Goal: Task Accomplishment & Management: Use online tool/utility

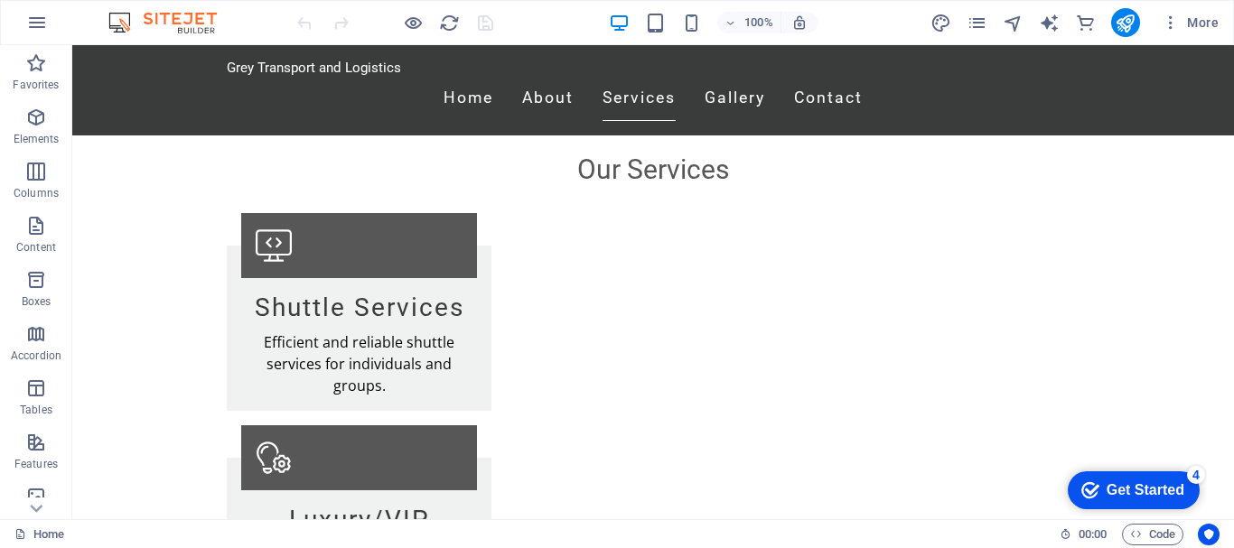
scroll to position [1047, 0]
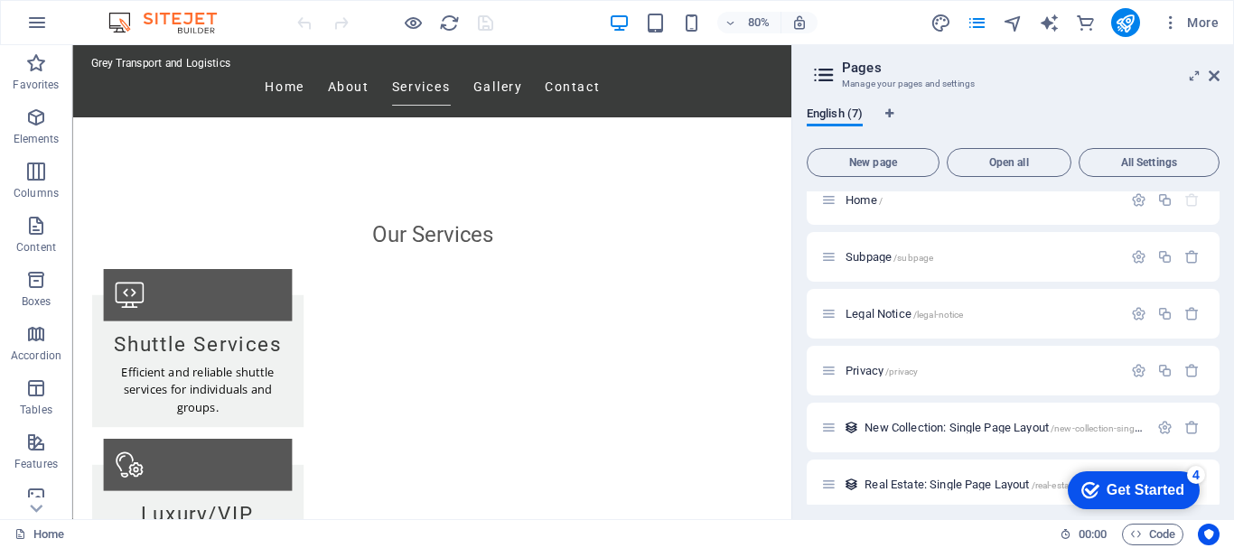
scroll to position [0, 0]
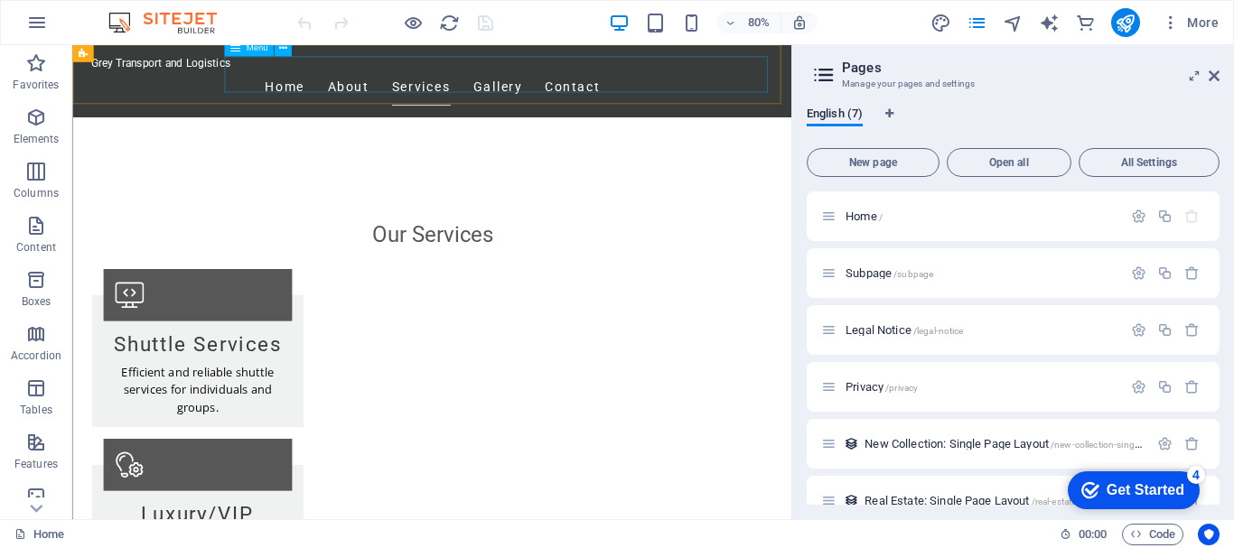
click at [680, 79] on nav "Home About Services Gallery Contact" at bounding box center [522, 98] width 853 height 45
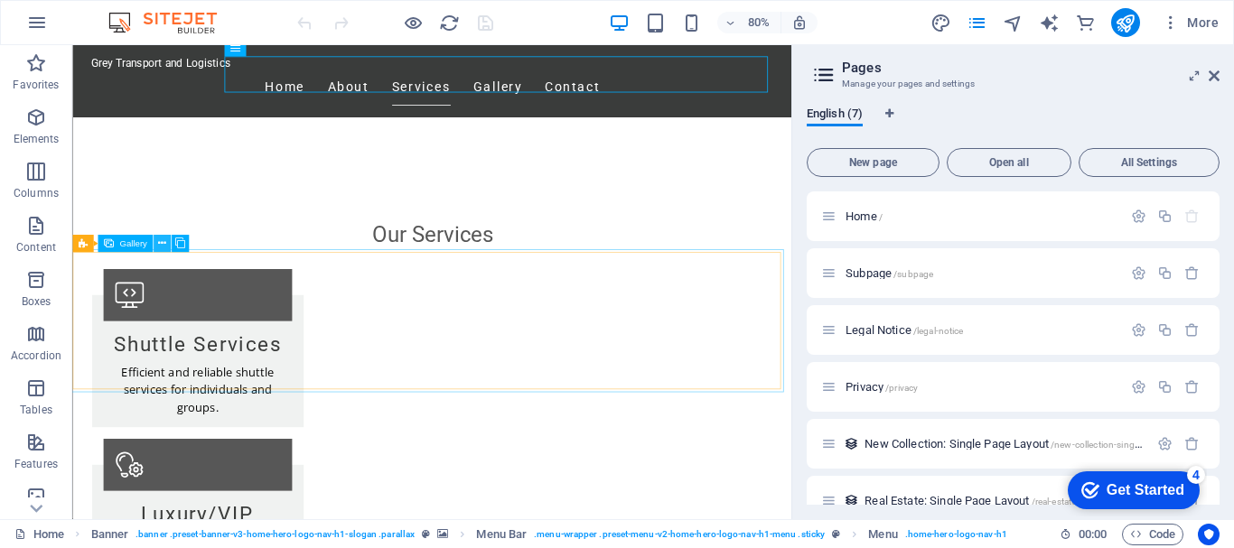
click at [158, 246] on icon at bounding box center [162, 244] width 8 height 15
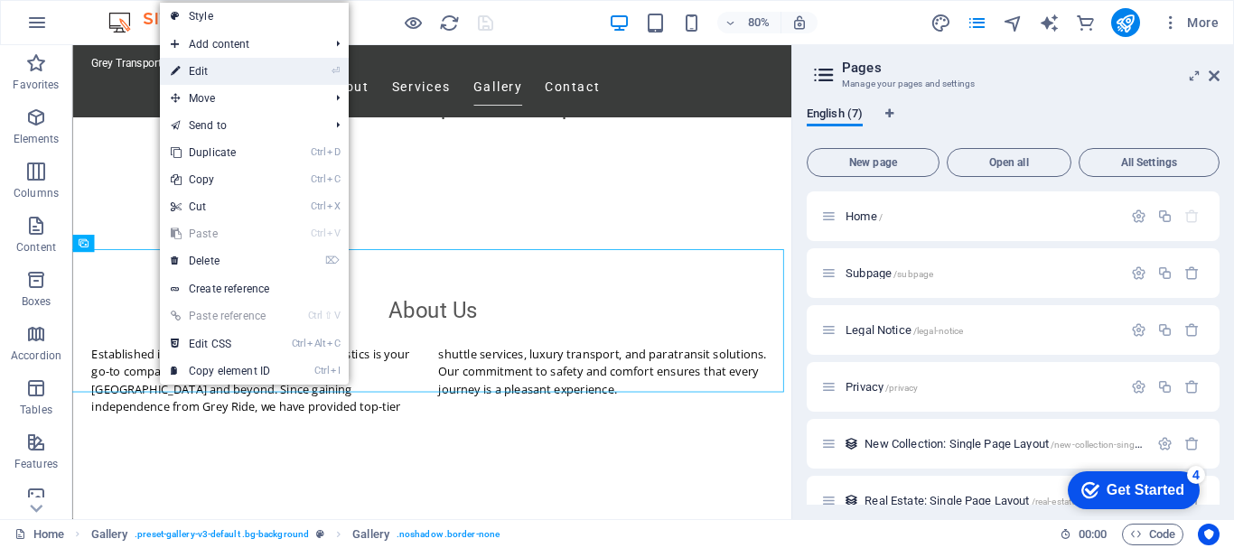
select select "px"
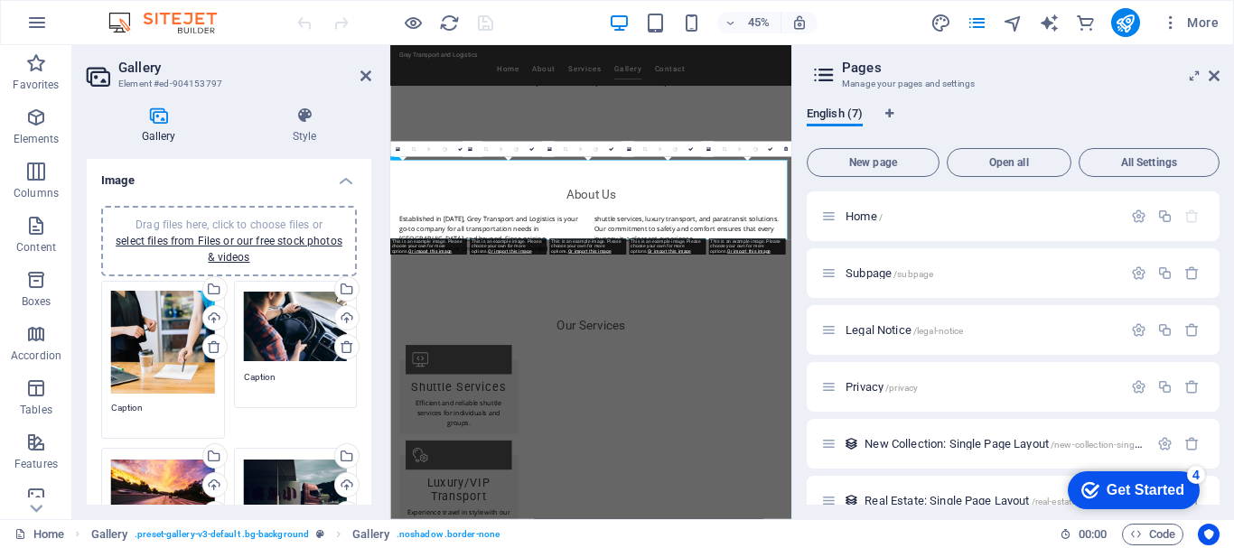
scroll to position [1206, 0]
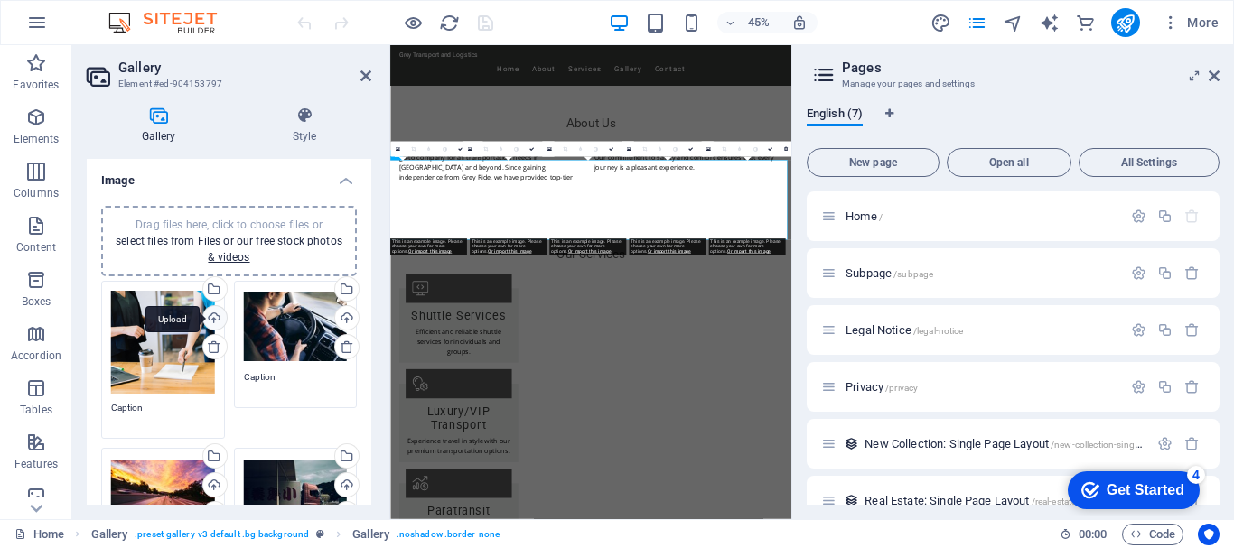
click at [208, 318] on div "Upload" at bounding box center [213, 319] width 27 height 27
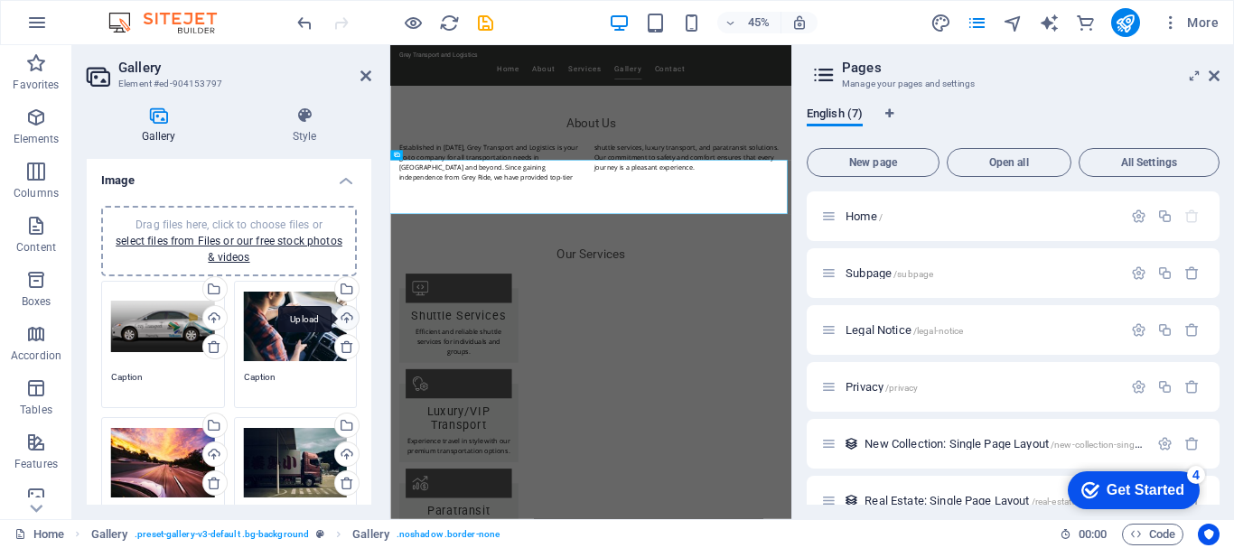
click at [342, 319] on div "Upload" at bounding box center [344, 319] width 27 height 27
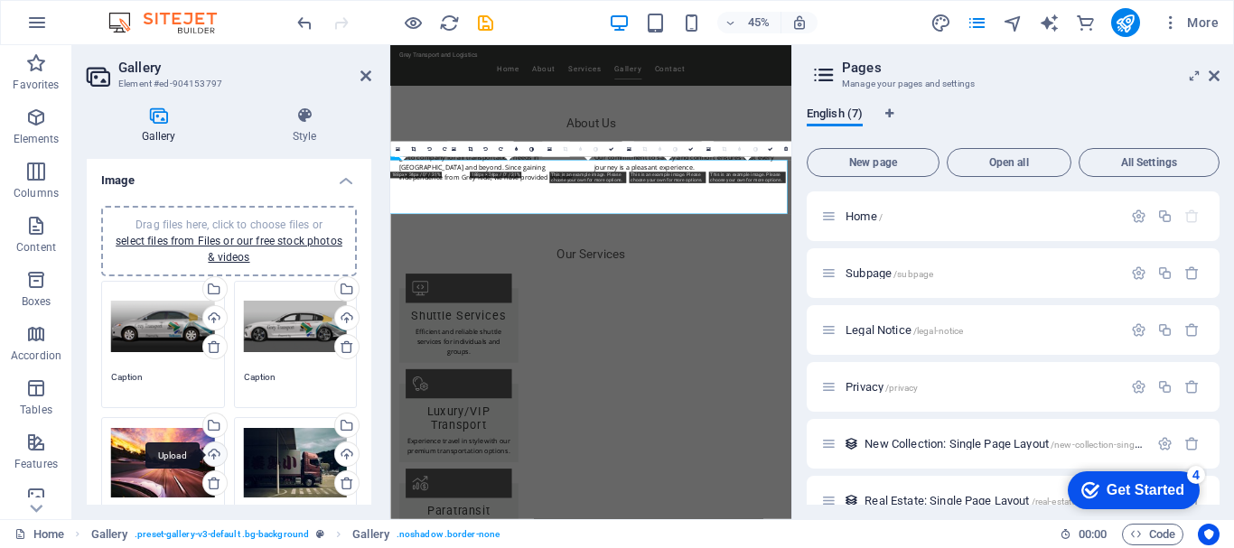
click at [210, 452] on div "Upload" at bounding box center [213, 456] width 27 height 27
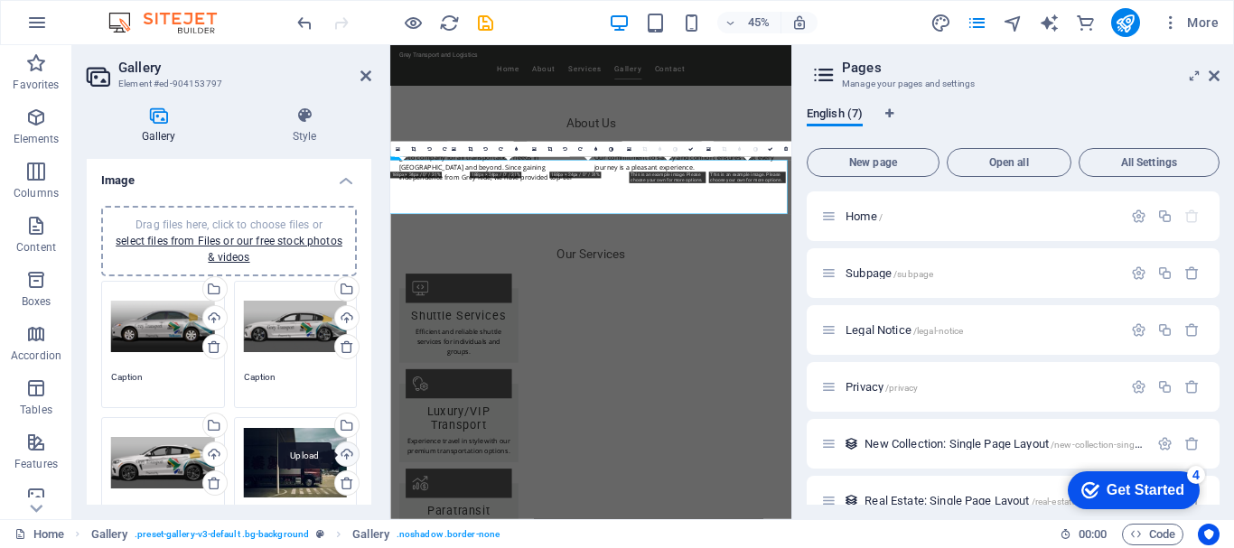
click at [342, 454] on div "Upload" at bounding box center [344, 456] width 27 height 27
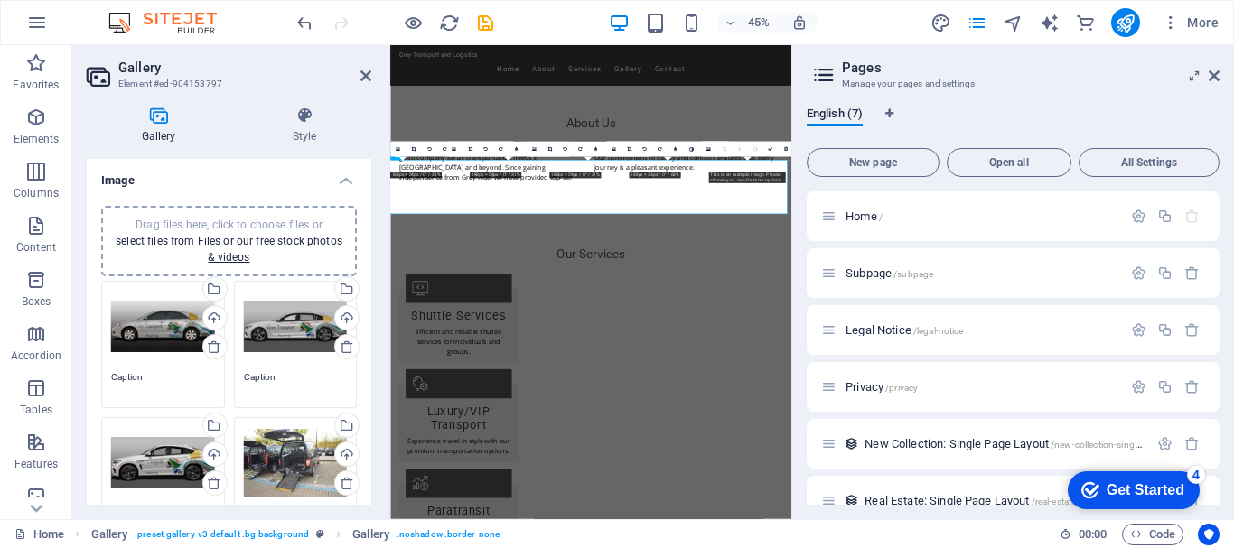
drag, startPoint x: 365, startPoint y: 271, endPoint x: 364, endPoint y: 307, distance: 36.1
click at [364, 307] on div "Drag files here, click to choose files or select files from Files or our free s…" at bounding box center [229, 459] width 284 height 537
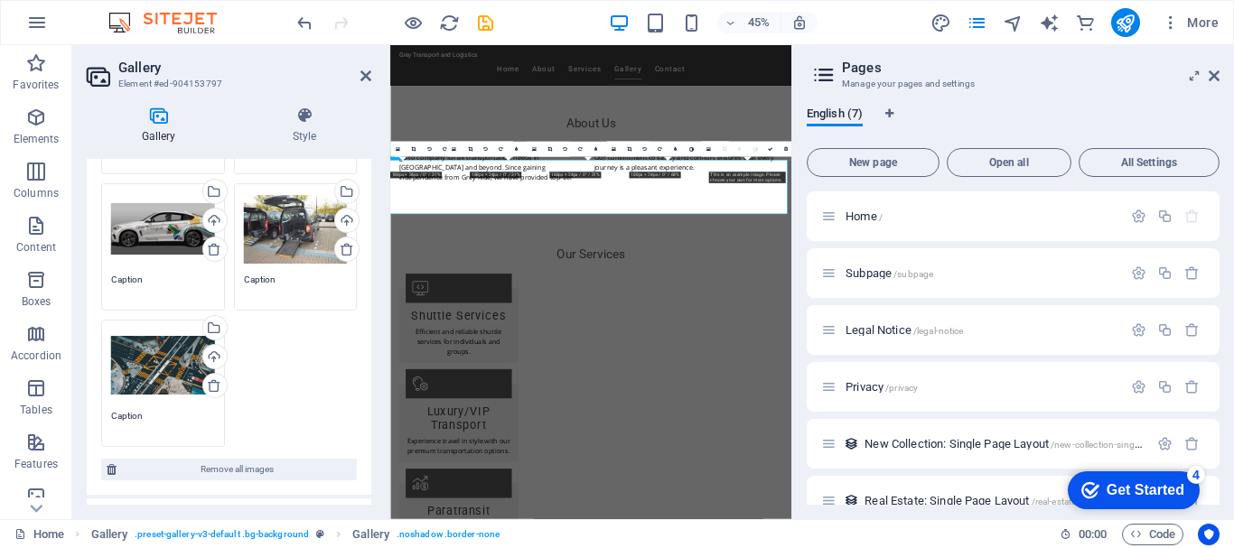
scroll to position [236, 0]
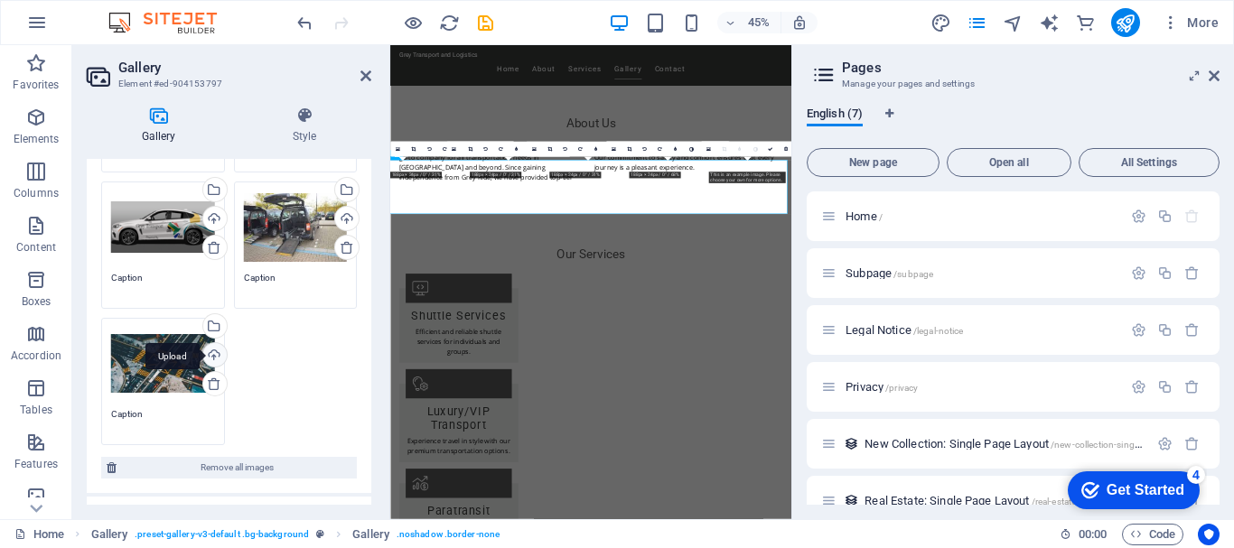
click at [212, 355] on div "Upload" at bounding box center [213, 356] width 27 height 27
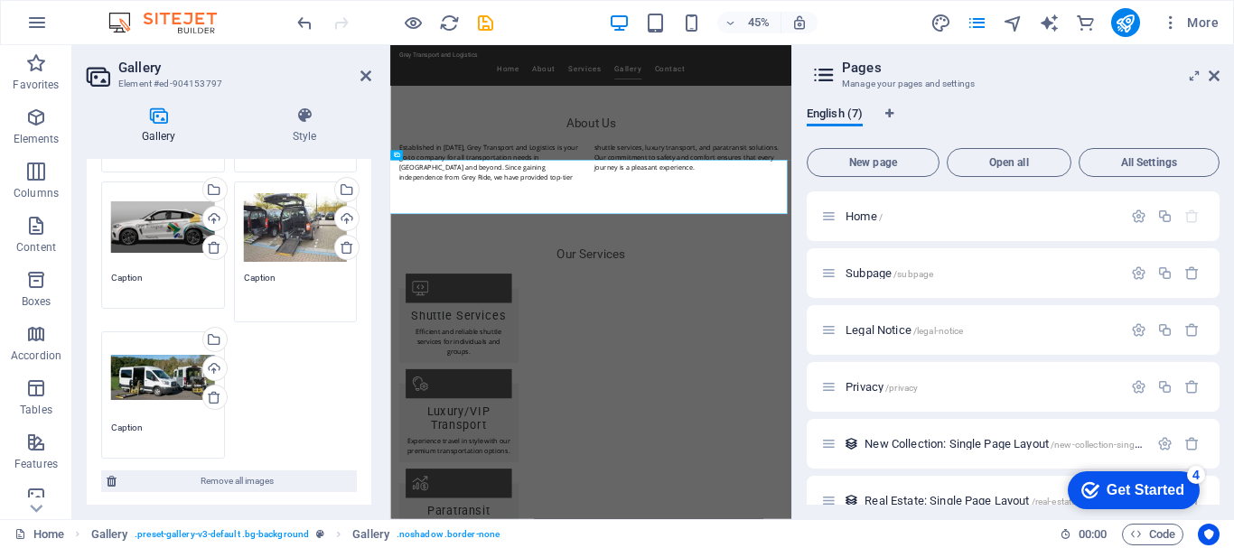
click at [256, 276] on textarea "Caption" at bounding box center [296, 291] width 104 height 41
click at [270, 277] on textarea "Caption" at bounding box center [296, 291] width 104 height 41
click at [271, 277] on textarea "Caption" at bounding box center [296, 291] width 104 height 41
type textarea "C"
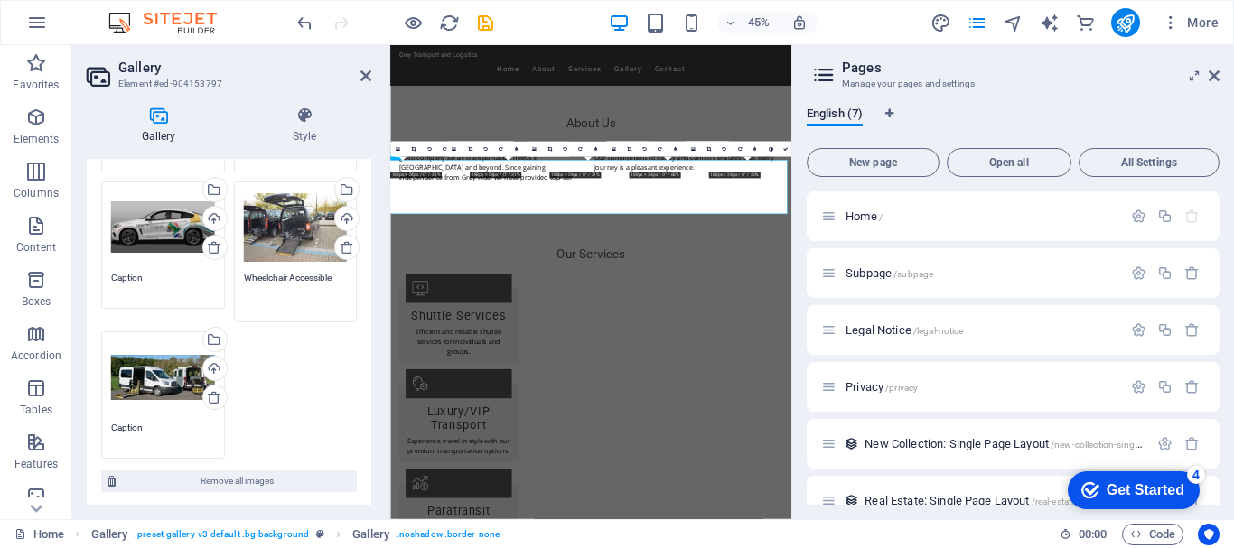
type textarea "Wheelchair Accessible"
click at [140, 427] on textarea "Caption" at bounding box center [163, 434] width 104 height 27
type textarea "C"
type textarea "Wheelchair Transportation"
click at [145, 278] on textarea "Caption" at bounding box center [163, 284] width 104 height 27
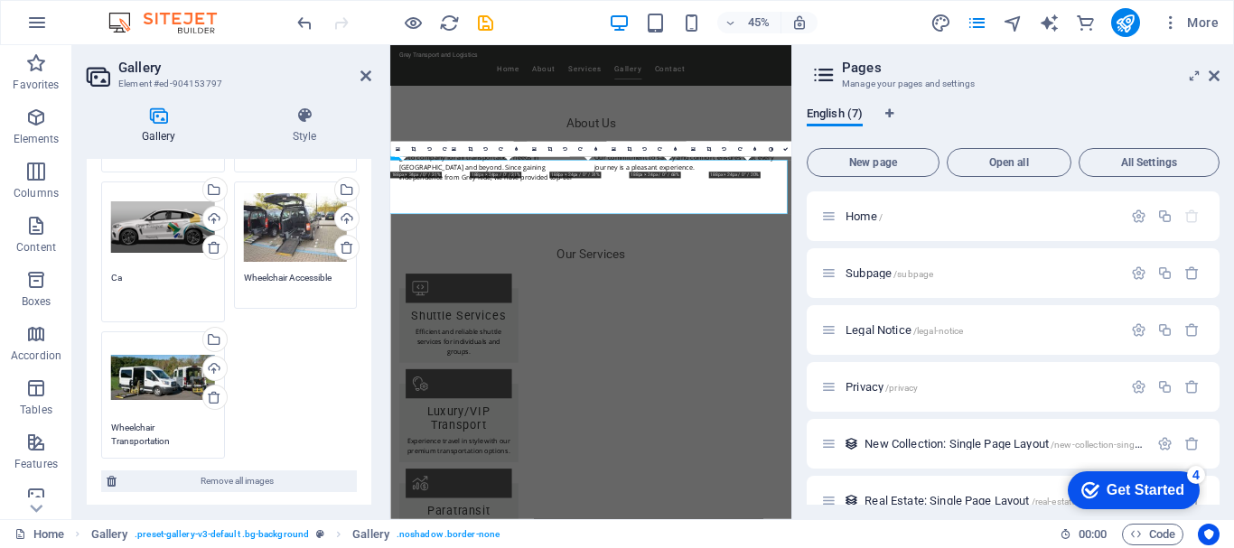
type textarea "C"
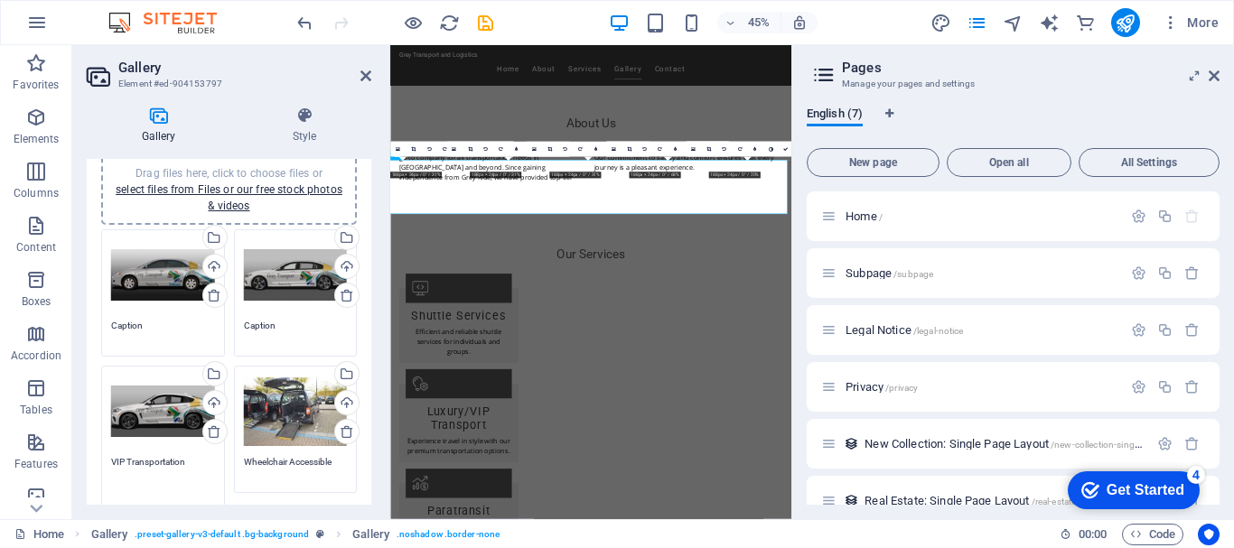
scroll to position [33, 0]
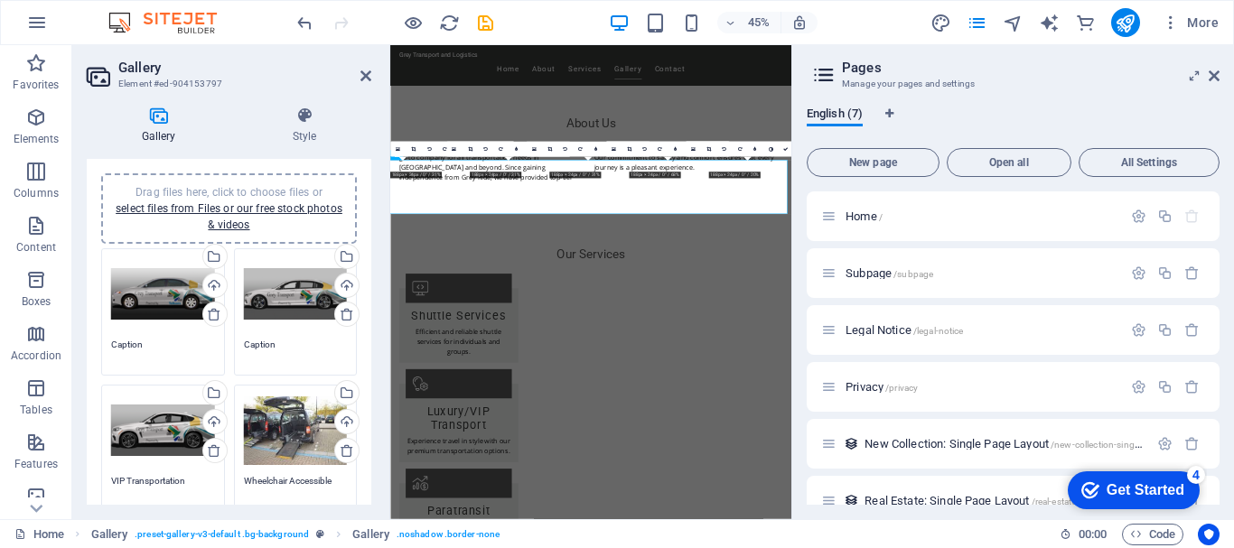
type textarea "VIP Transportation"
click at [275, 343] on textarea "Caption" at bounding box center [296, 351] width 104 height 27
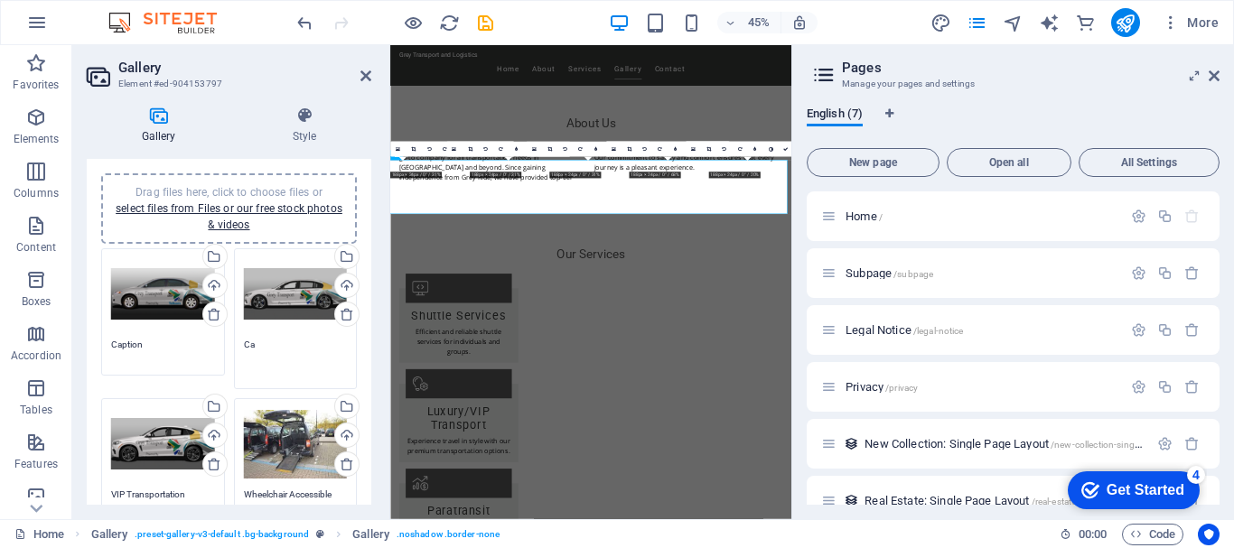
type textarea "C"
type textarea "Luxury Transportation"
click at [154, 342] on textarea "Caption" at bounding box center [163, 351] width 104 height 27
type textarea "C"
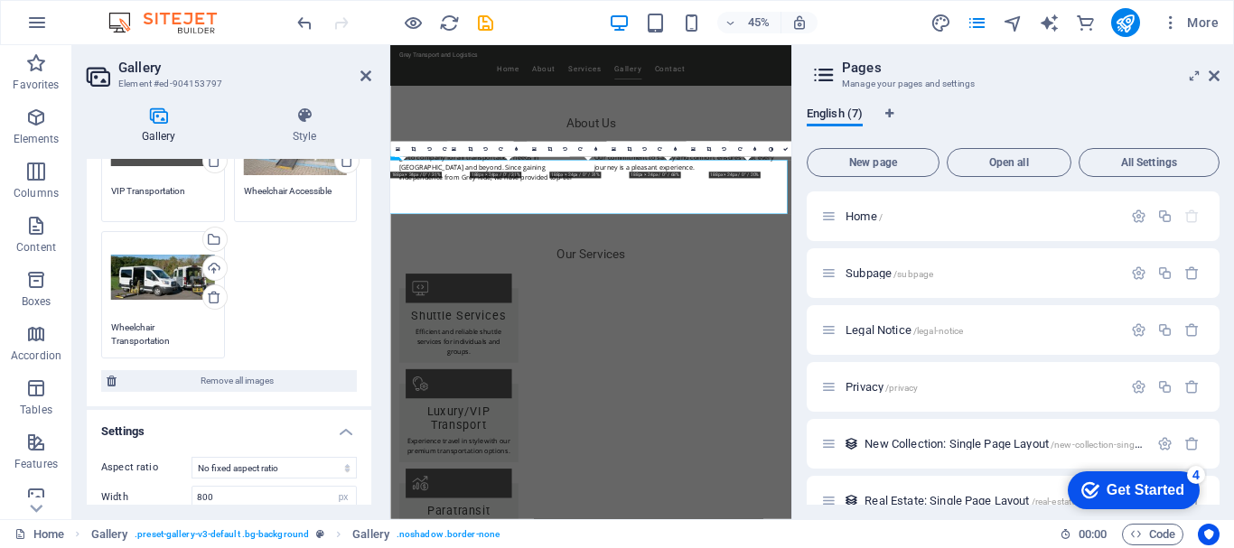
type textarea "Daily Commuting"
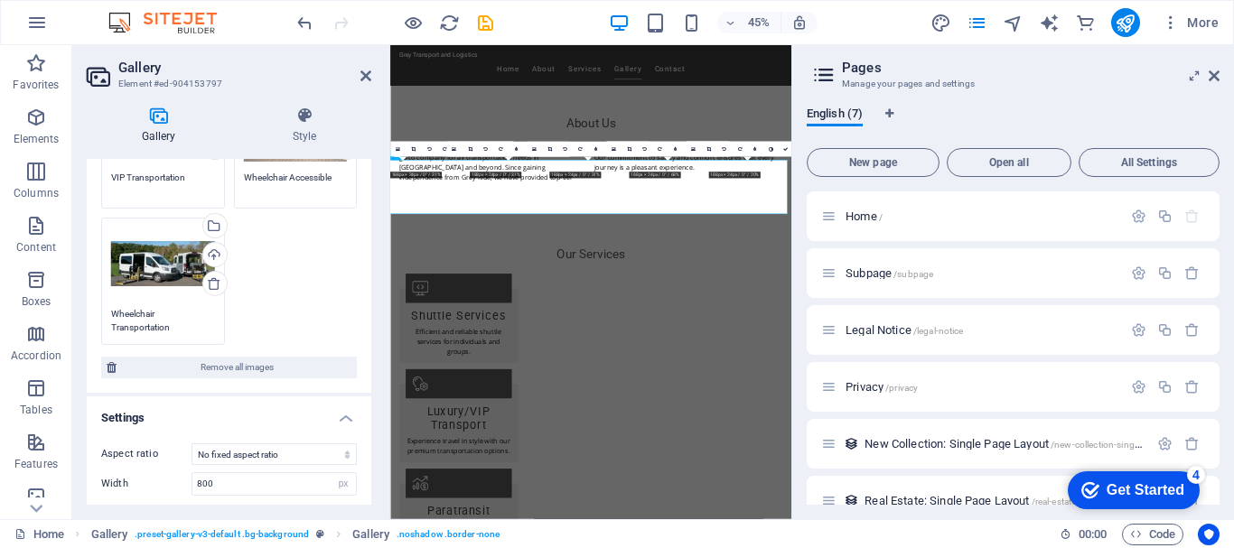
scroll to position [322, 0]
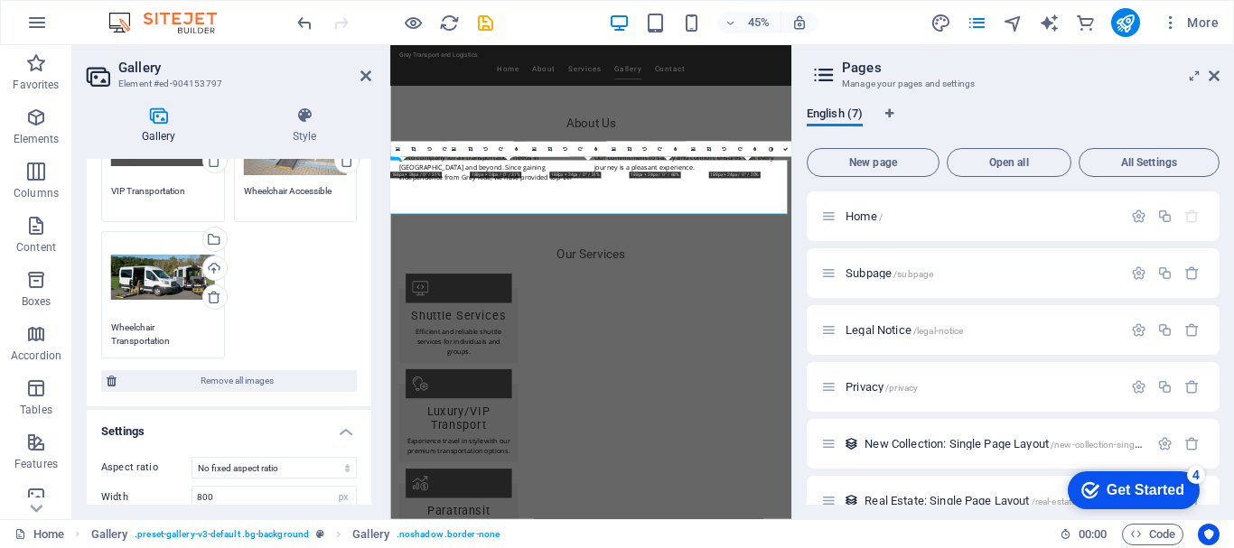
drag, startPoint x: 366, startPoint y: 325, endPoint x: 368, endPoint y: 366, distance: 40.7
click at [368, 366] on div "Image Drag files here, click to choose files or select files from Files or our …" at bounding box center [229, 332] width 284 height 346
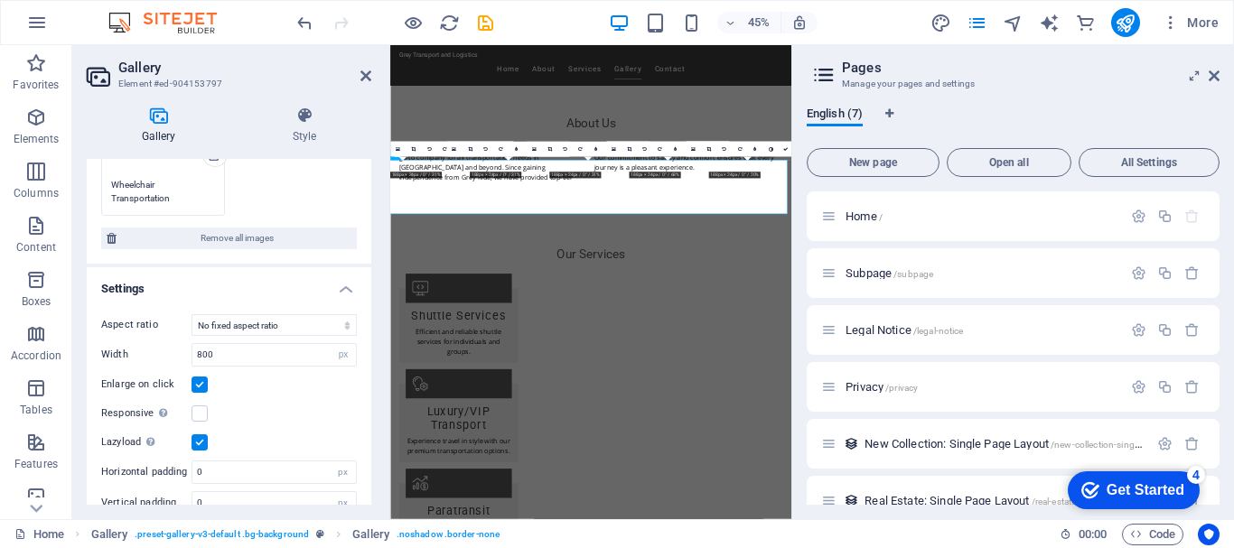
scroll to position [490, 0]
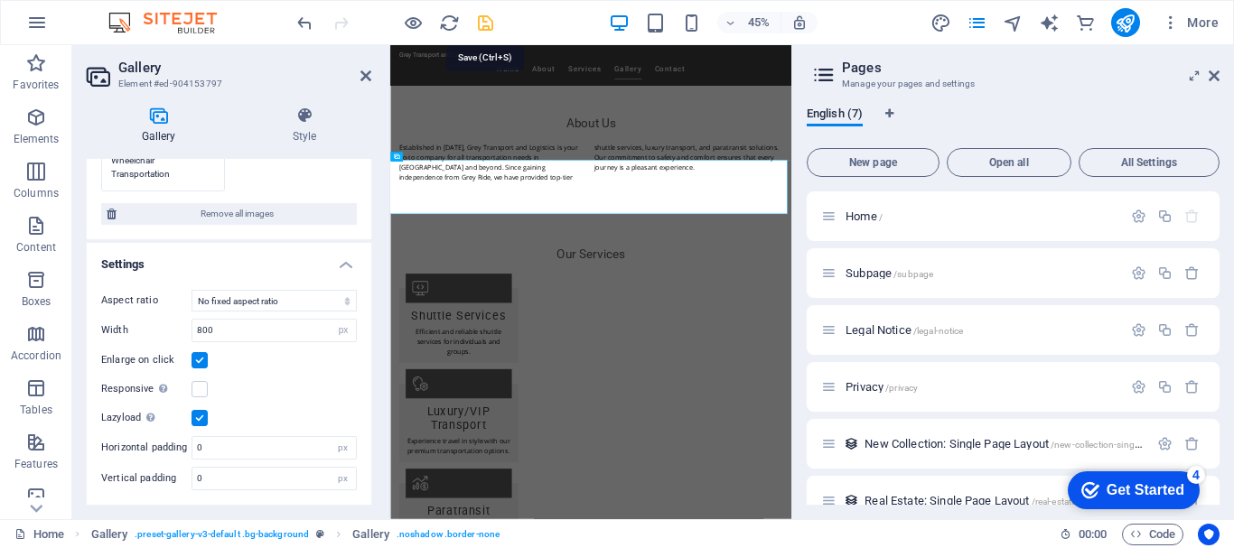
click at [0, 0] on icon "save" at bounding box center [0, 0] width 0 height 0
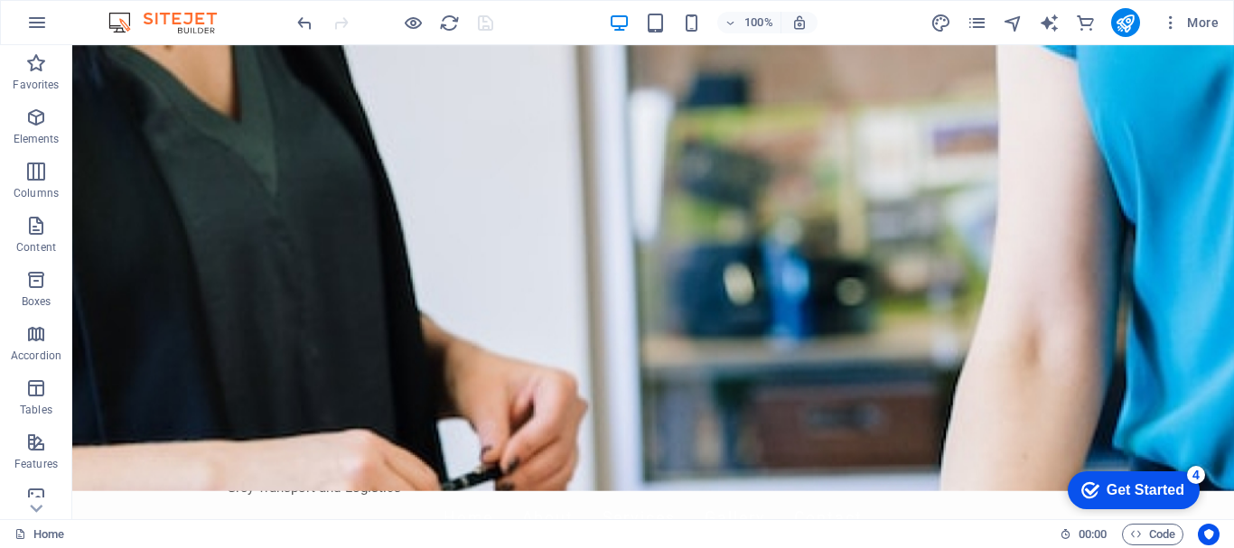
scroll to position [0, 0]
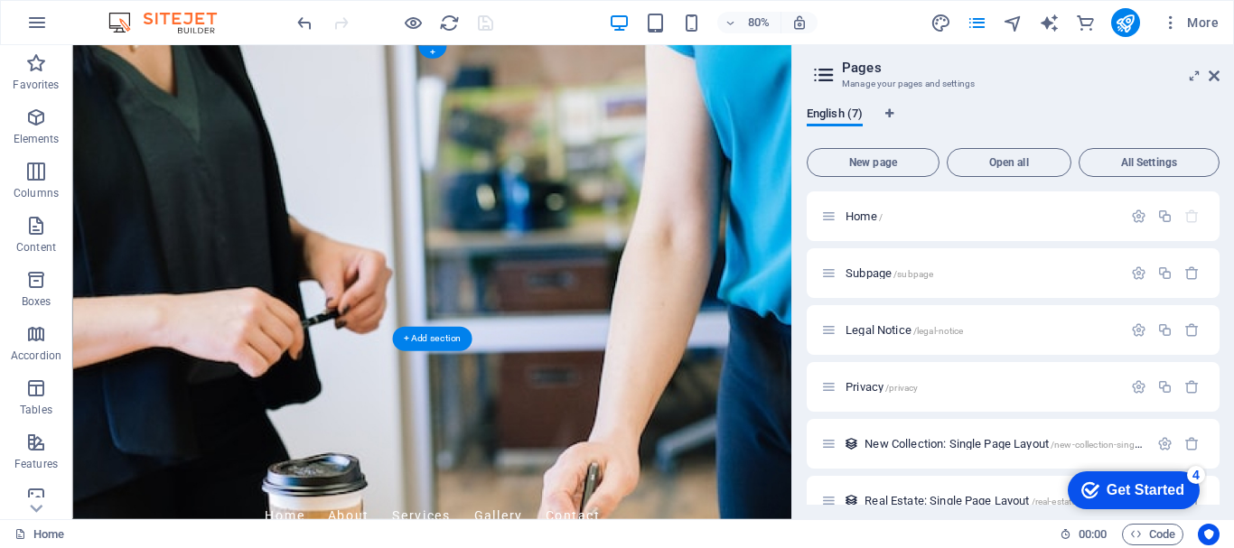
click at [924, 362] on figure at bounding box center [521, 341] width 899 height 592
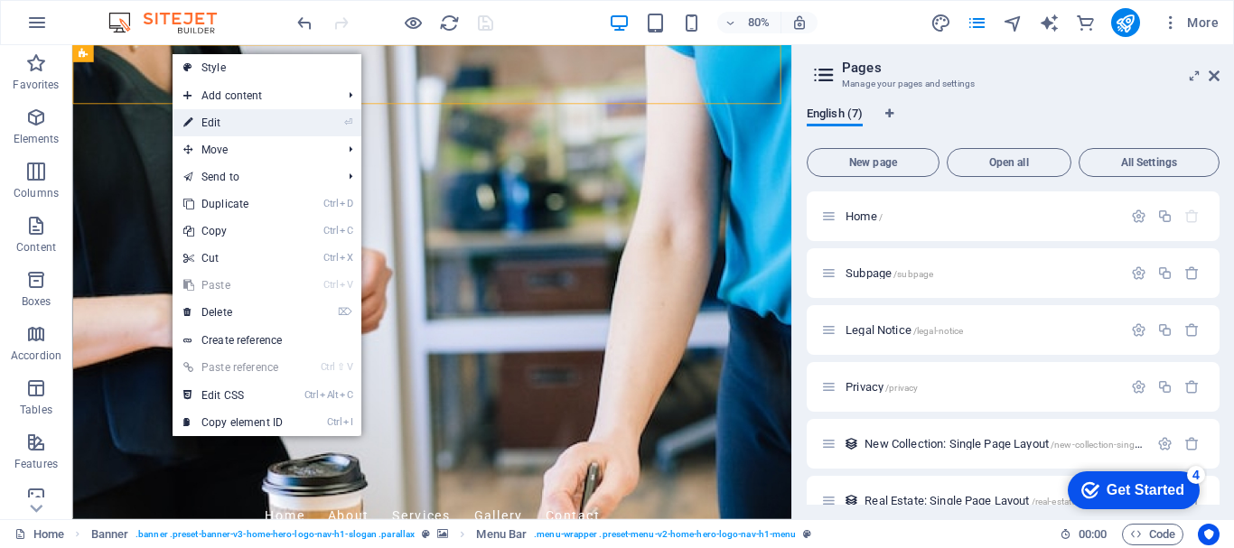
click at [210, 118] on link "⏎ Edit" at bounding box center [233, 122] width 121 height 27
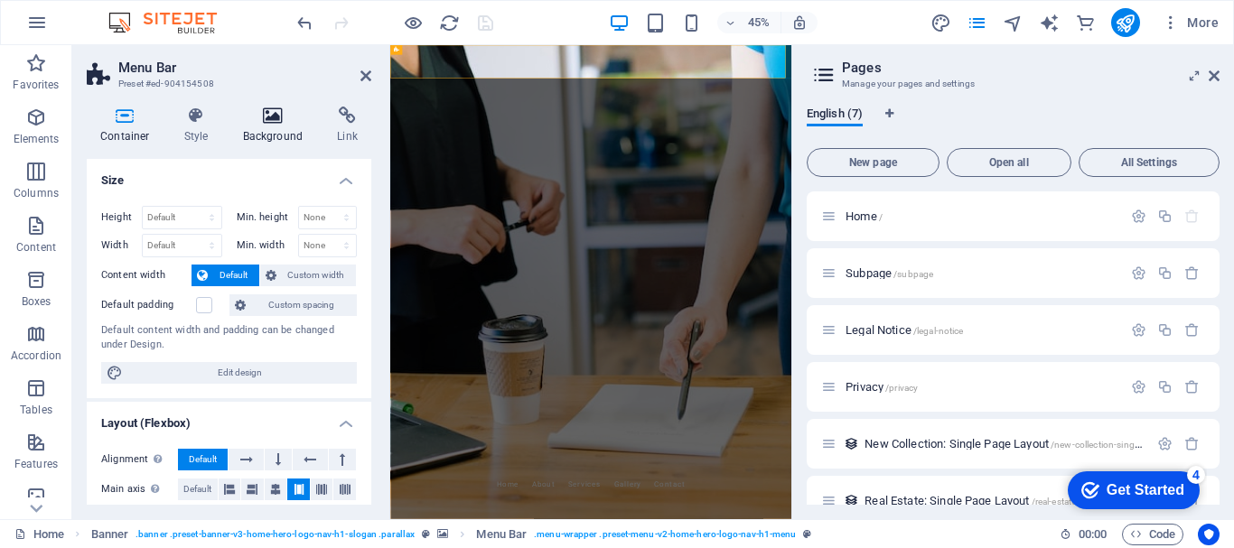
click at [278, 127] on h4 "Background" at bounding box center [276, 126] width 95 height 38
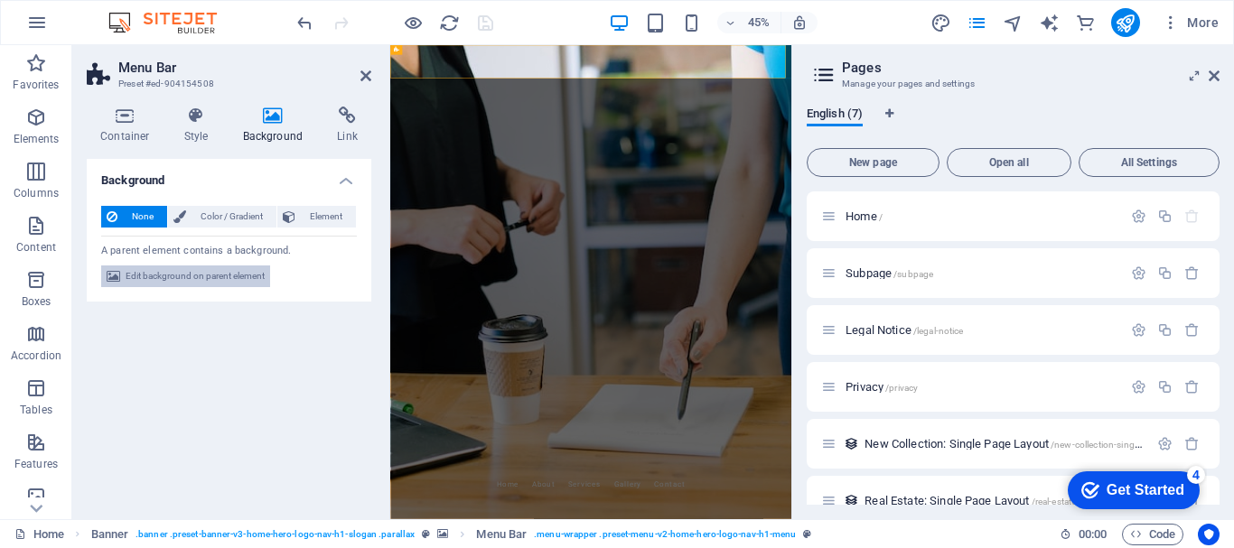
click at [203, 275] on span "Edit background on parent element" at bounding box center [195, 277] width 139 height 22
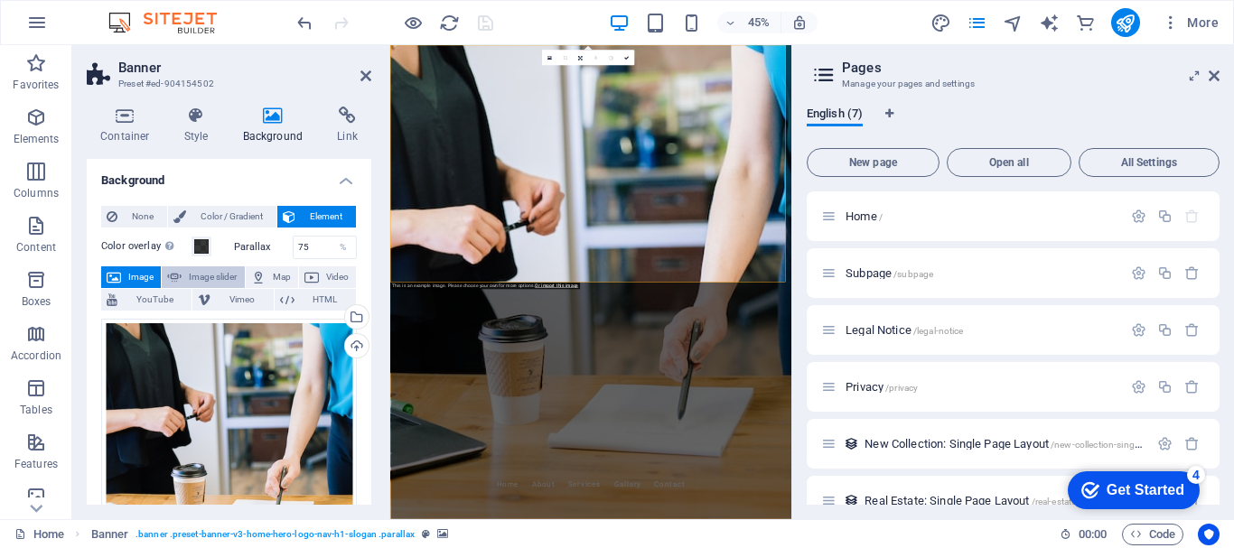
click at [209, 274] on span "Image slider" at bounding box center [212, 277] width 51 height 22
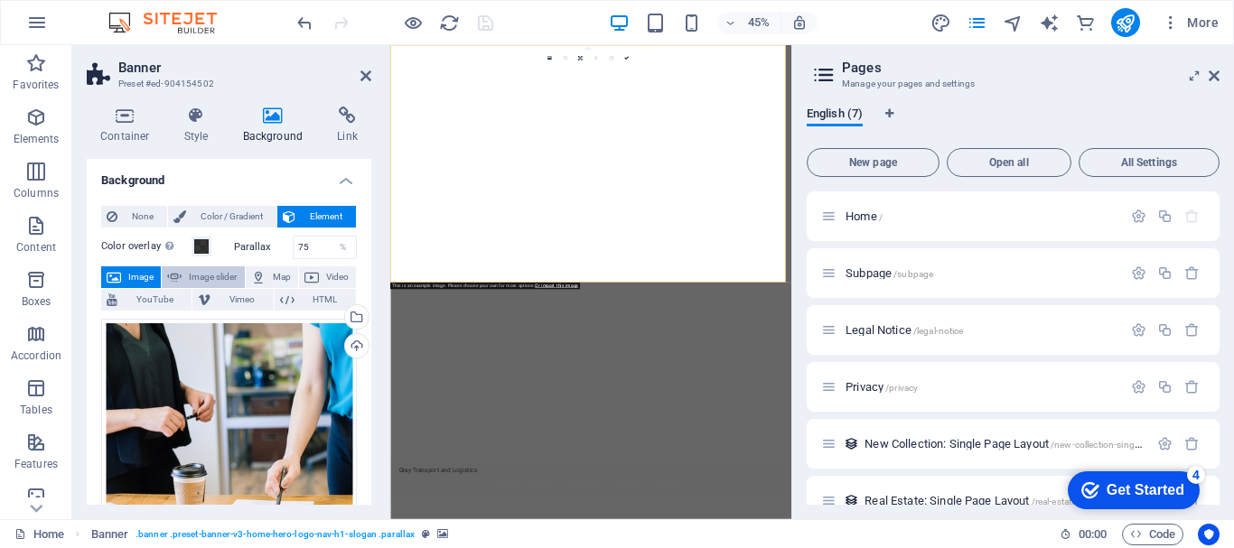
select select "ms"
select select "s"
select select "progressive"
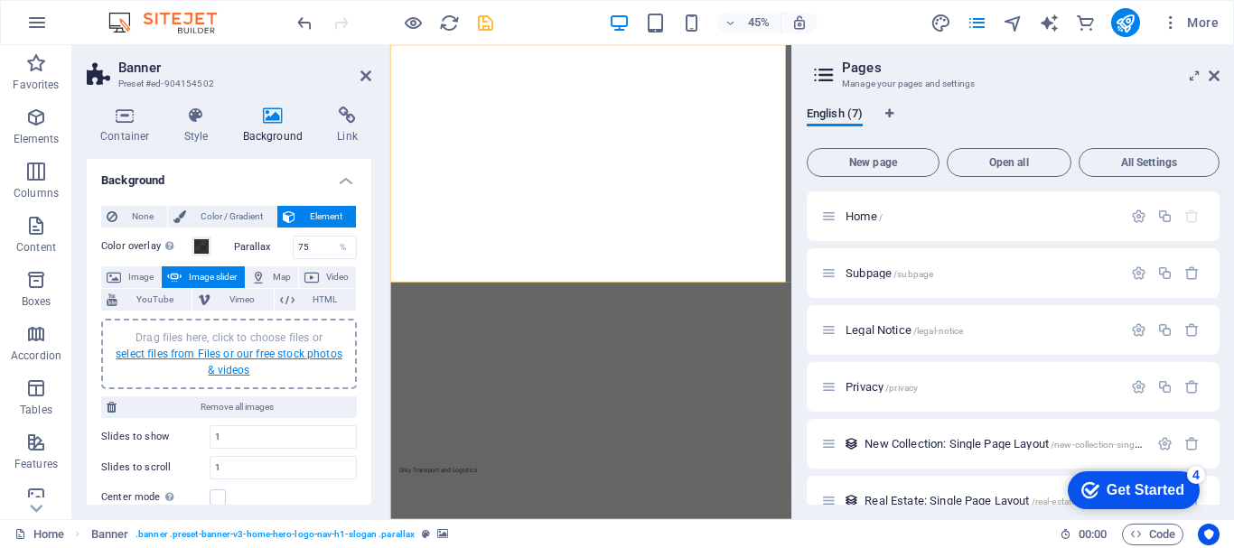
click at [204, 350] on link "select files from Files or our free stock photos & videos" at bounding box center [229, 362] width 227 height 29
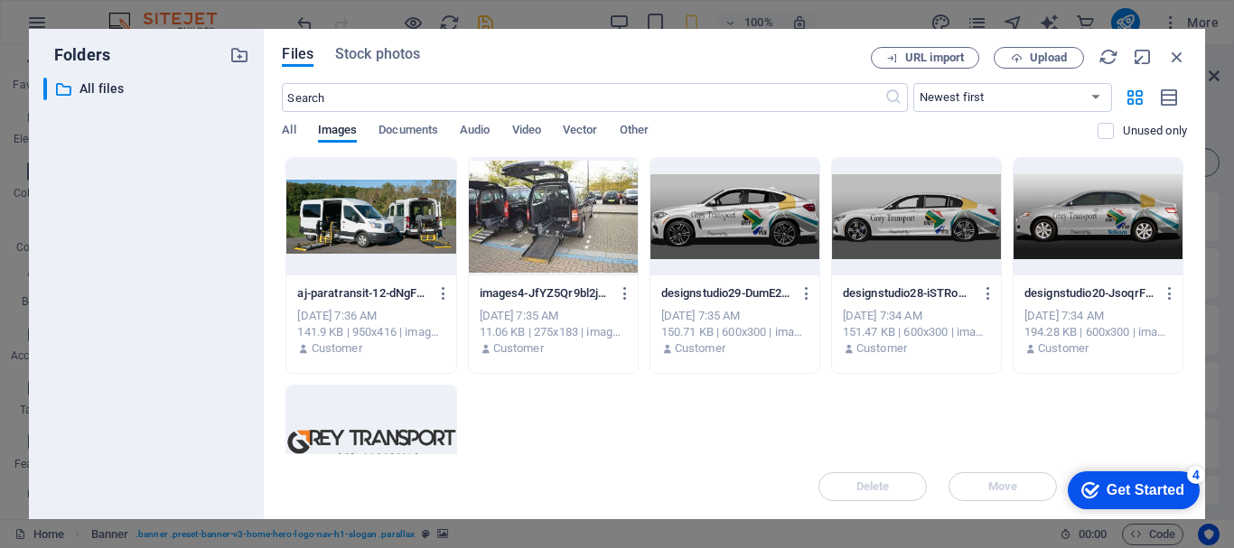
click at [371, 248] on div at bounding box center [370, 216] width 169 height 117
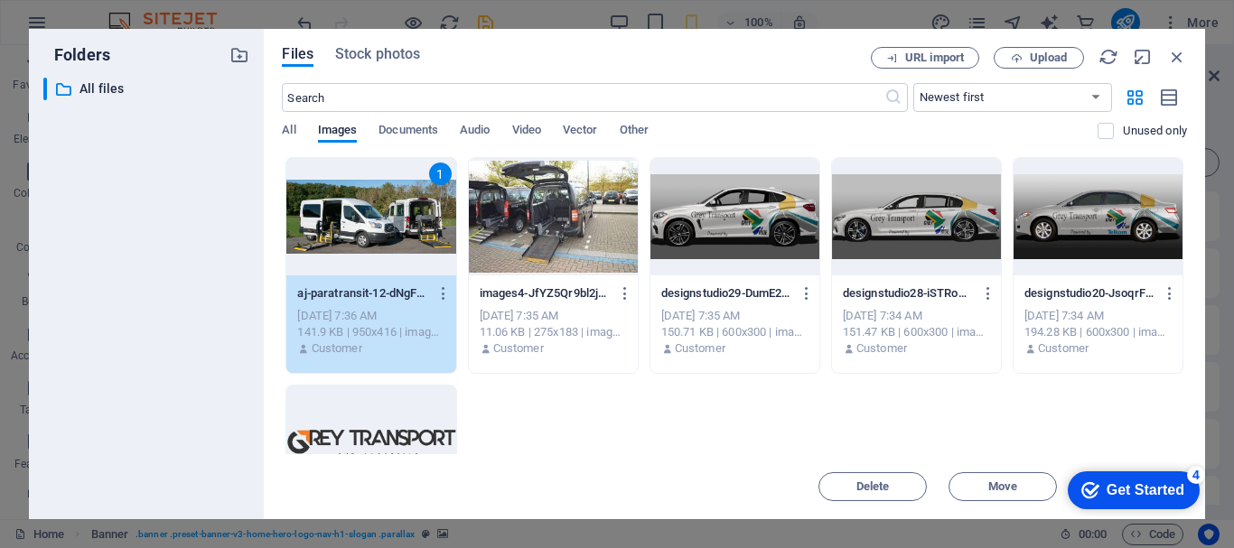
click at [742, 231] on div at bounding box center [734, 216] width 169 height 117
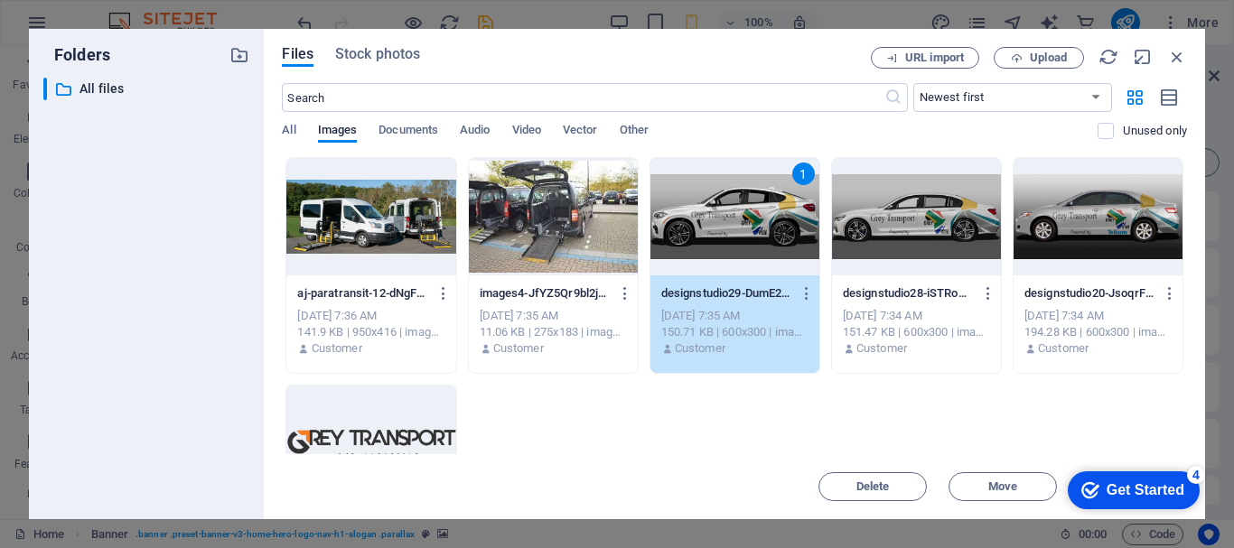
click at [419, 221] on div at bounding box center [370, 216] width 169 height 117
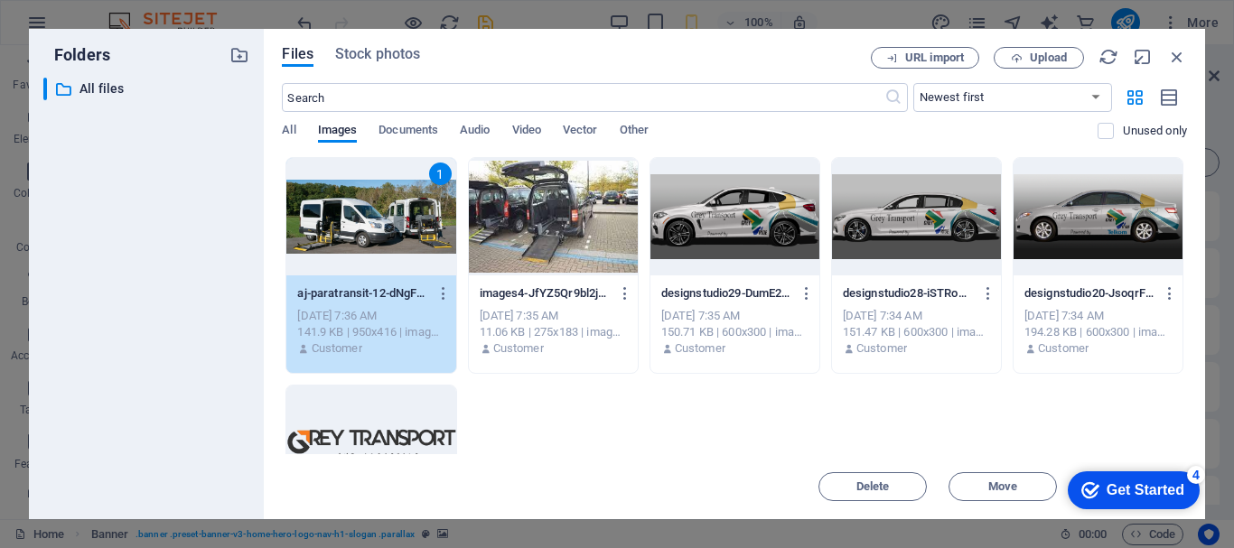
click at [743, 201] on div at bounding box center [734, 216] width 169 height 117
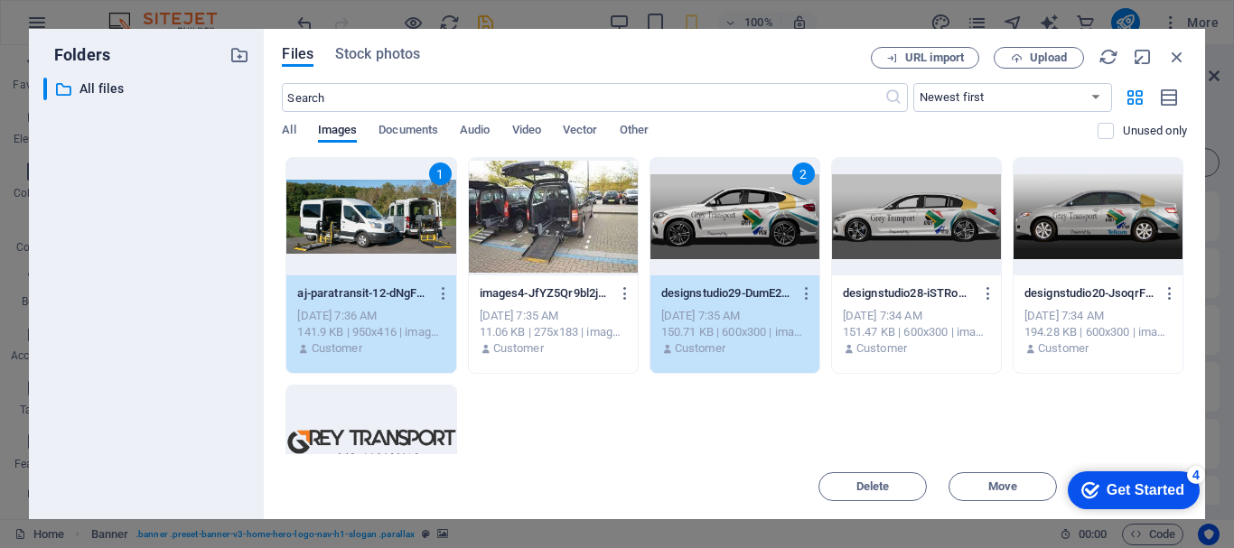
click at [409, 426] on div at bounding box center [370, 444] width 169 height 117
click at [919, 241] on div at bounding box center [916, 216] width 169 height 117
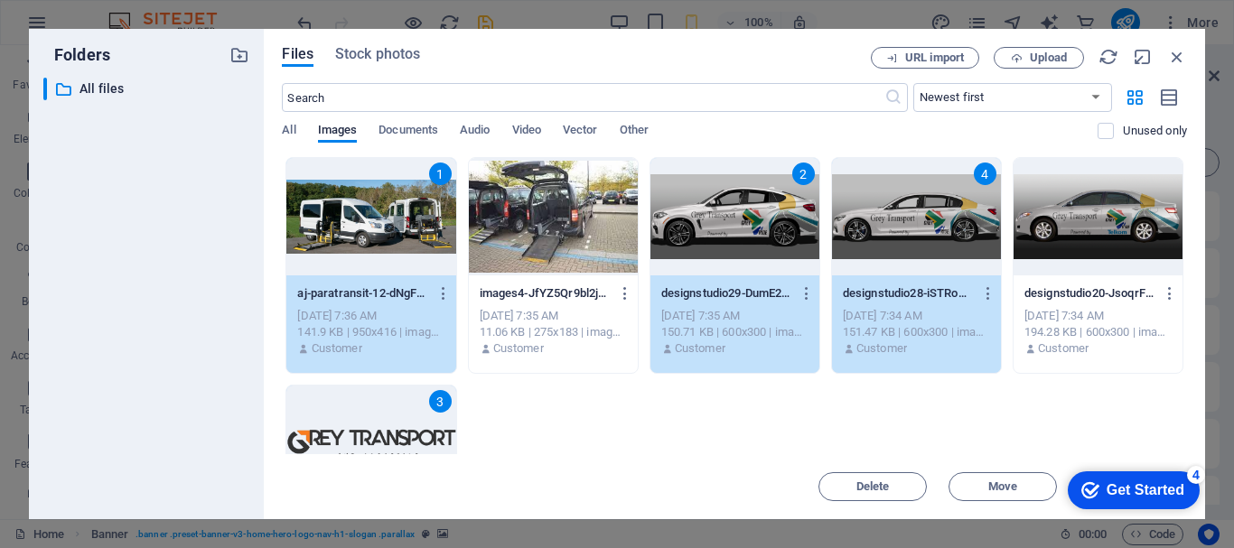
click at [527, 218] on div at bounding box center [553, 216] width 169 height 117
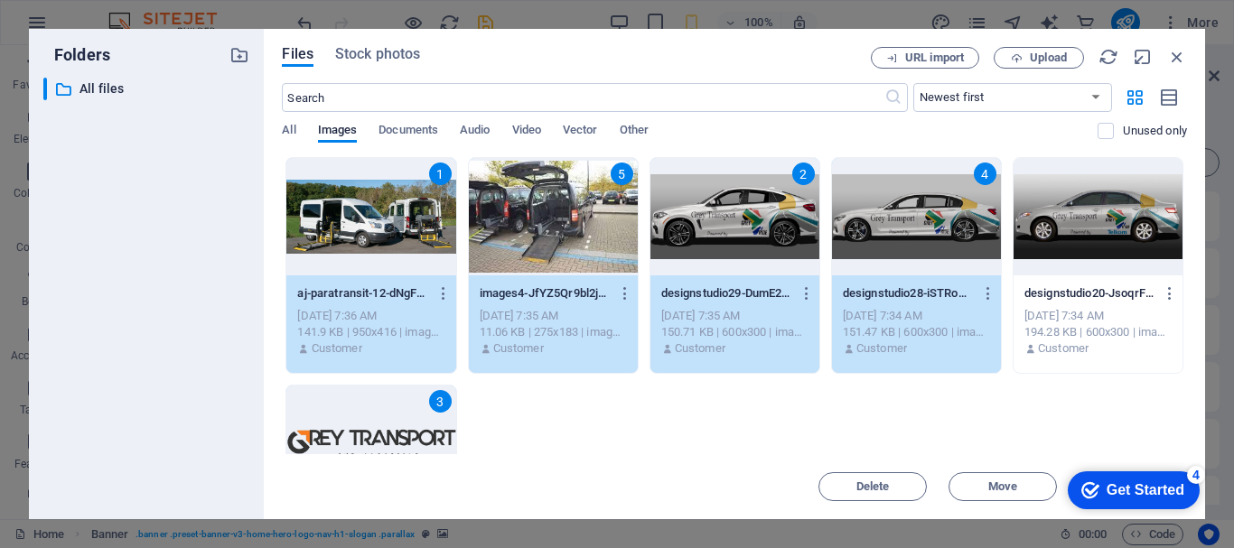
click at [1113, 208] on div at bounding box center [1097, 216] width 169 height 117
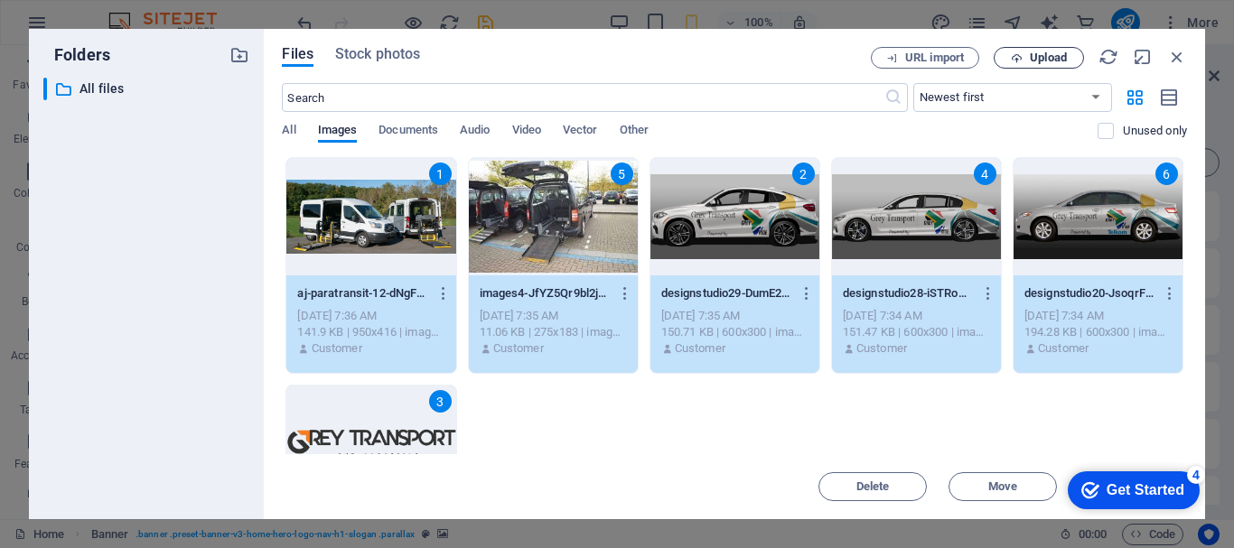
click at [1027, 62] on span "Upload" at bounding box center [1039, 58] width 74 height 12
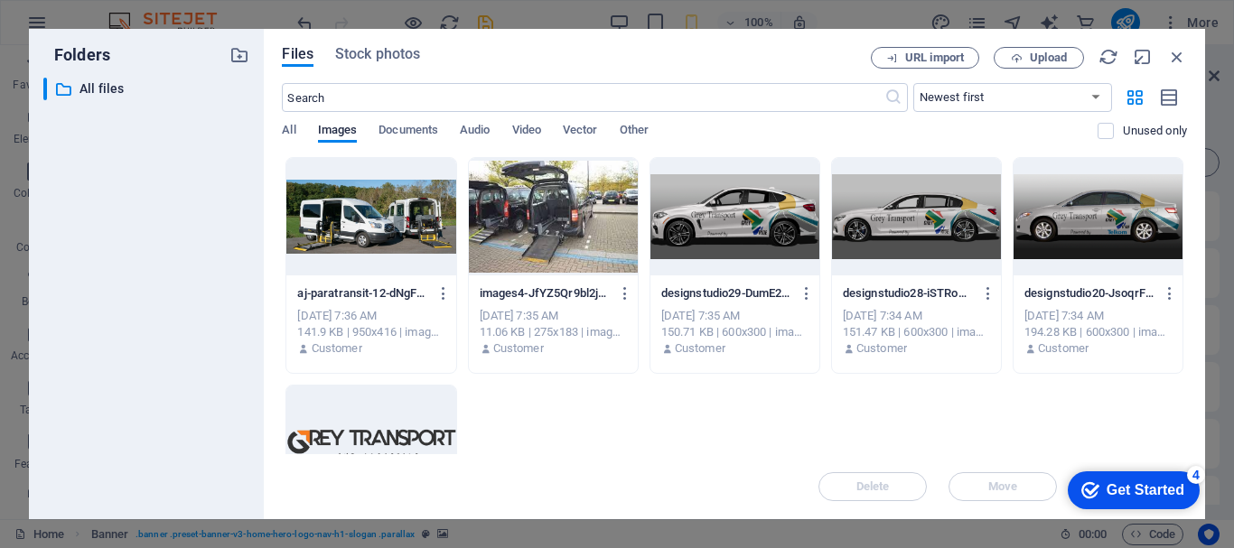
drag, startPoint x: 1092, startPoint y: 484, endPoint x: 2140, endPoint y: 882, distance: 1120.8
click at [1088, 462] on html "checkmark Get Started 4 First Steps in the Editor Let's guide you through the t…" at bounding box center [1130, 489] width 154 height 54
click at [1173, 58] on icon "button" at bounding box center [1177, 57] width 20 height 20
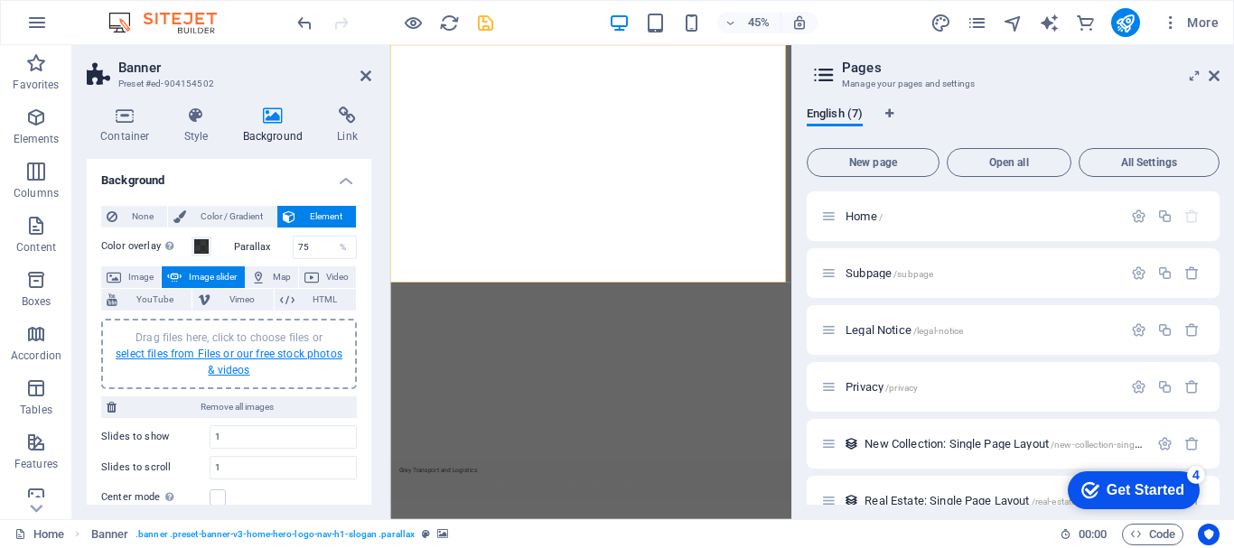
click at [209, 355] on link "select files from Files or our free stock photos & videos" at bounding box center [229, 362] width 227 height 29
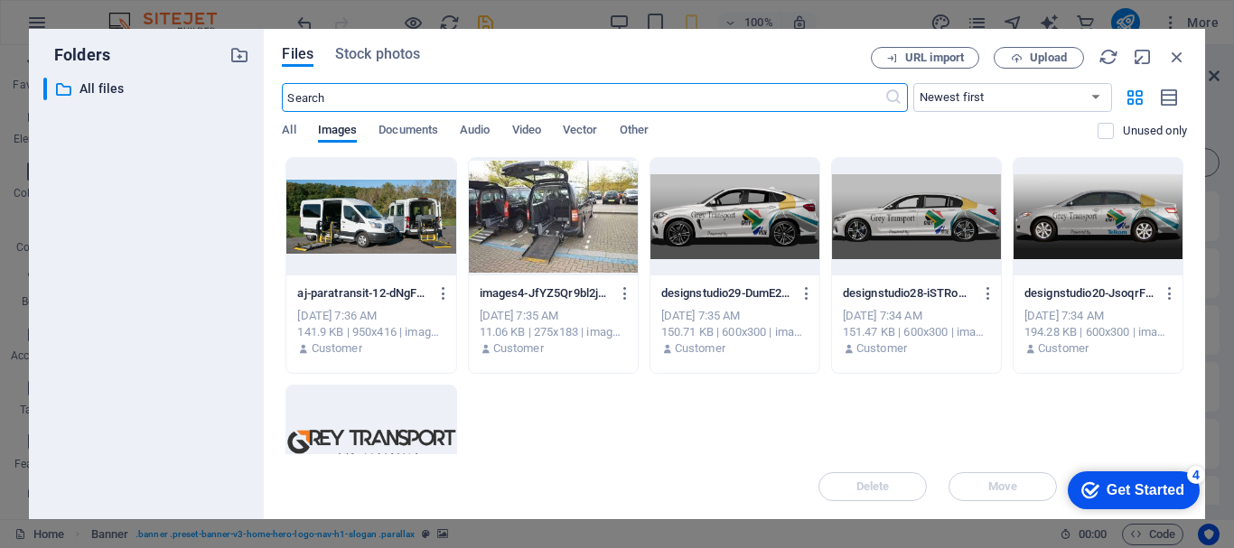
click at [209, 355] on div "​ All files All files" at bounding box center [146, 291] width 206 height 427
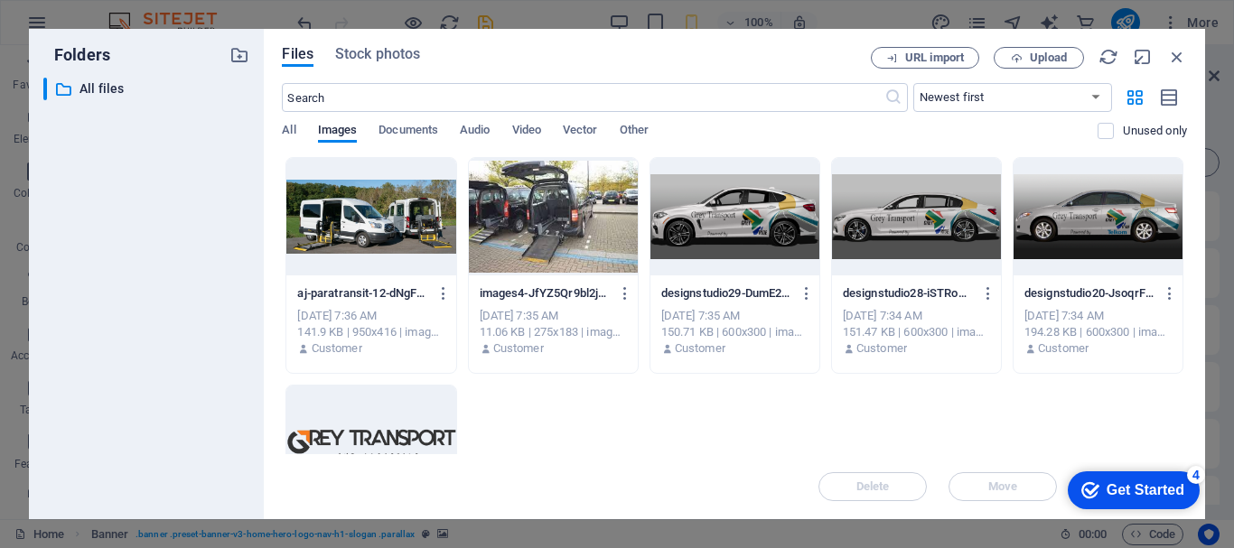
click at [209, 355] on div "​ All files All files" at bounding box center [146, 291] width 206 height 427
click at [378, 452] on div at bounding box center [370, 444] width 169 height 117
click at [384, 196] on div at bounding box center [370, 216] width 169 height 117
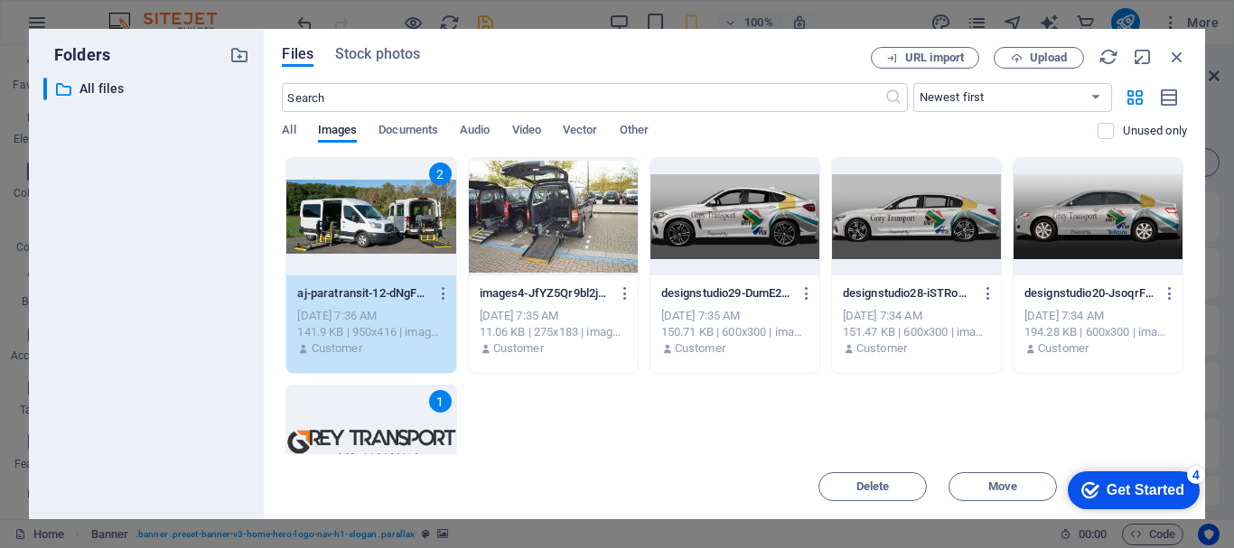
click at [785, 231] on div at bounding box center [734, 216] width 169 height 117
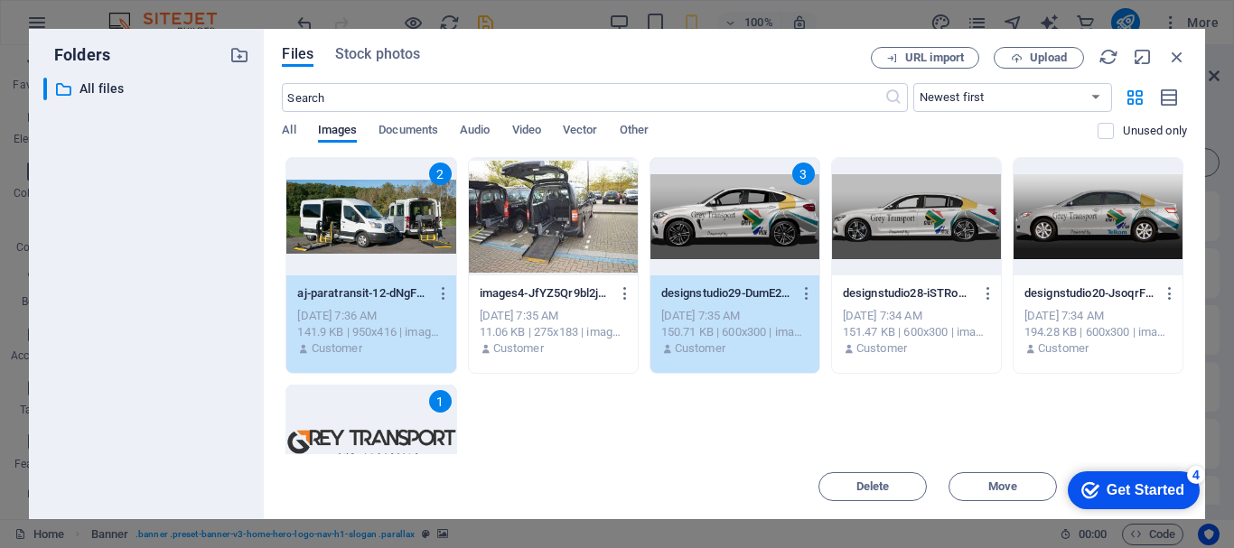
click at [1121, 206] on div at bounding box center [1097, 216] width 169 height 117
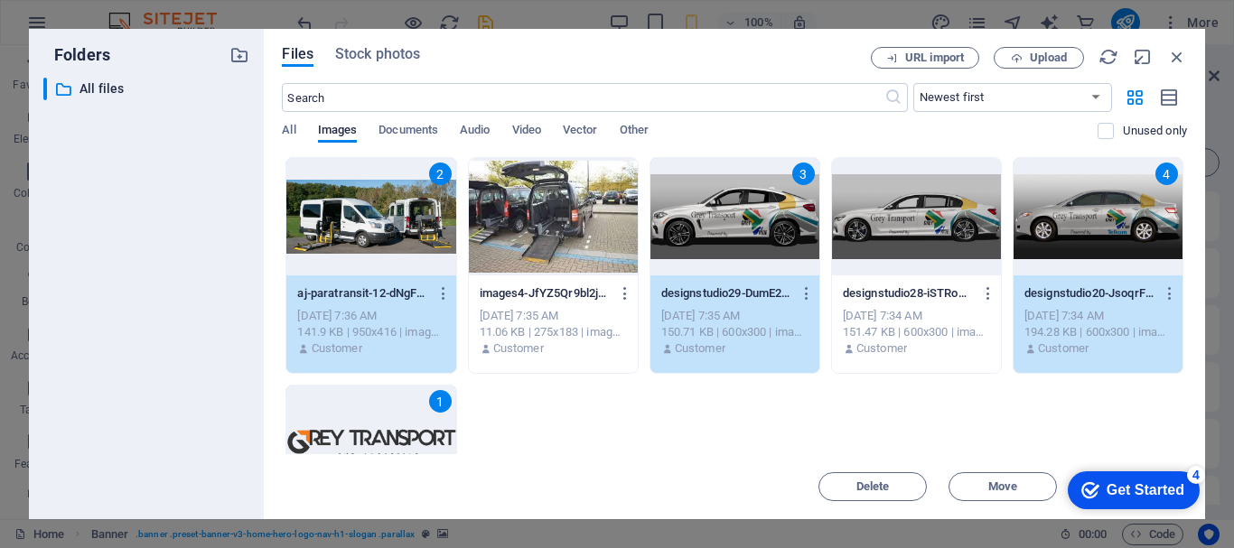
click at [570, 211] on div at bounding box center [553, 216] width 169 height 117
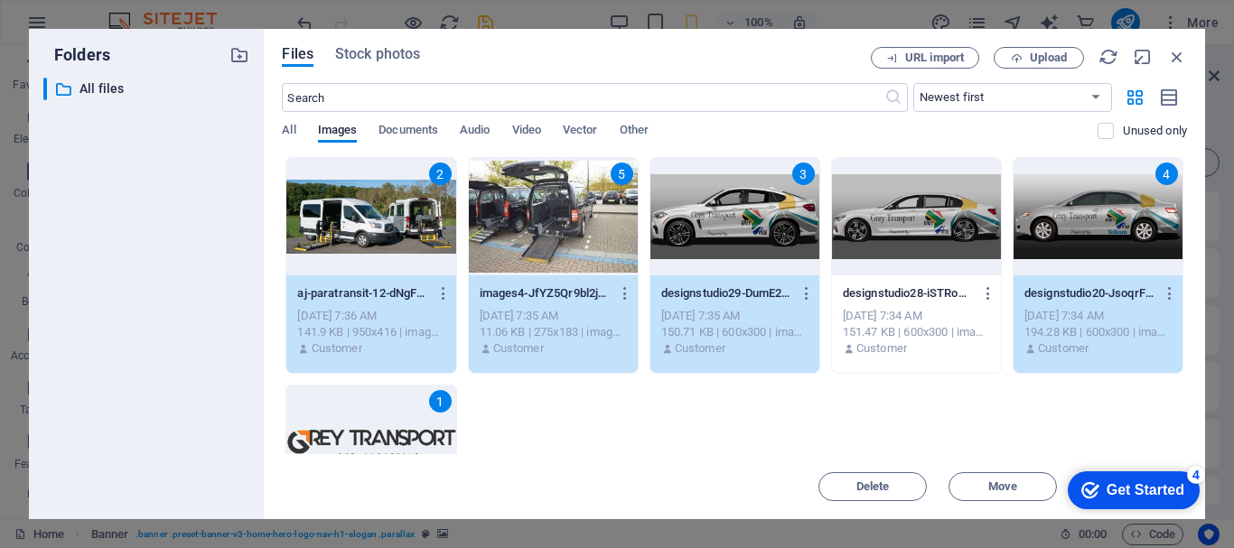
click at [927, 224] on div at bounding box center [916, 216] width 169 height 117
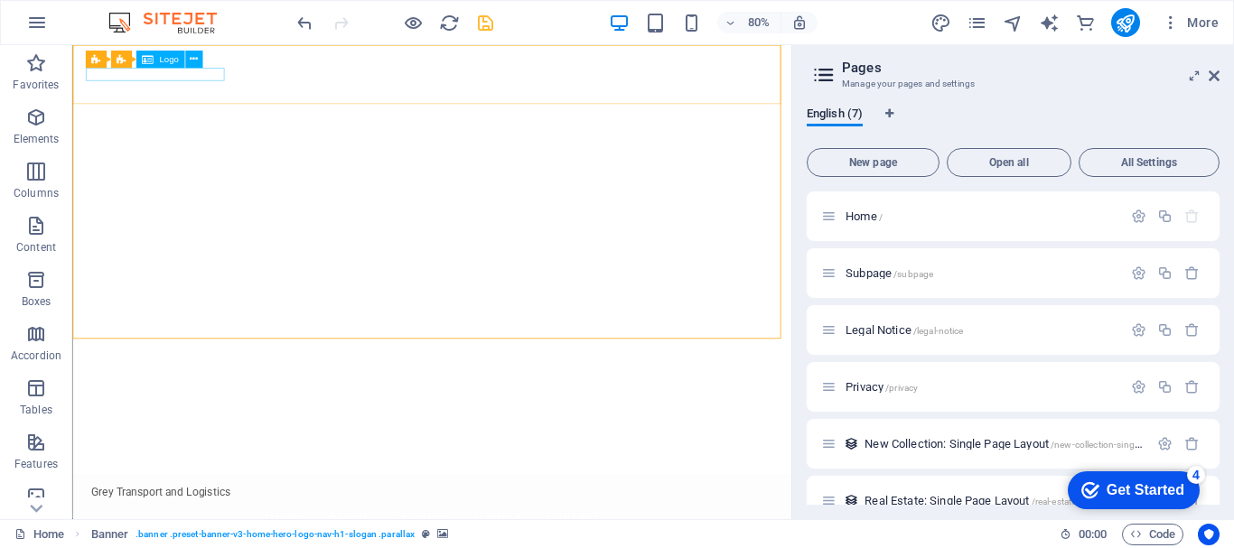
click at [168, 61] on span "Logo" at bounding box center [168, 59] width 19 height 9
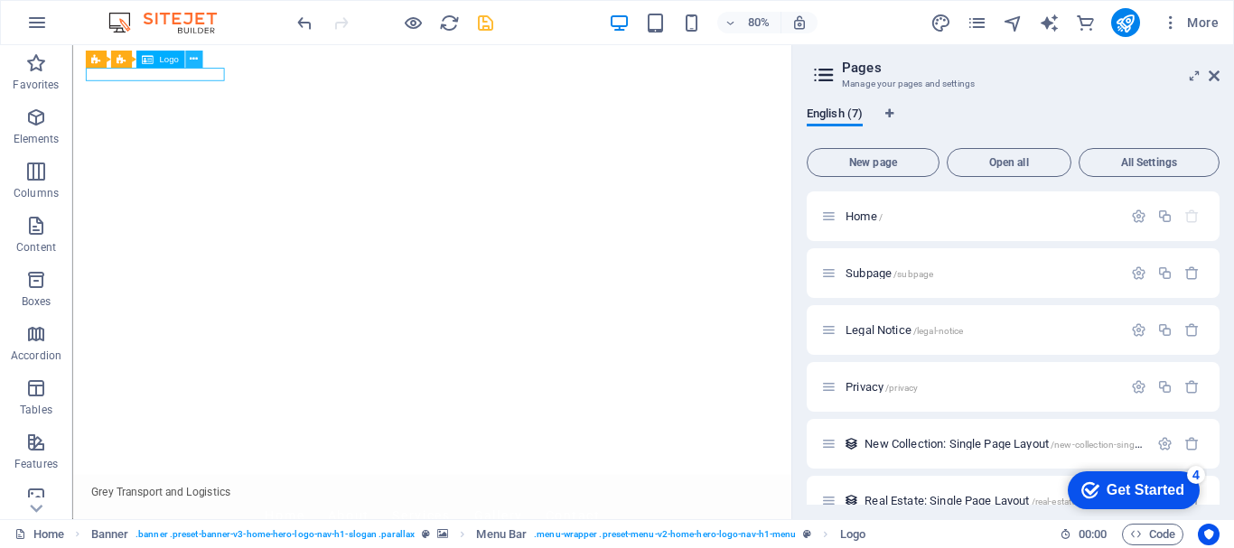
click at [191, 61] on icon at bounding box center [194, 58] width 8 height 15
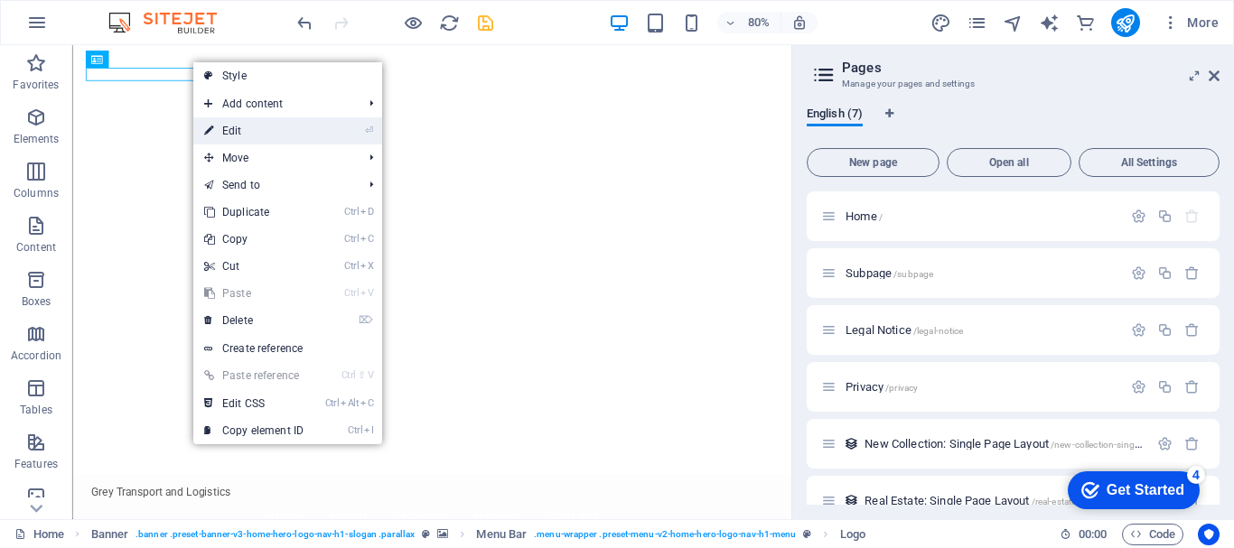
click at [226, 128] on link "⏎ Edit" at bounding box center [253, 130] width 121 height 27
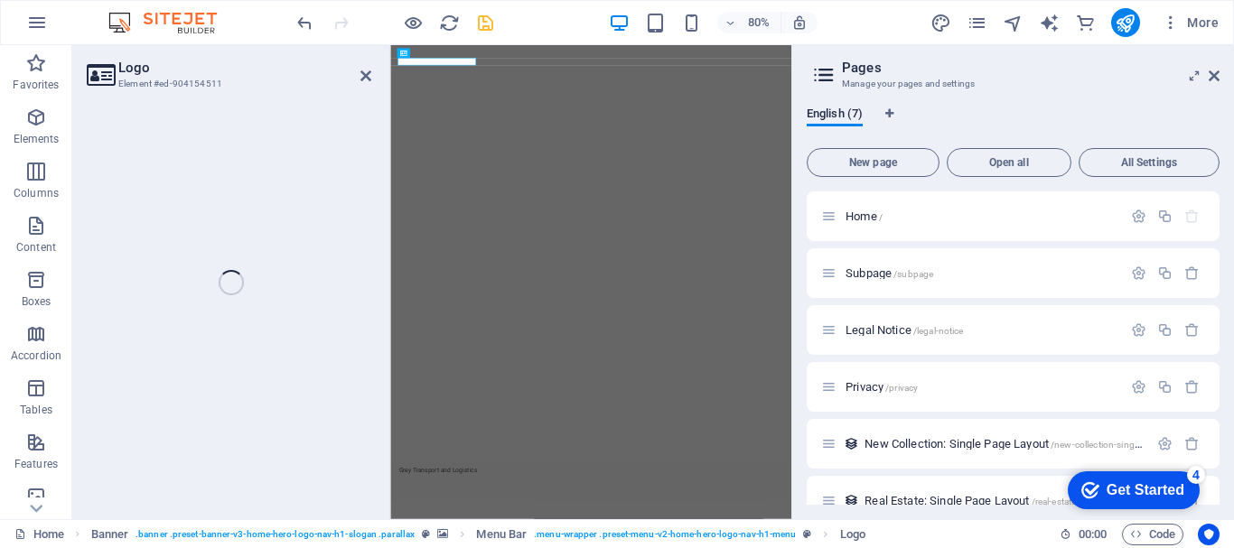
select select "px"
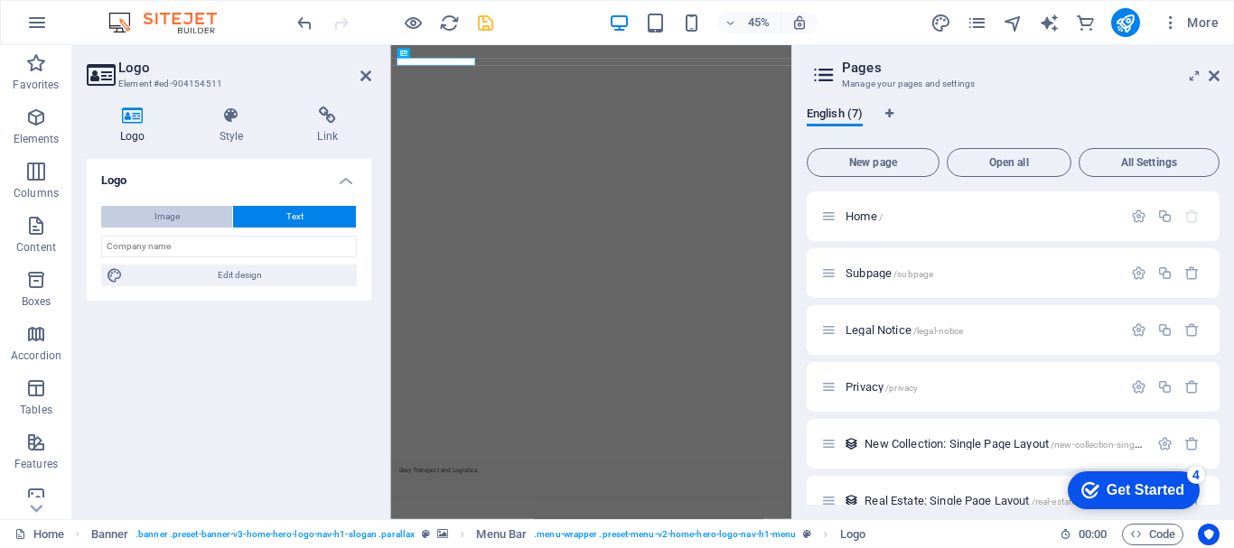
click at [195, 211] on button "Image" at bounding box center [166, 217] width 131 height 22
select select "DISABLED_OPTION_VALUE"
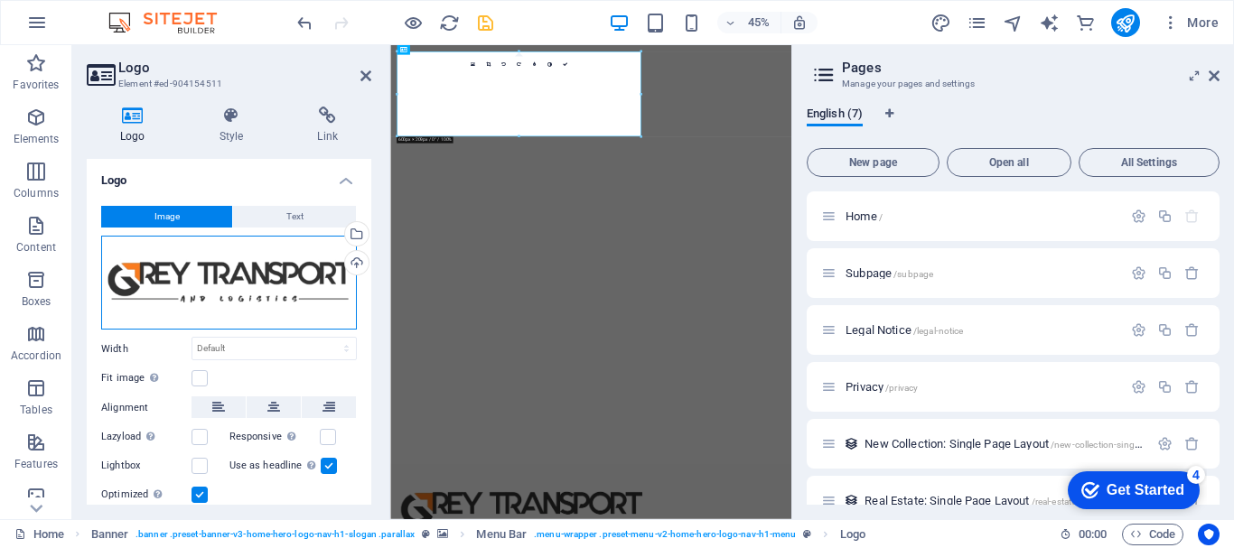
click at [215, 264] on div "Drag files here, click to choose files or select files from Files or our free s…" at bounding box center [229, 283] width 256 height 95
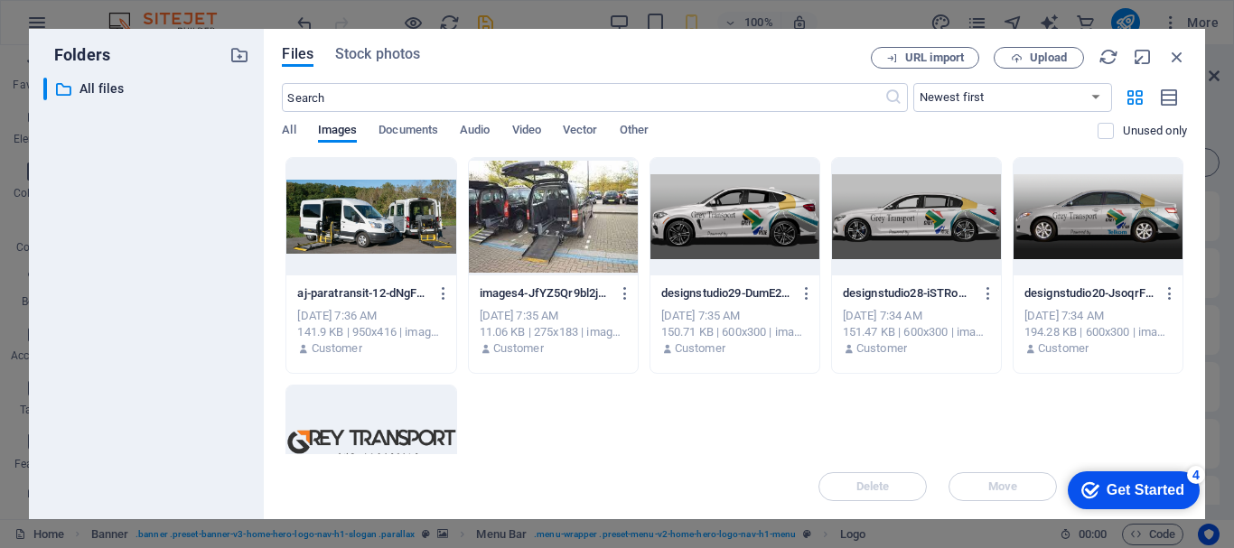
click at [343, 415] on div at bounding box center [370, 444] width 169 height 117
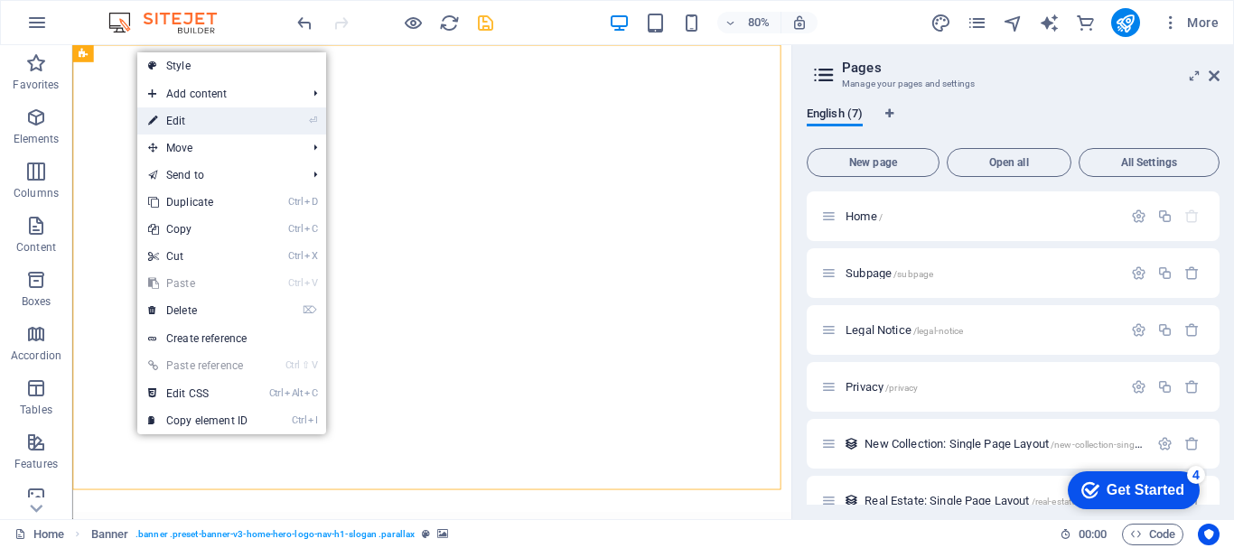
click at [168, 118] on link "⏎ Edit" at bounding box center [197, 120] width 121 height 27
select select "ms"
select select "s"
select select "progressive"
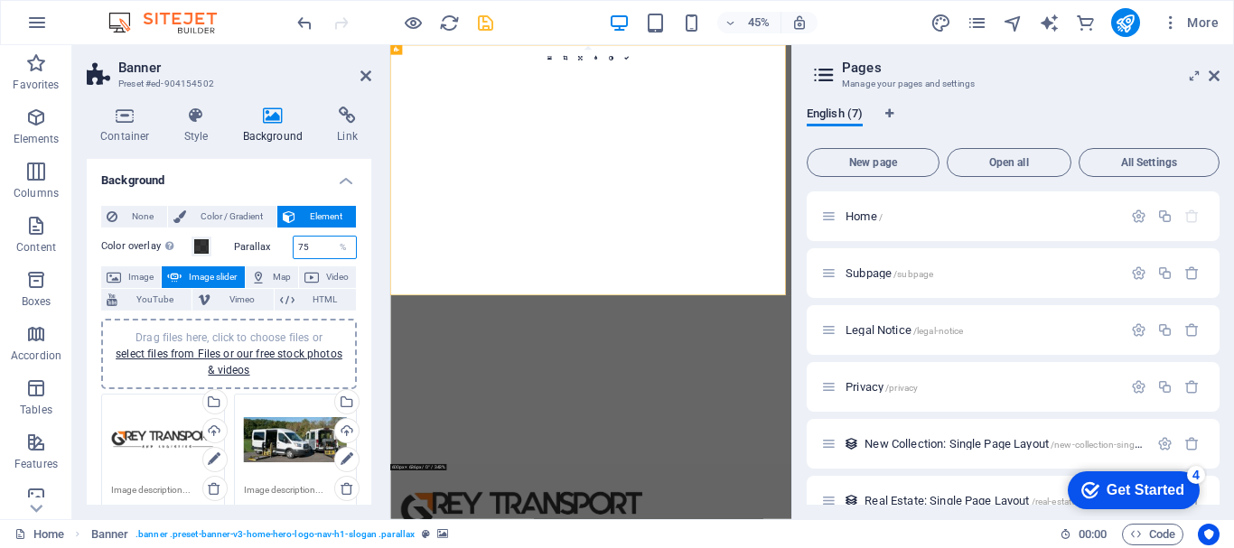
click at [312, 249] on input "75" at bounding box center [325, 248] width 63 height 22
type input "7"
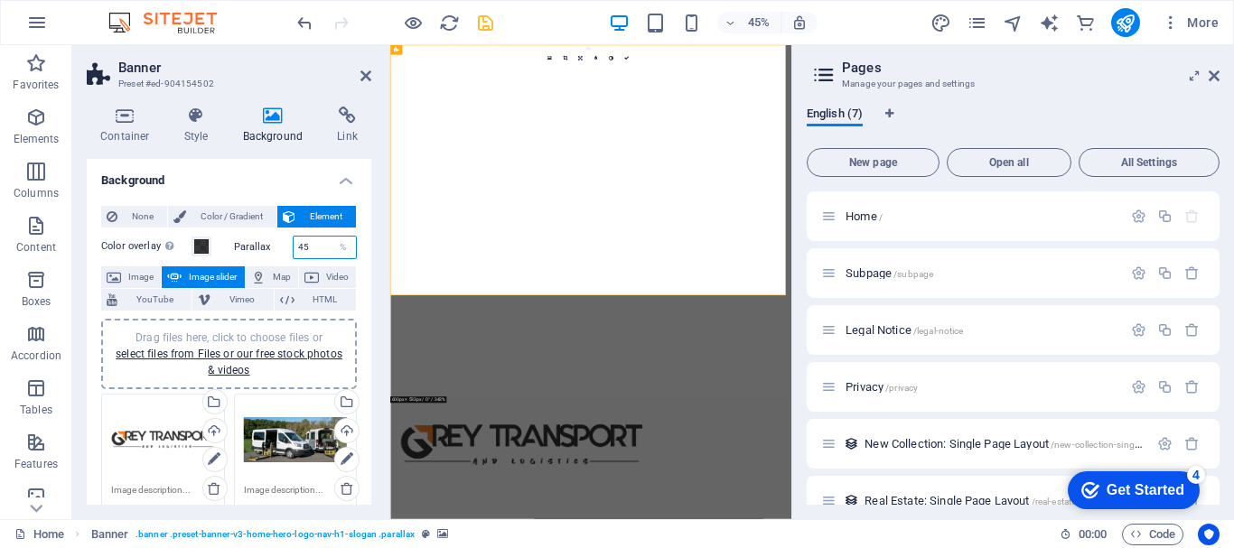
click at [312, 249] on input "45" at bounding box center [325, 248] width 63 height 22
type input "4"
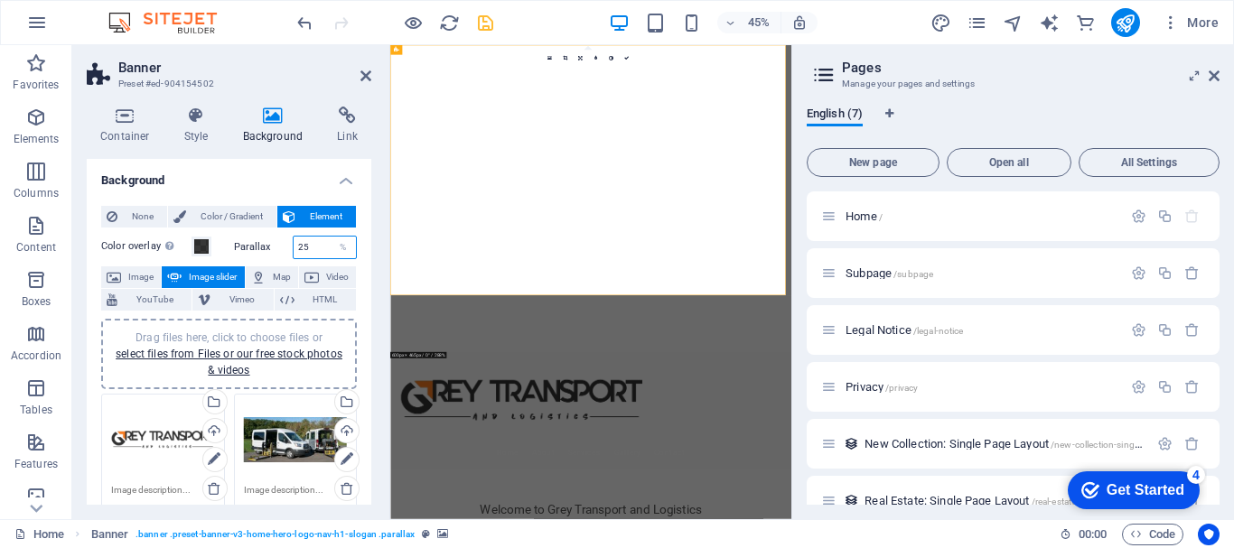
type input "25"
click at [136, 121] on icon at bounding box center [125, 116] width 77 height 18
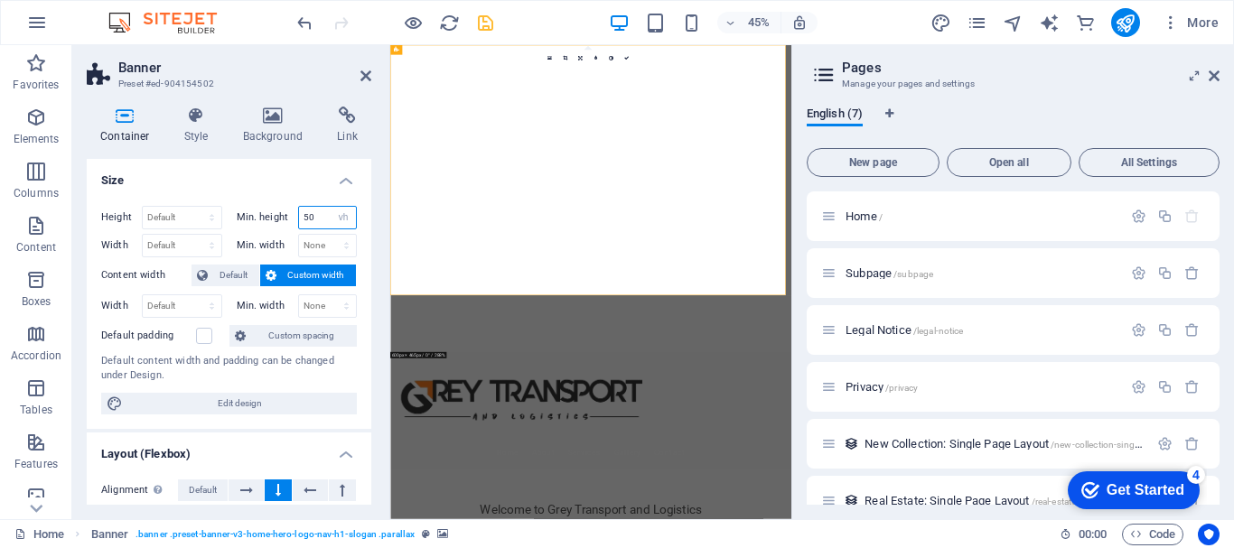
click at [310, 217] on input "50" at bounding box center [328, 218] width 58 height 22
type input "5"
click at [316, 220] on input "25" at bounding box center [328, 218] width 58 height 22
type input "2"
type input "50"
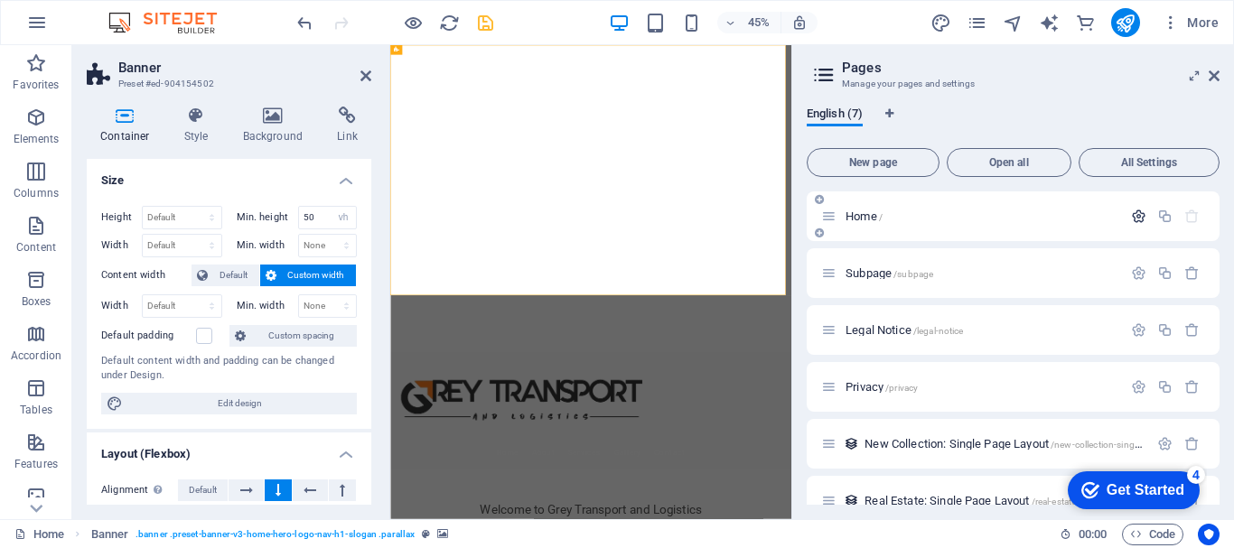
click at [1133, 213] on icon "button" at bounding box center [1138, 216] width 15 height 15
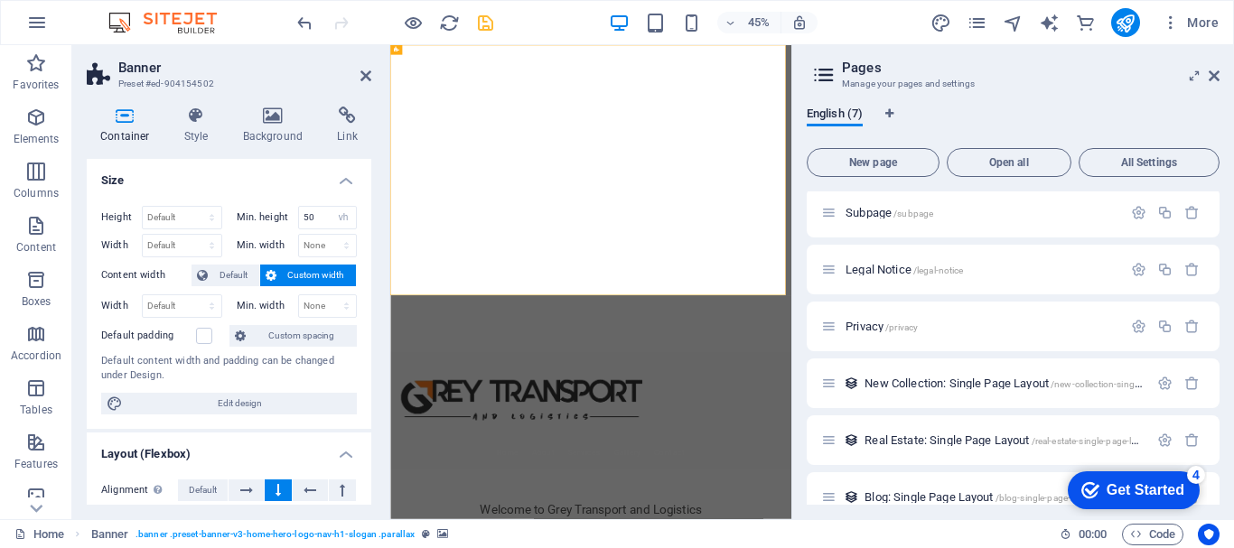
scroll to position [808, 0]
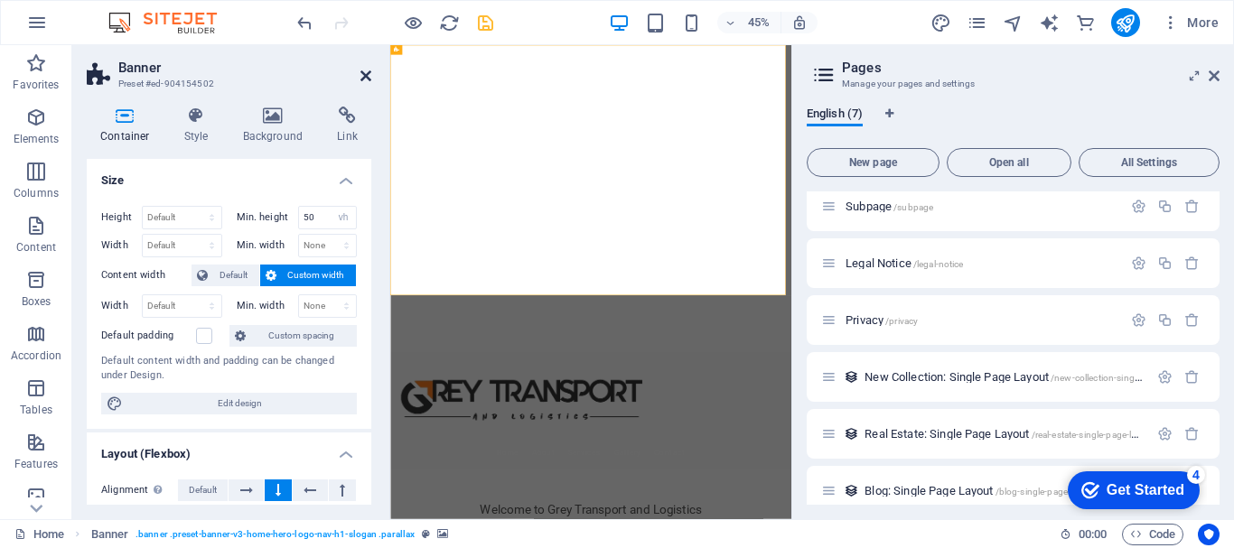
click at [365, 78] on icon at bounding box center [365, 76] width 11 height 14
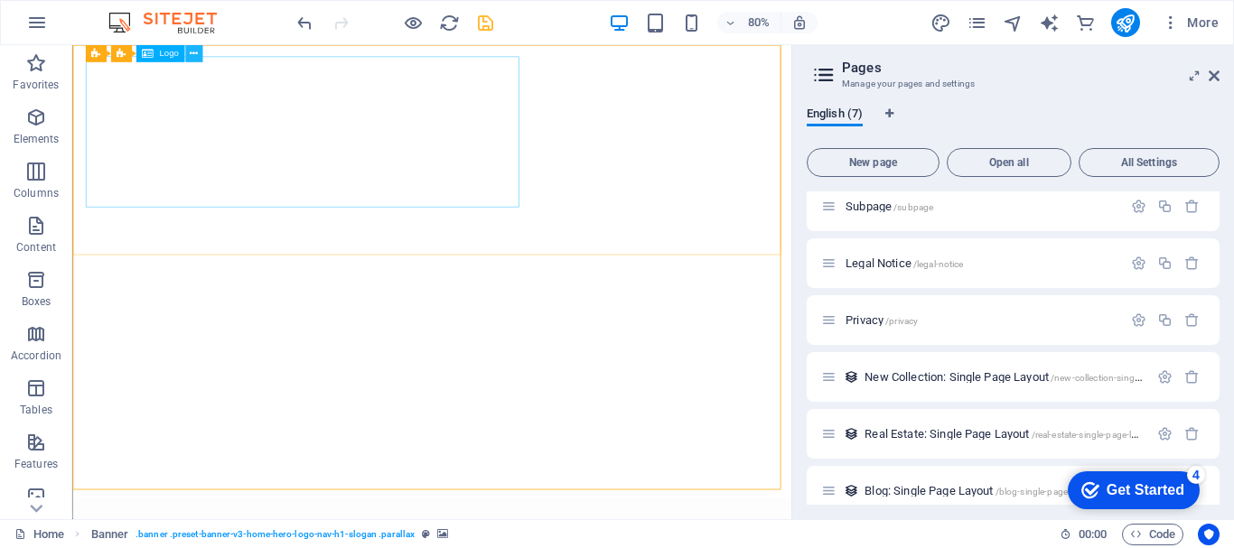
click at [196, 53] on icon at bounding box center [194, 53] width 8 height 15
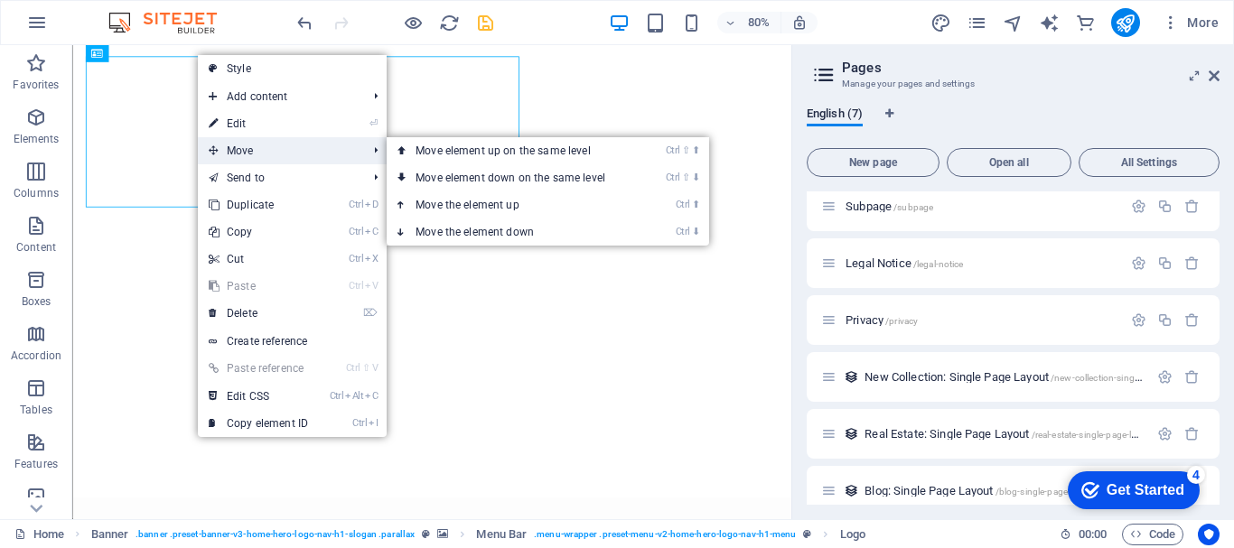
click at [245, 149] on span "Move" at bounding box center [279, 150] width 162 height 27
click at [462, 154] on link "Ctrl ⇧ ⬆ Move element up on the same level" at bounding box center [514, 150] width 255 height 27
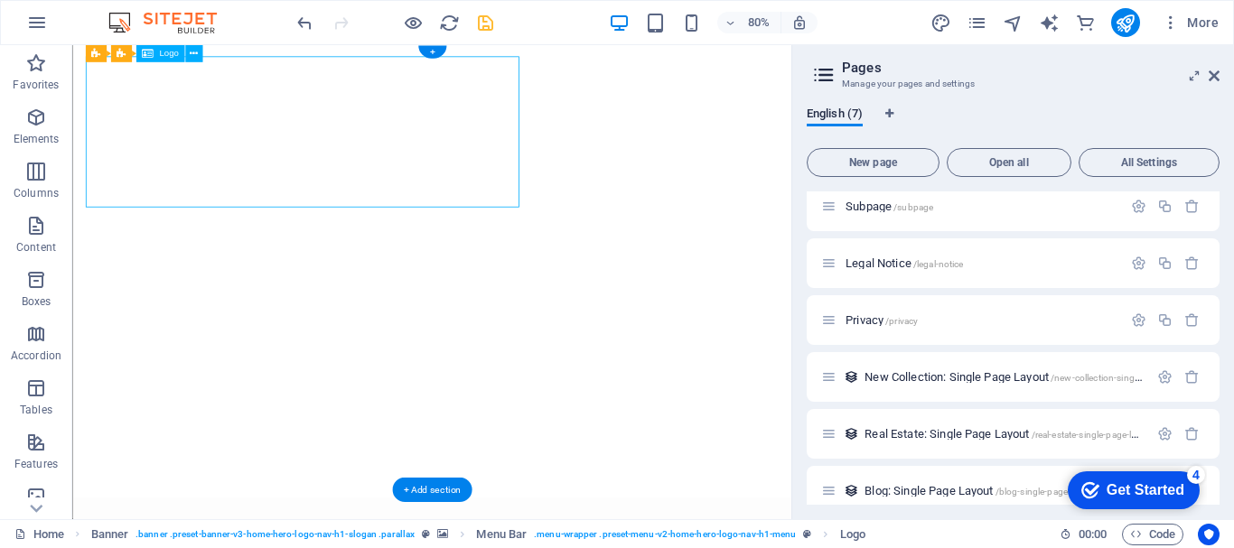
drag, startPoint x: 443, startPoint y: 149, endPoint x: 438, endPoint y: 134, distance: 16.0
drag, startPoint x: 438, startPoint y: 134, endPoint x: 421, endPoint y: 83, distance: 53.4
click at [169, 53] on span "Logo" at bounding box center [168, 54] width 19 height 9
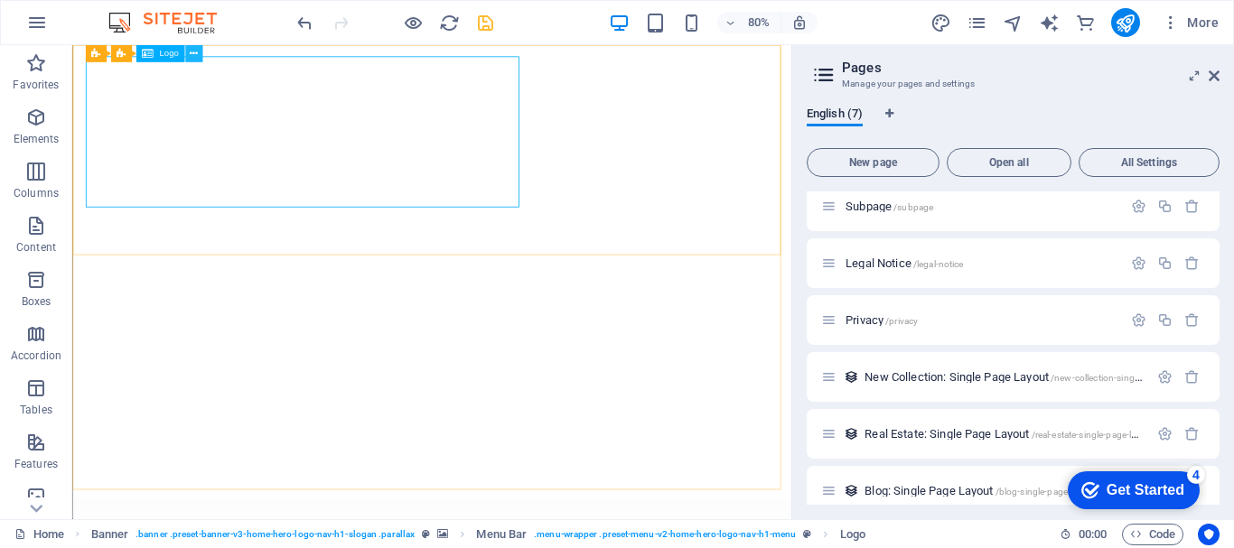
click at [191, 55] on icon at bounding box center [194, 53] width 8 height 15
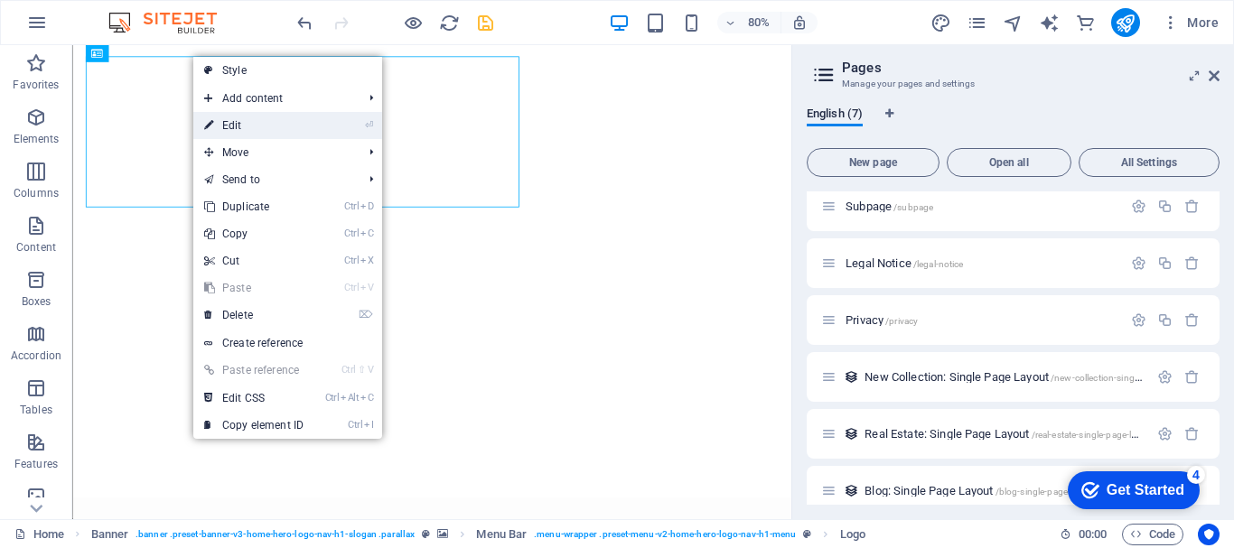
click at [251, 122] on link "⏎ Edit" at bounding box center [253, 125] width 121 height 27
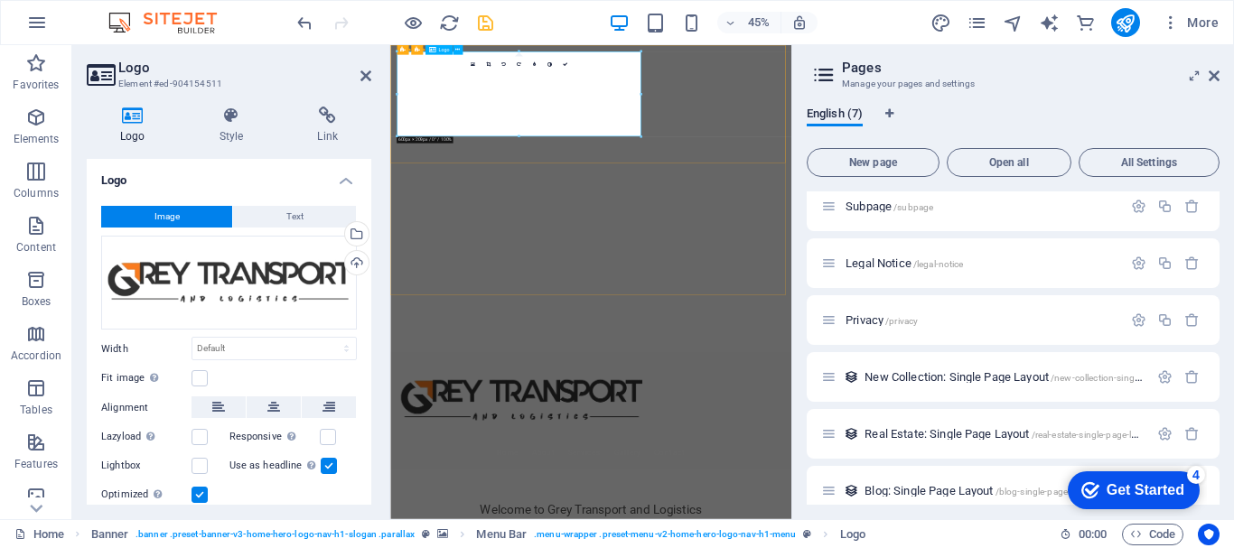
drag, startPoint x: 909, startPoint y: 180, endPoint x: 650, endPoint y: 165, distance: 258.7
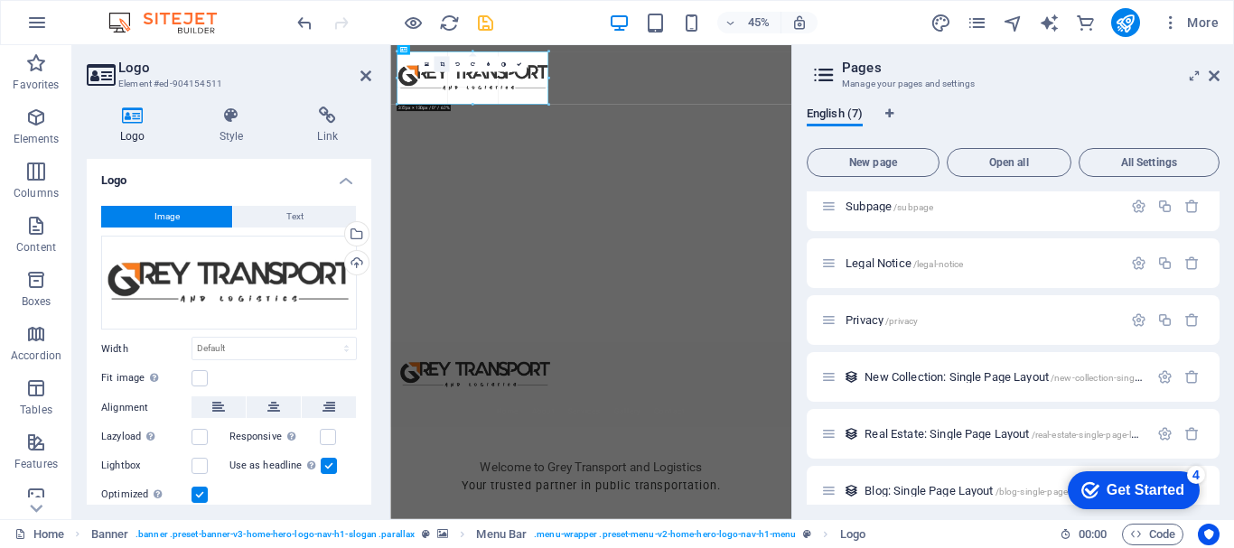
drag, startPoint x: 518, startPoint y: 135, endPoint x: 448, endPoint y: 61, distance: 101.6
type input "372"
select select "px"
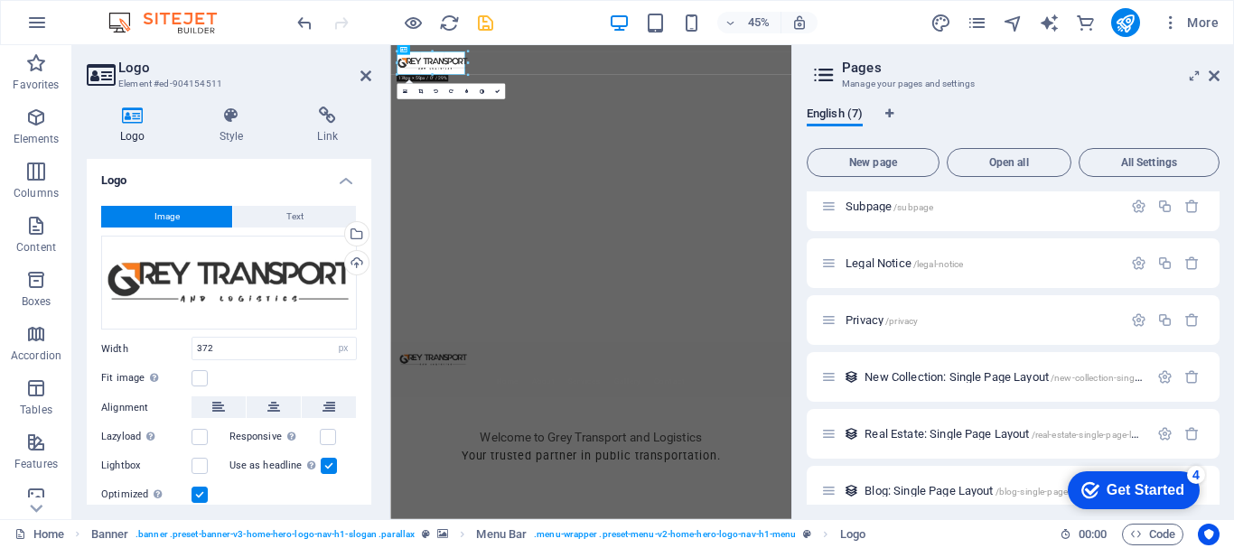
drag, startPoint x: 546, startPoint y: 79, endPoint x: 361, endPoint y: 40, distance: 189.2
type input "167"
click at [363, 73] on icon at bounding box center [365, 76] width 11 height 14
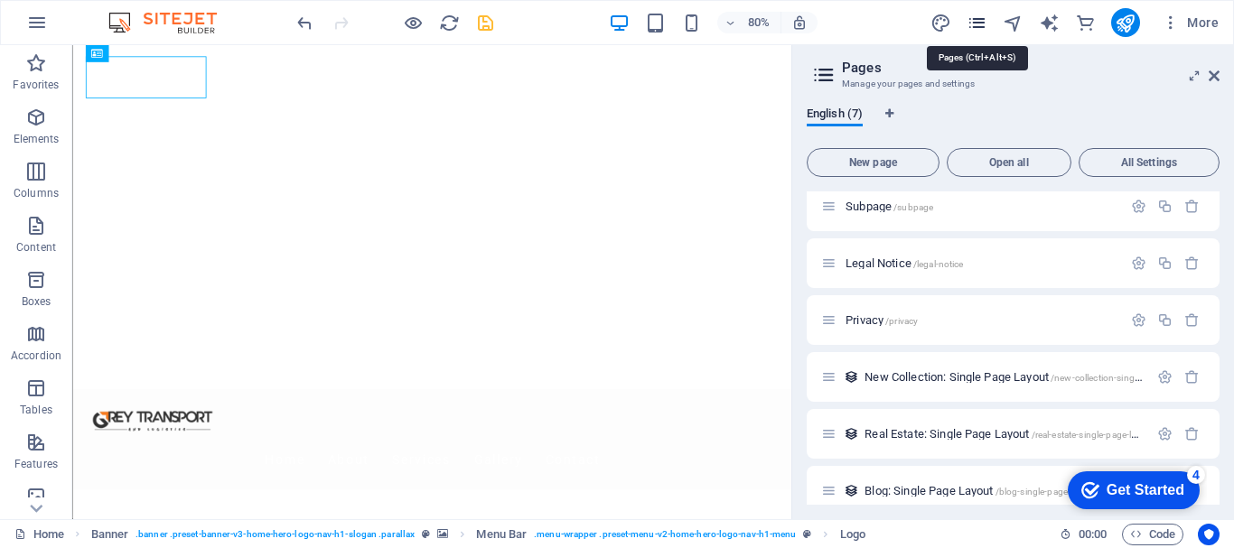
click at [1216, 72] on icon at bounding box center [1213, 76] width 11 height 14
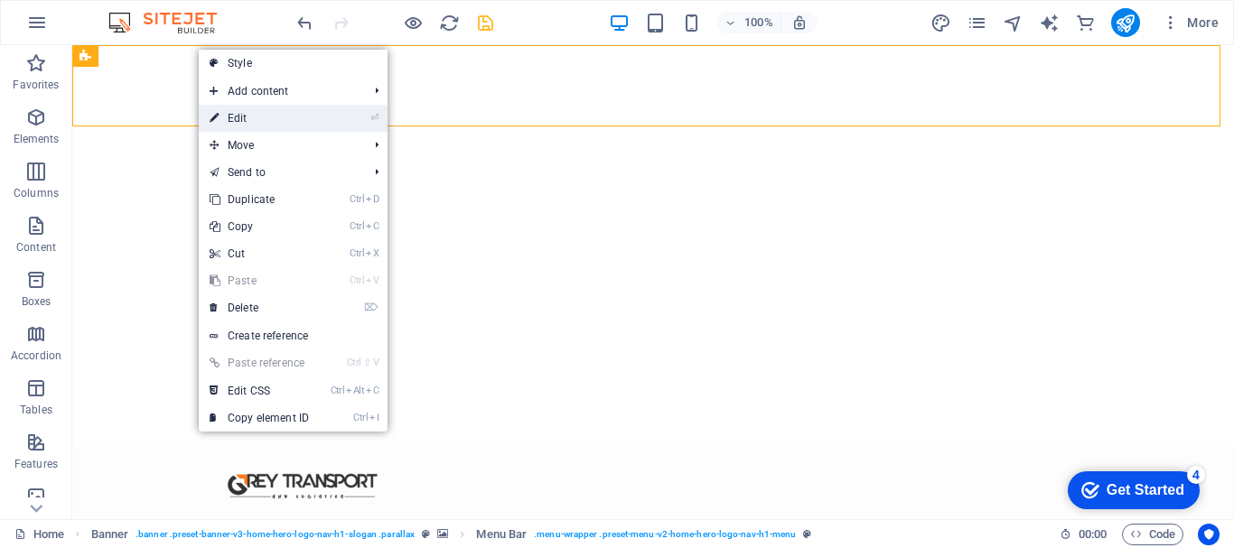
click at [245, 114] on link "⏎ Edit" at bounding box center [259, 118] width 121 height 27
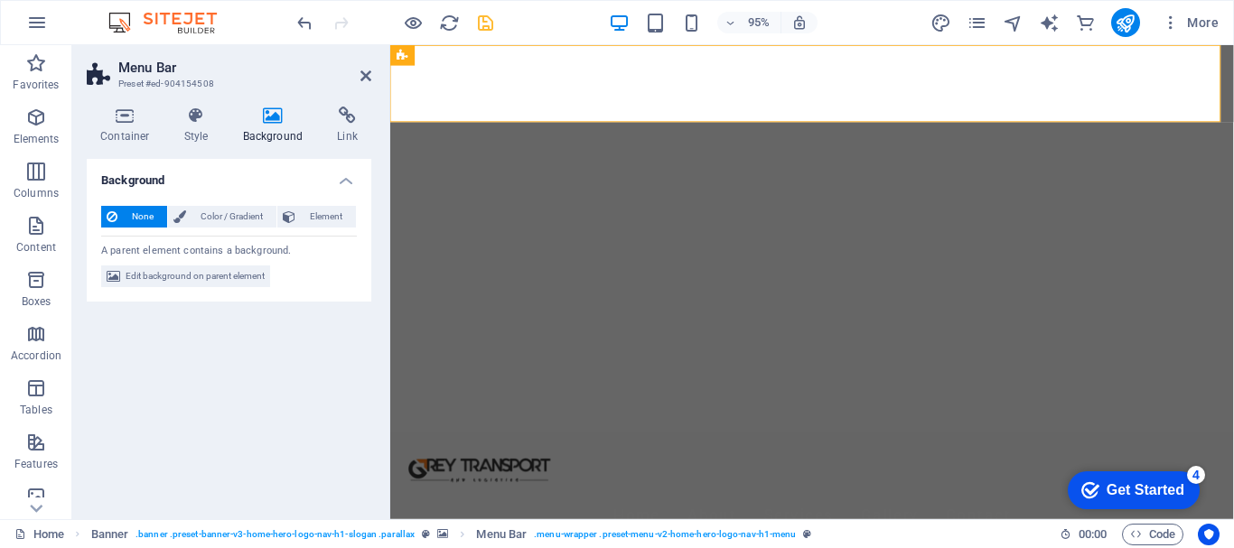
click at [270, 124] on icon at bounding box center [273, 116] width 88 height 18
click at [202, 277] on span "Edit background on parent element" at bounding box center [195, 277] width 139 height 22
select select "ms"
select select "s"
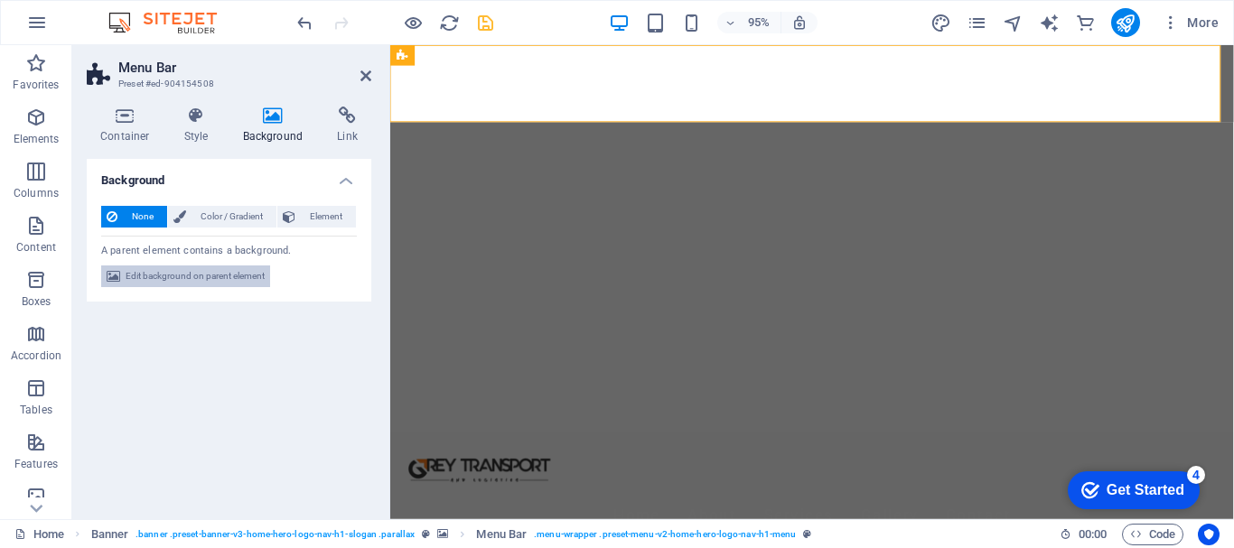
select select "progressive"
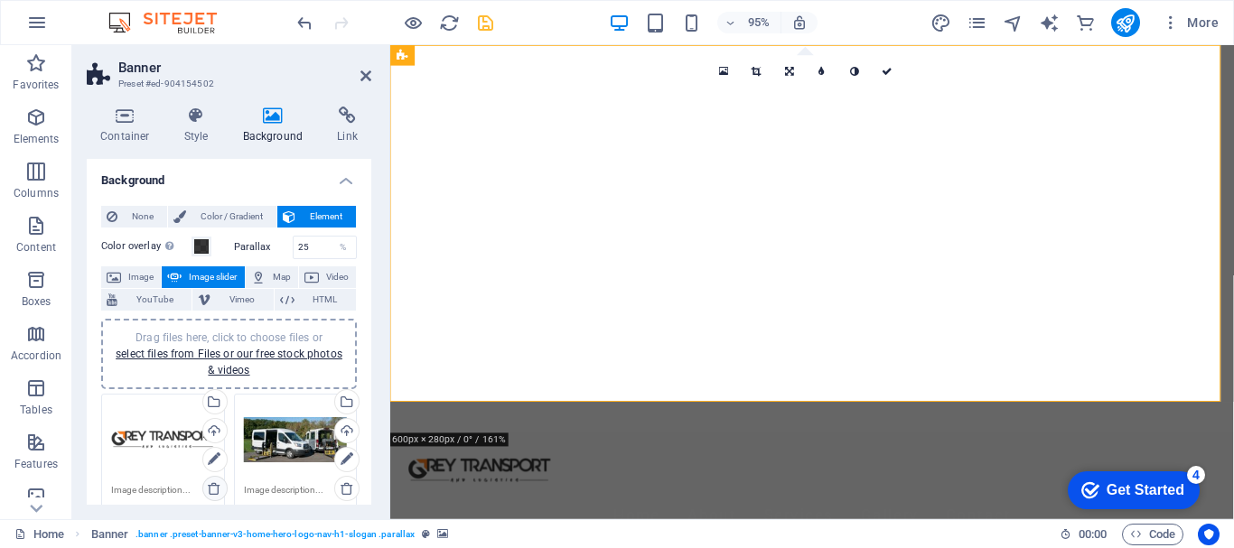
click at [212, 485] on icon at bounding box center [214, 488] width 14 height 14
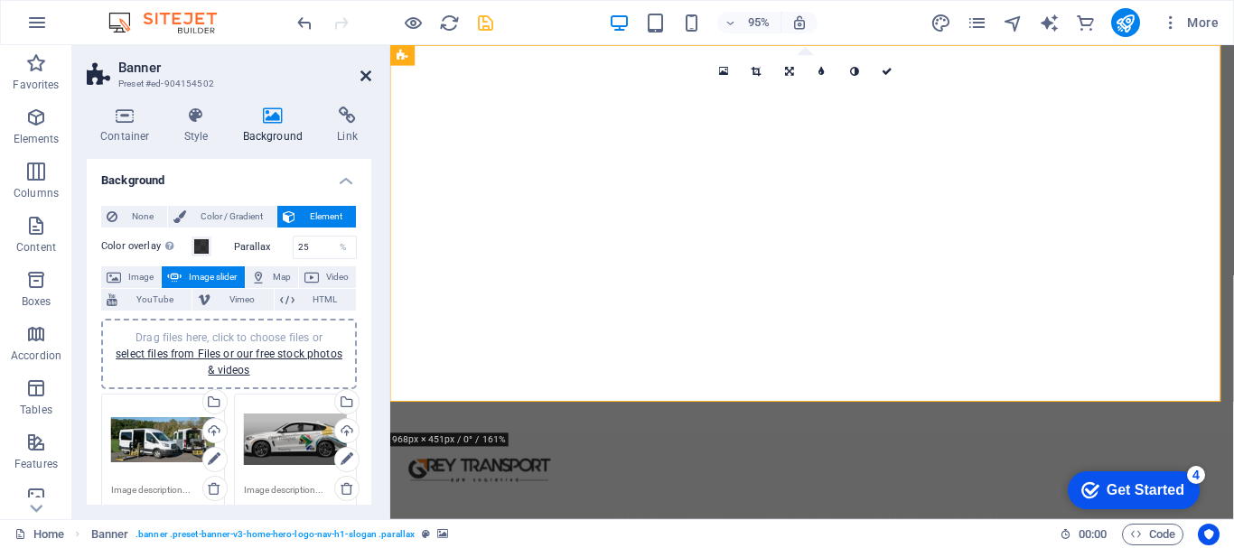
click at [366, 74] on icon at bounding box center [365, 76] width 11 height 14
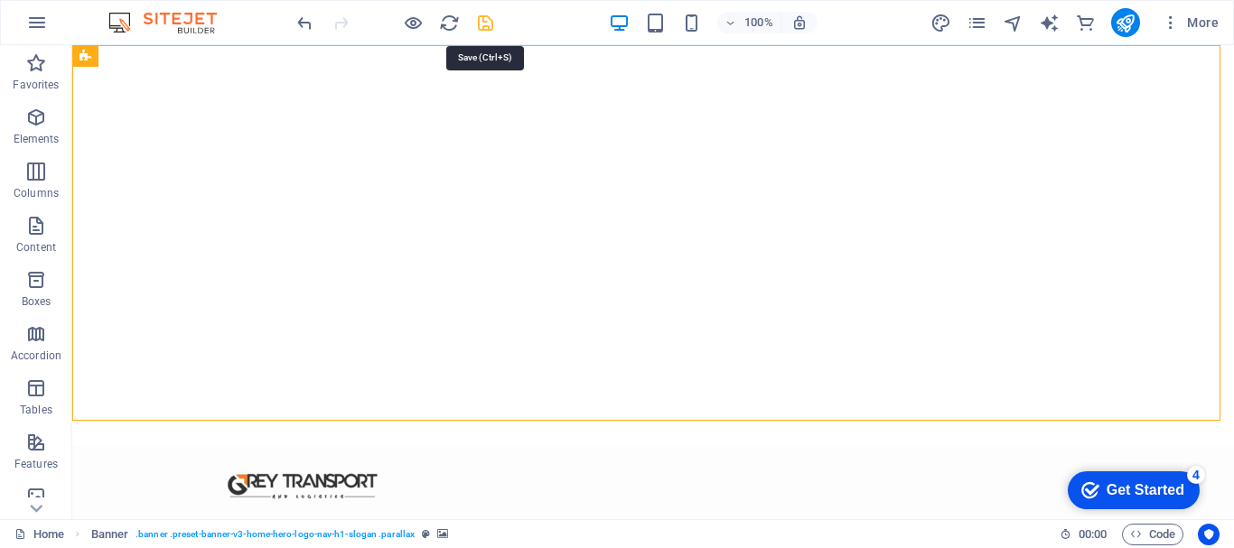
click at [483, 21] on icon "save" at bounding box center [485, 23] width 21 height 21
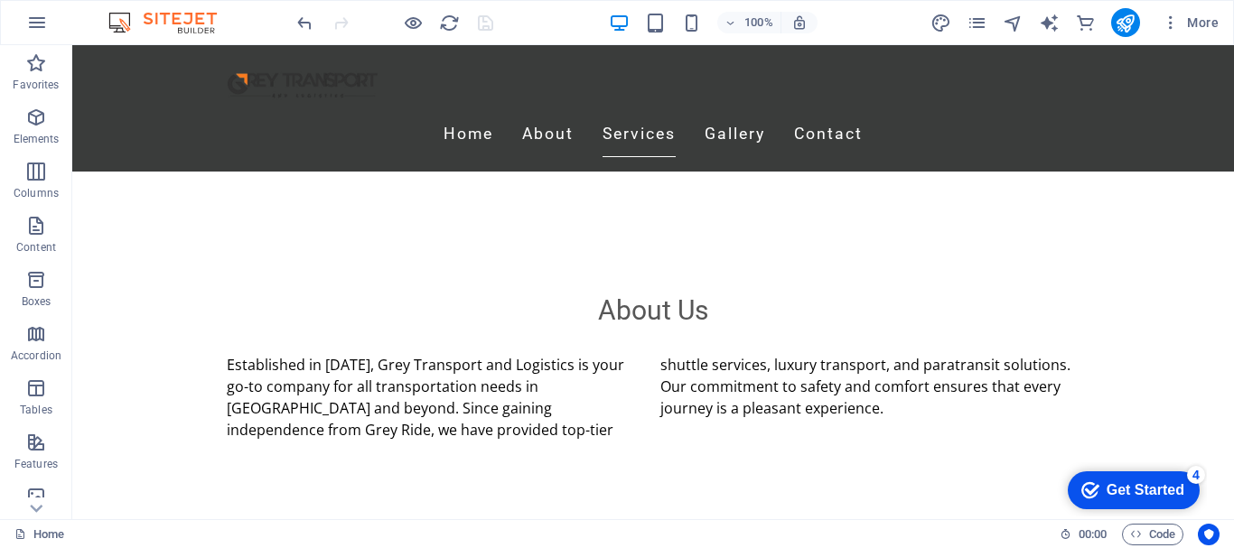
scroll to position [592, 0]
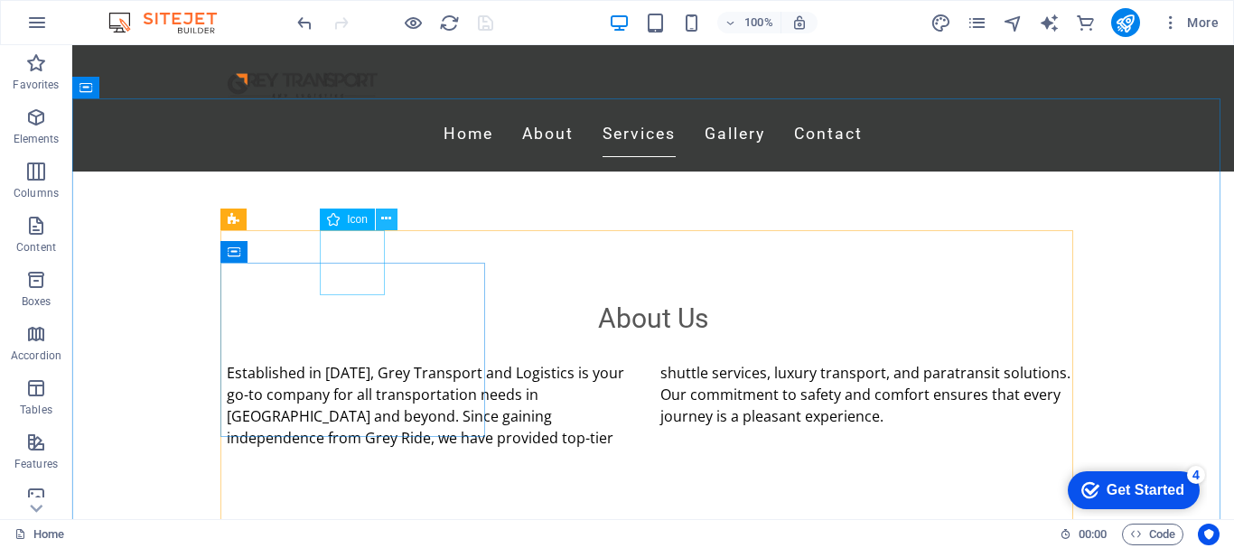
click at [384, 219] on icon at bounding box center [386, 219] width 10 height 19
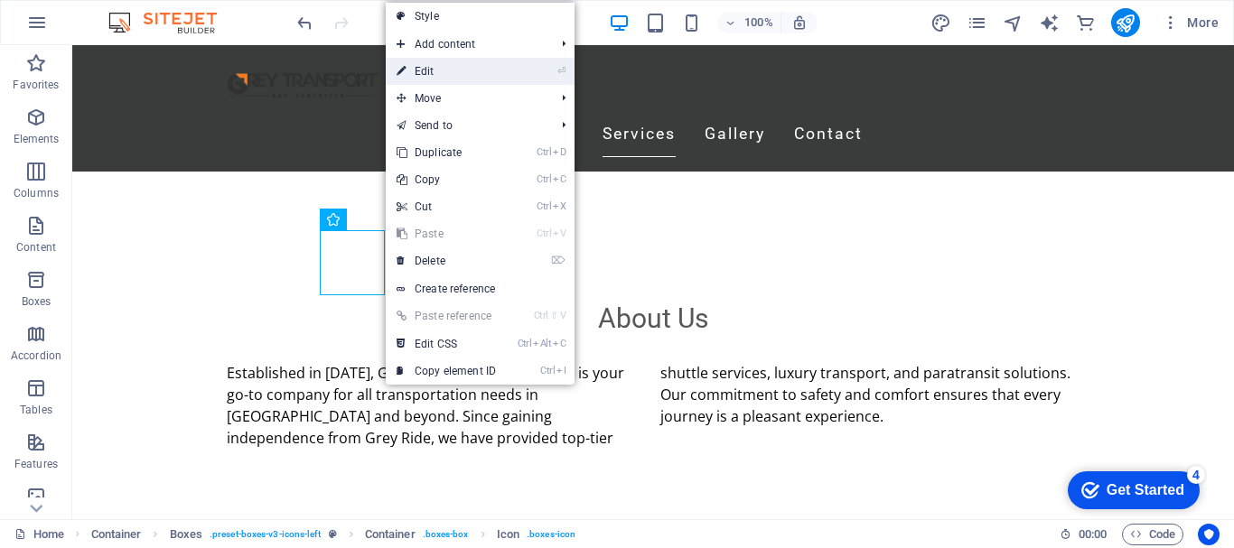
click at [450, 70] on link "⏎ Edit" at bounding box center [446, 71] width 121 height 27
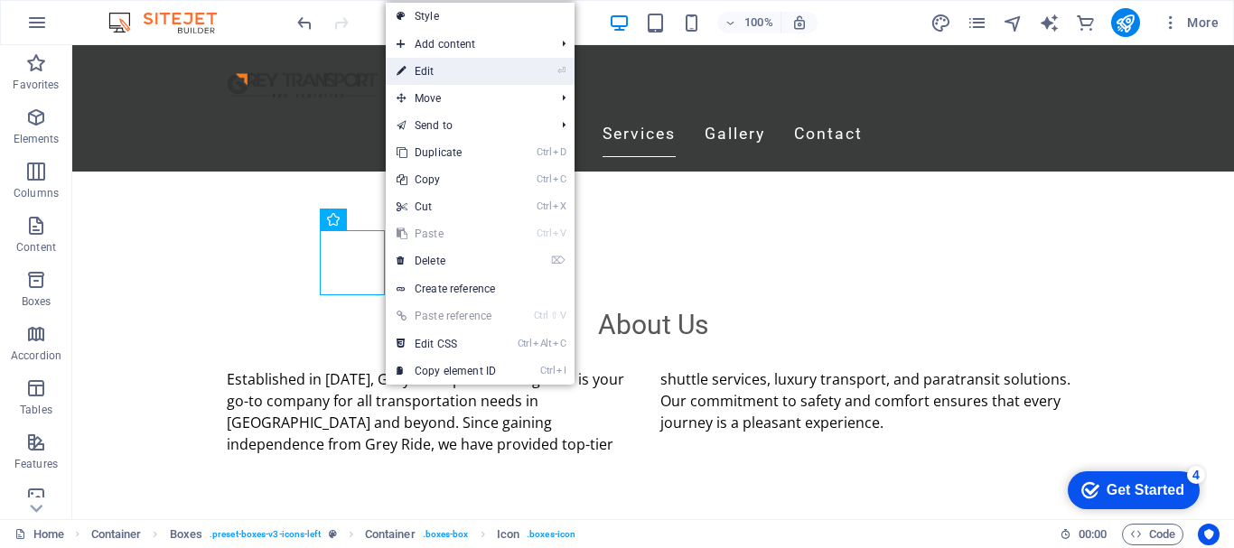
select select "xMidYMid"
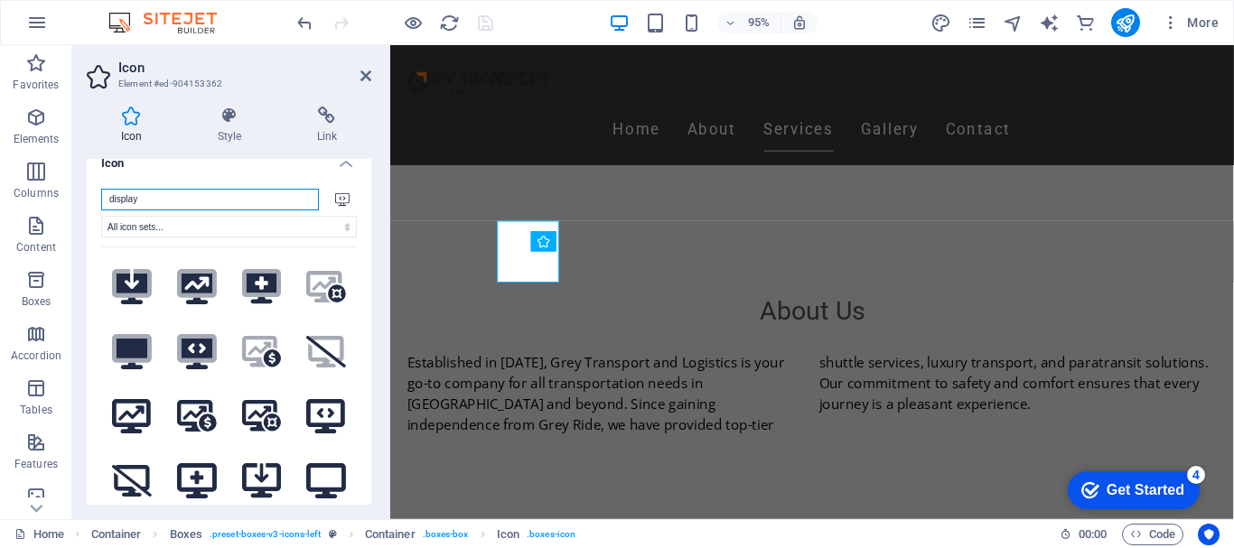
scroll to position [0, 0]
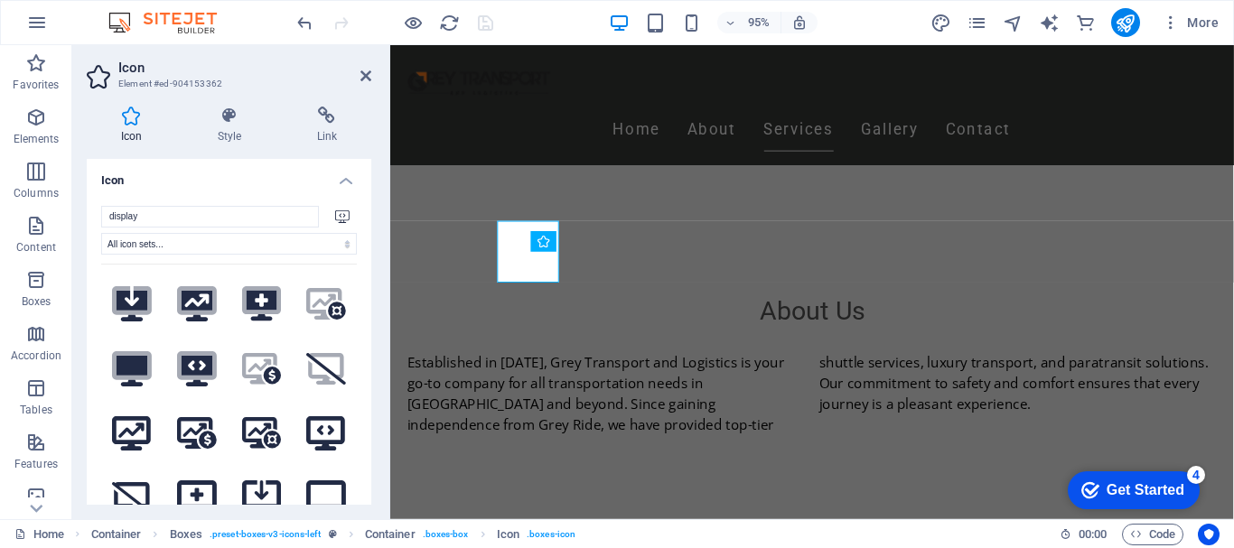
click at [127, 130] on h4 "Icon" at bounding box center [135, 126] width 97 height 38
click at [145, 221] on input "display" at bounding box center [210, 217] width 218 height 22
type input "d"
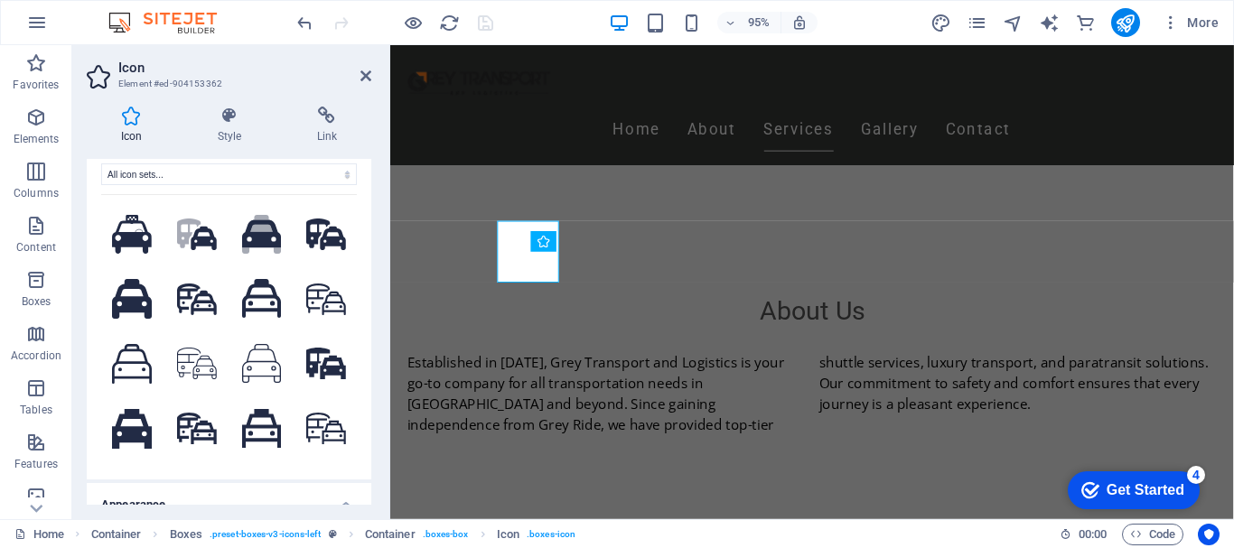
scroll to position [67, 0]
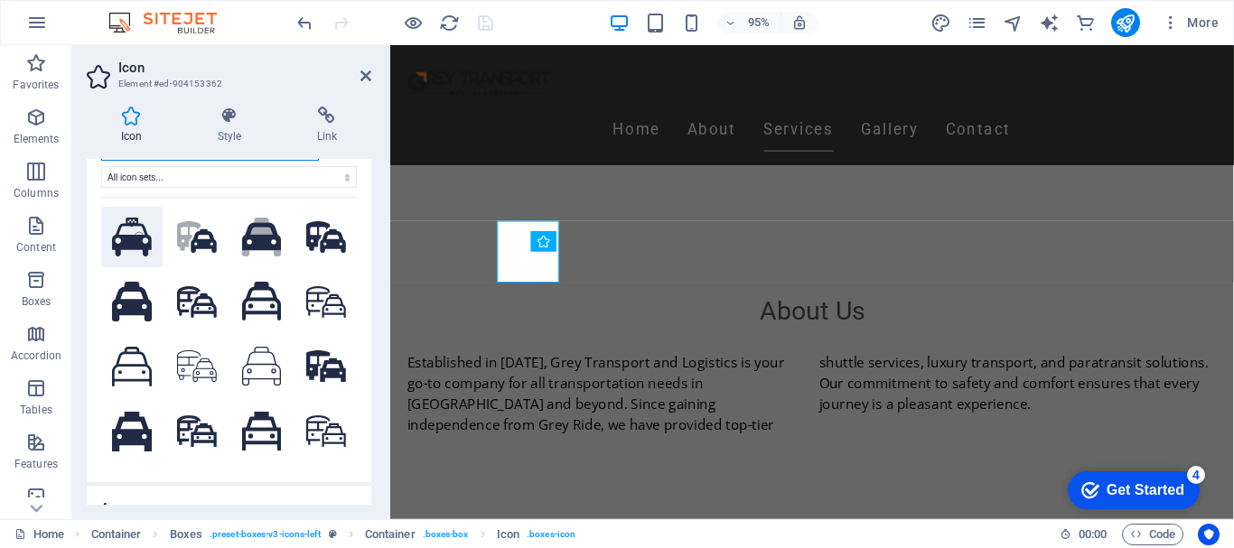
type input "taxi"
click at [135, 233] on icon at bounding box center [132, 237] width 40 height 39
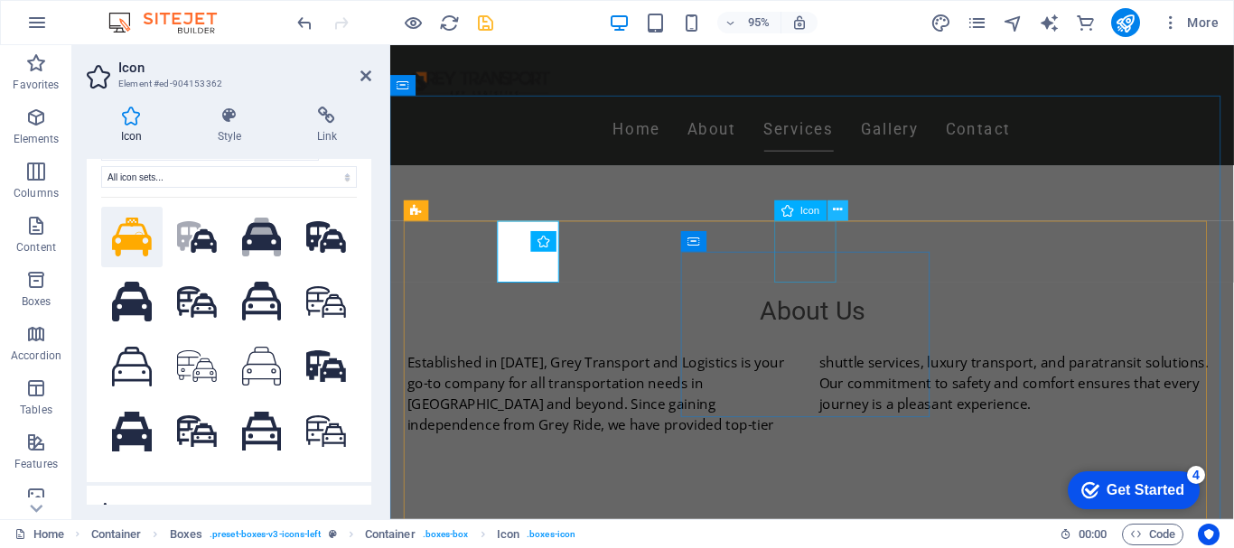
click at [836, 210] on icon at bounding box center [837, 210] width 9 height 18
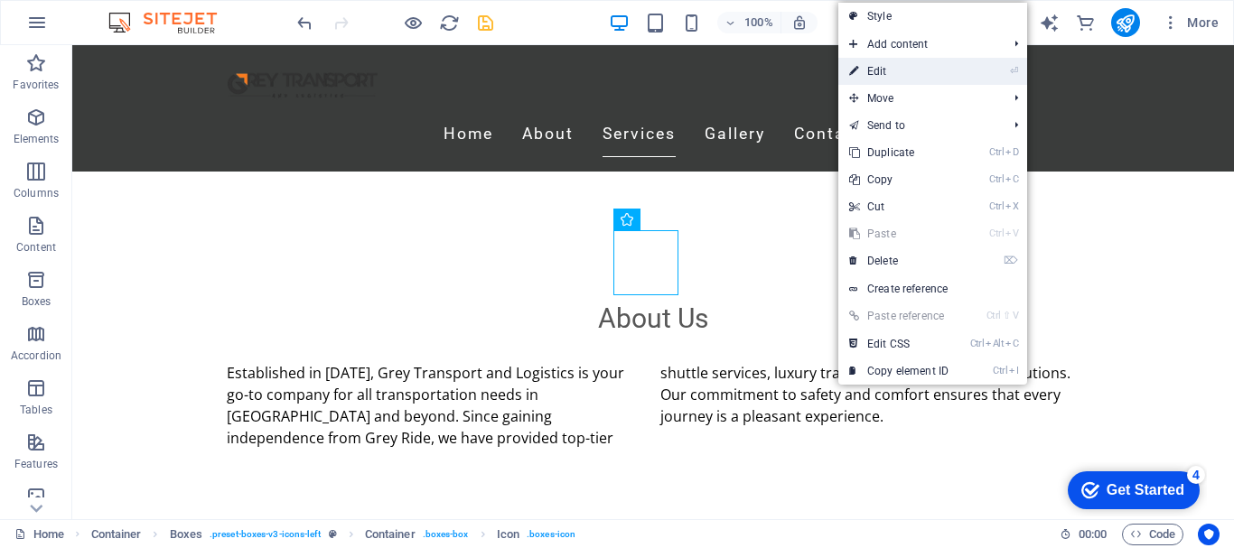
click at [917, 66] on link "⏎ Edit" at bounding box center [898, 71] width 121 height 27
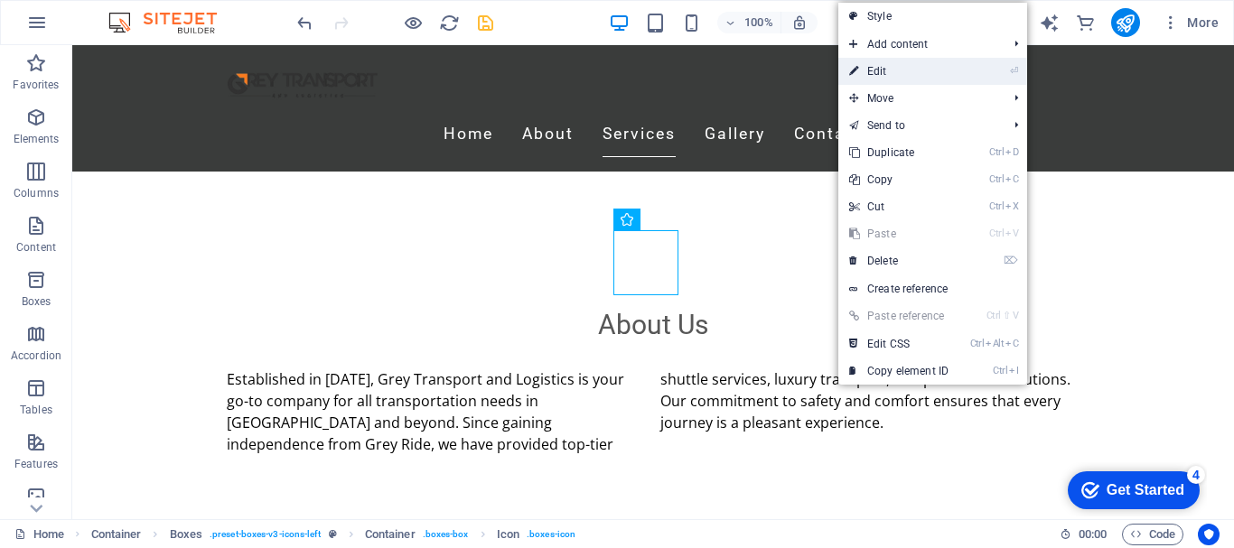
select select "xMidYMid"
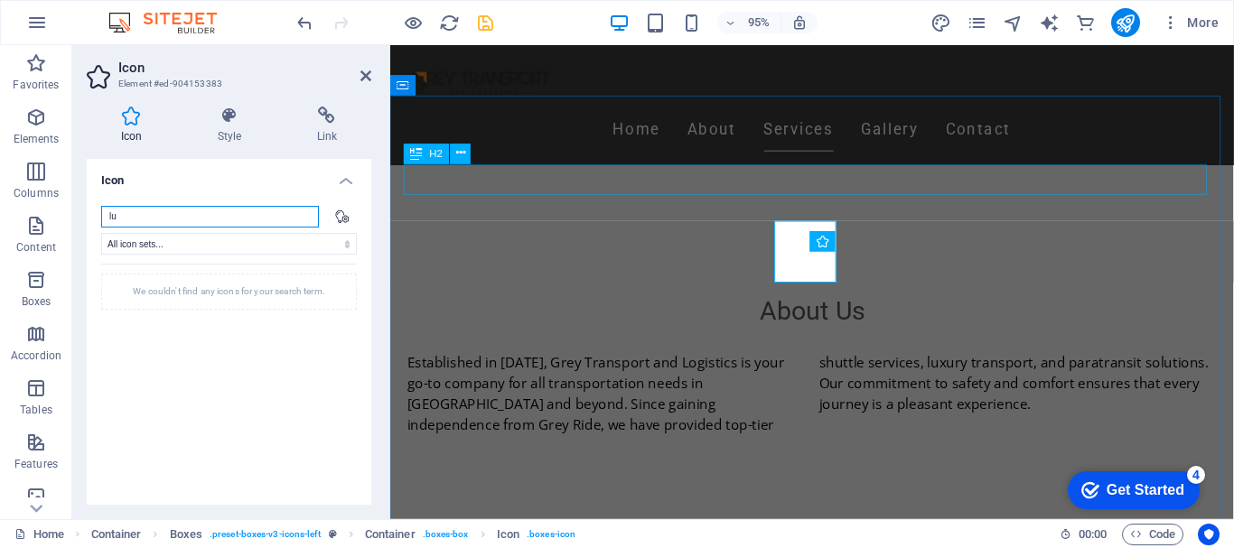
type input "l"
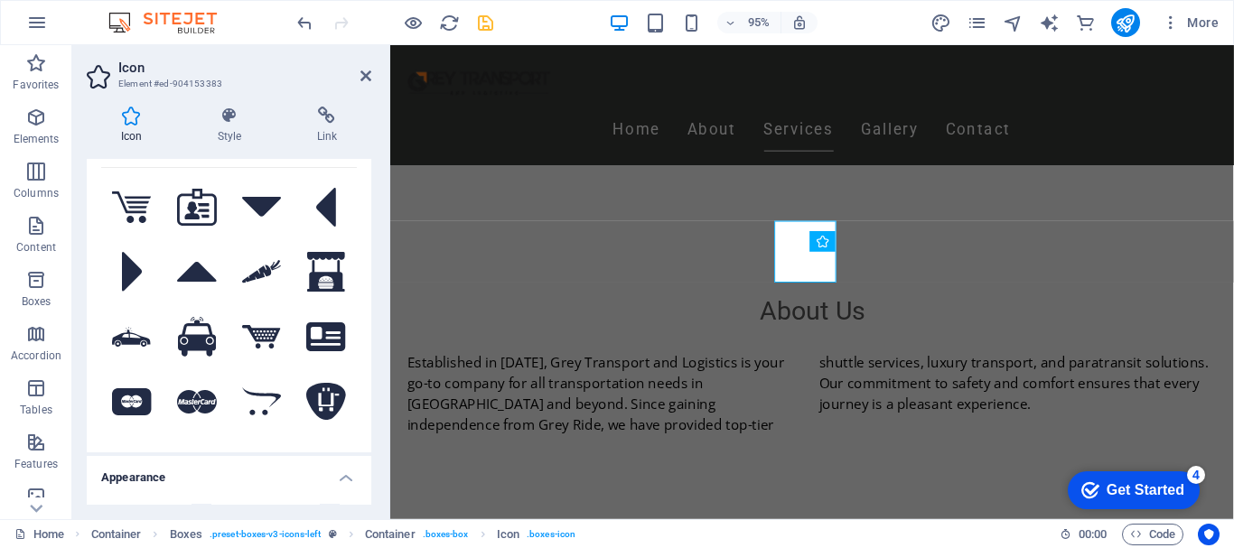
scroll to position [89, 0]
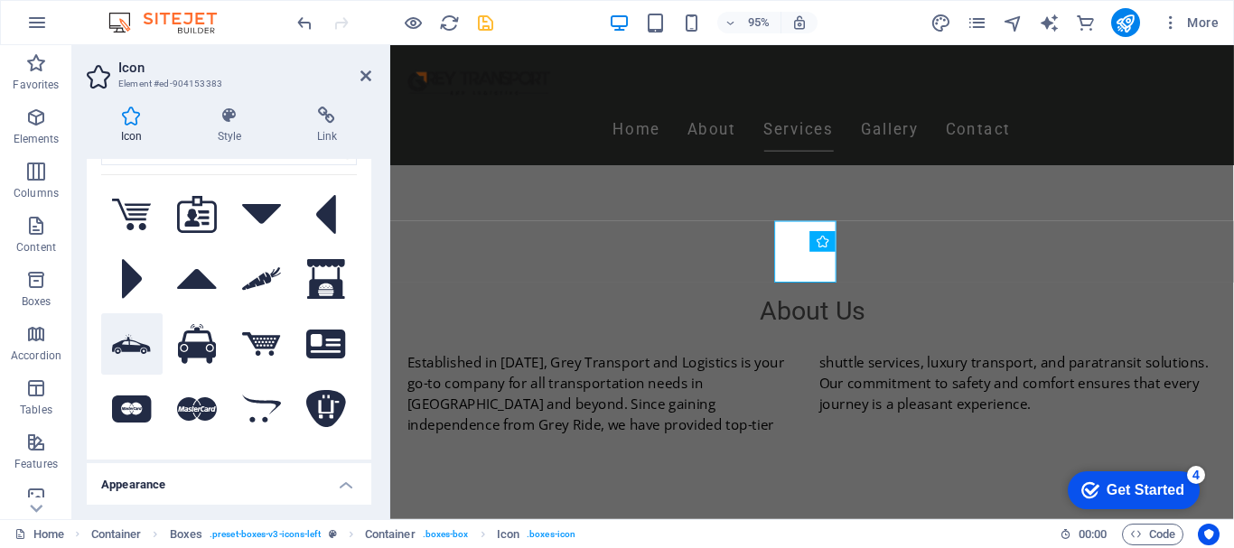
type input "car"
click at [127, 339] on icon at bounding box center [132, 344] width 40 height 21
click at [1110, 209] on icon at bounding box center [1114, 210] width 9 height 18
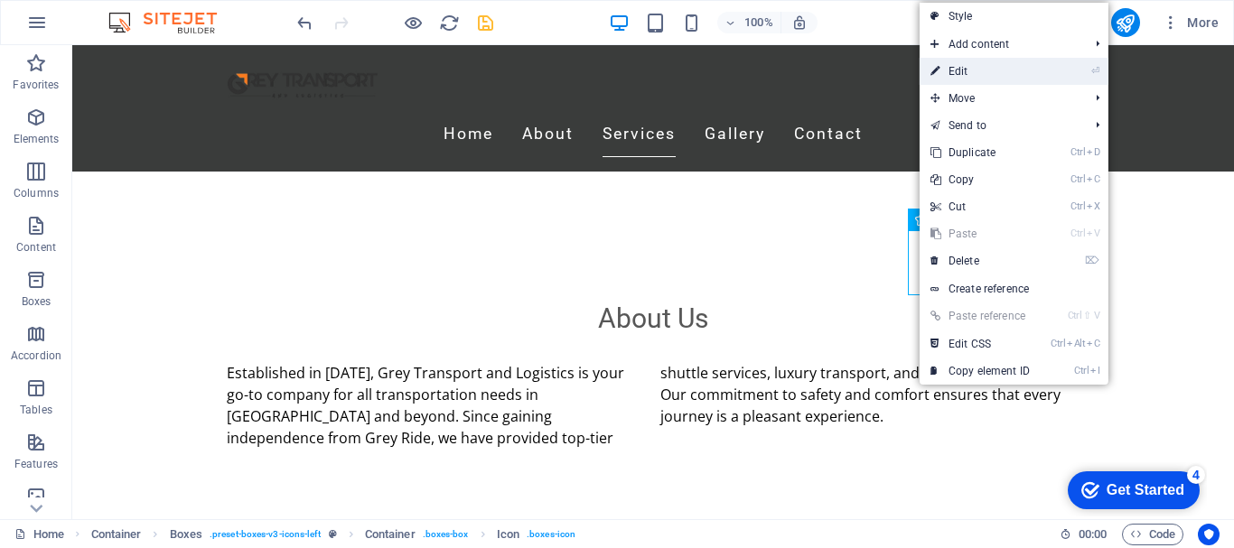
click at [1019, 70] on link "⏎ Edit" at bounding box center [979, 71] width 121 height 27
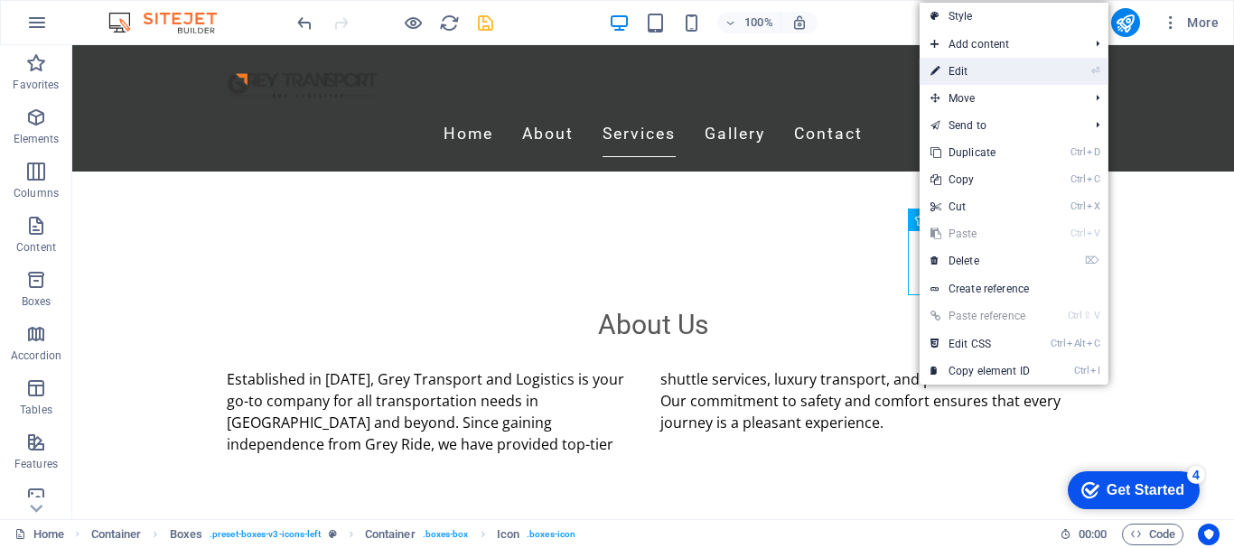
select select "xMidYMid"
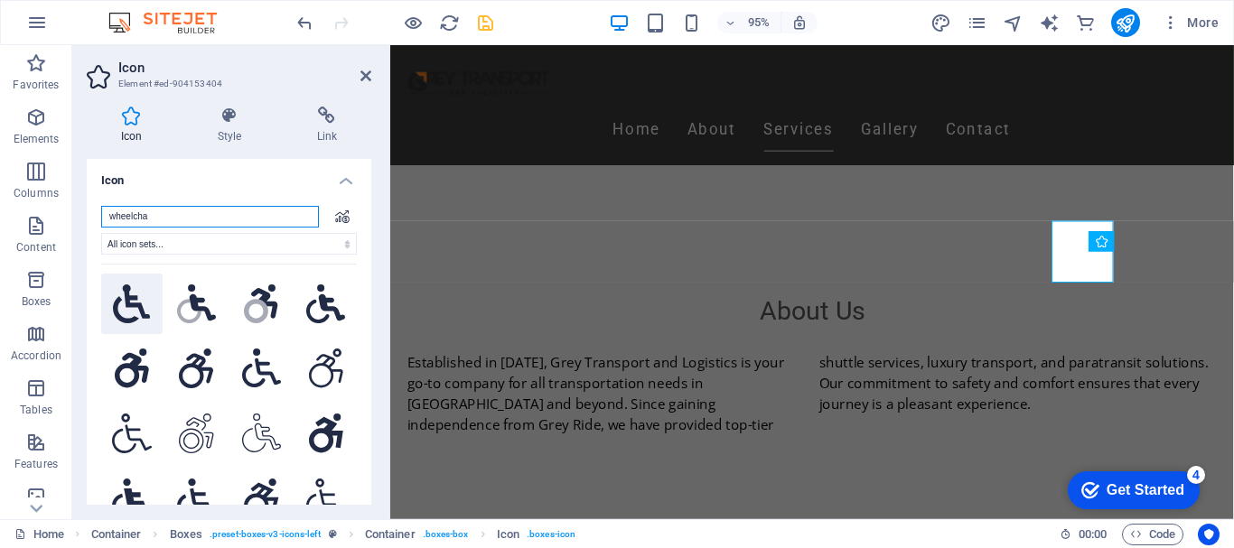
type input "wheelcha"
click at [134, 305] on icon at bounding box center [132, 304] width 38 height 40
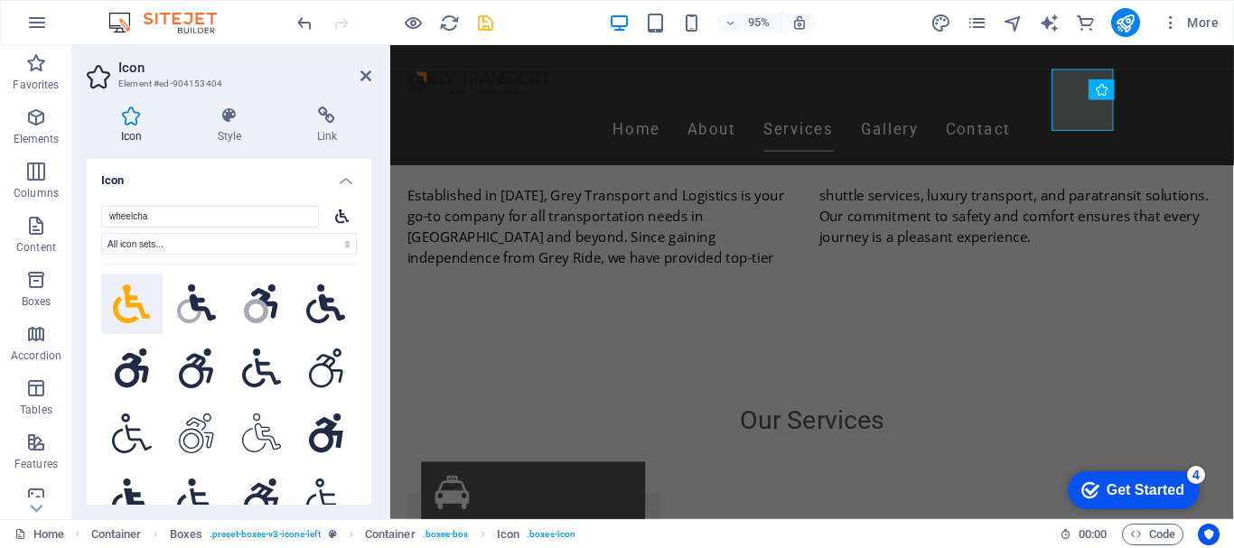
scroll to position [751, 0]
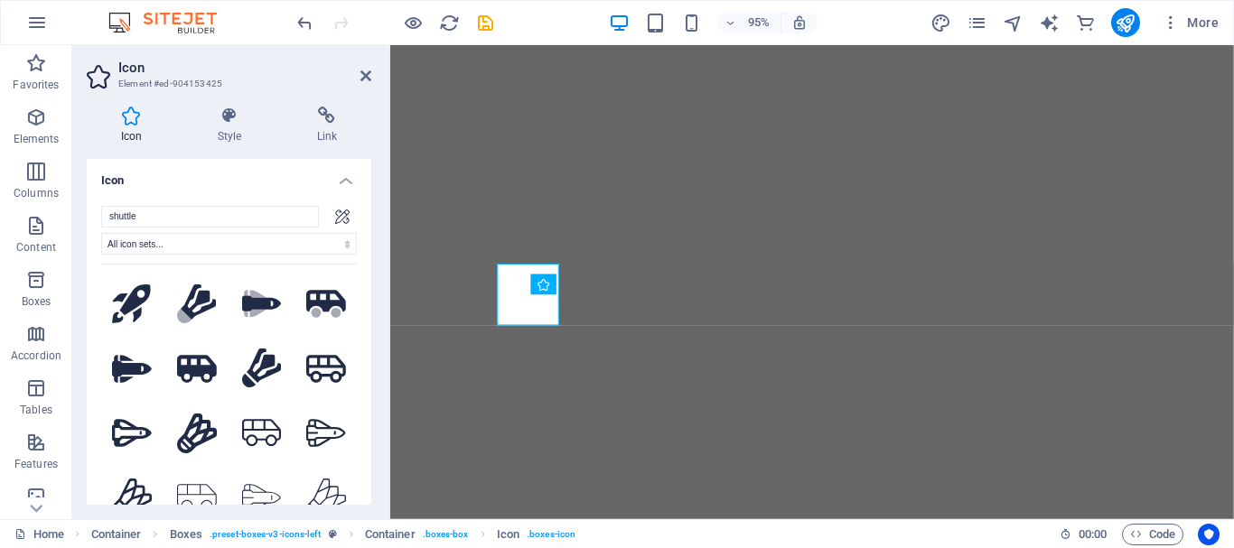
select select "xMidYMid"
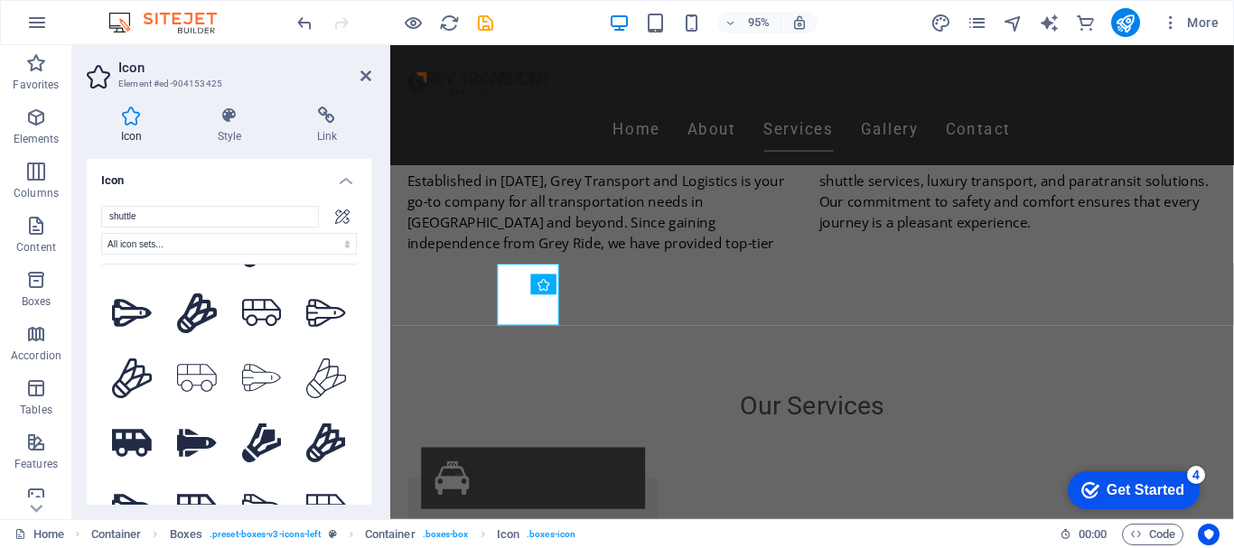
scroll to position [185, 0]
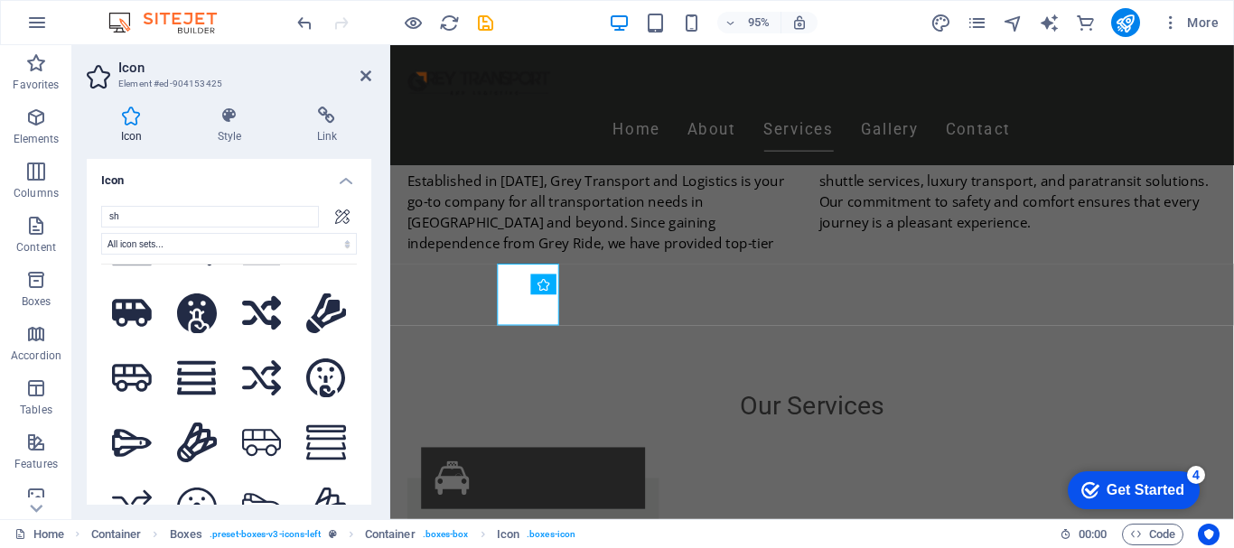
type input "s"
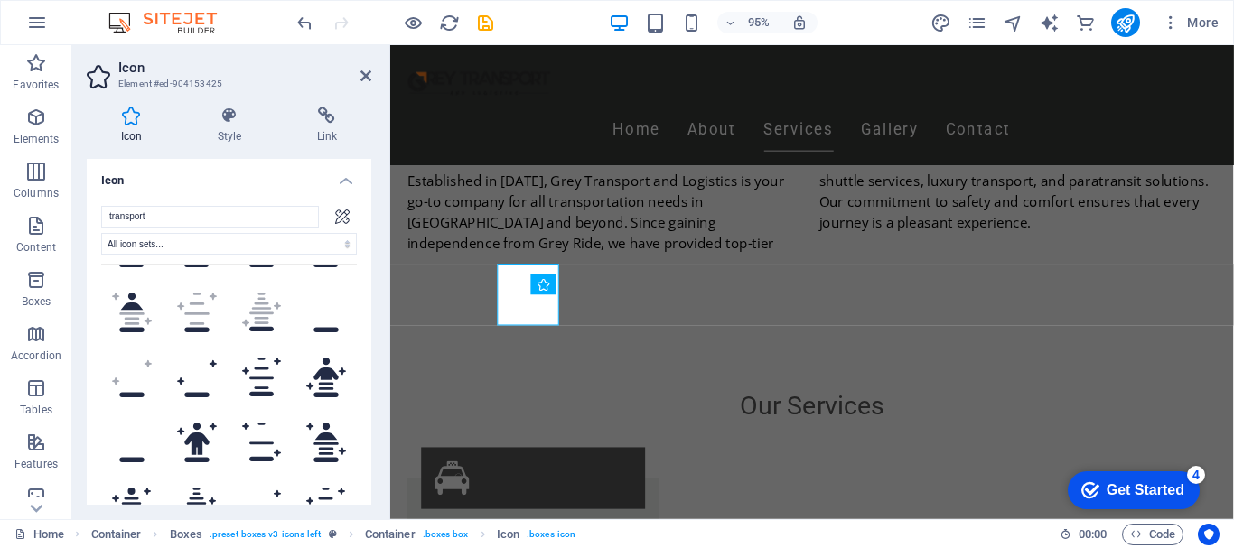
scroll to position [0, 0]
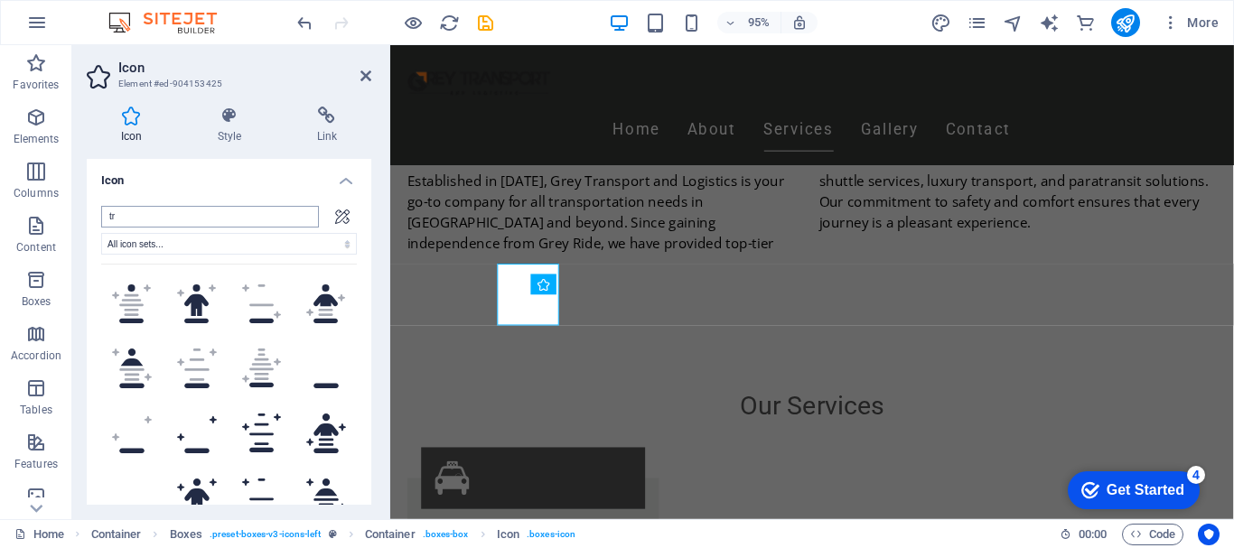
type input "t"
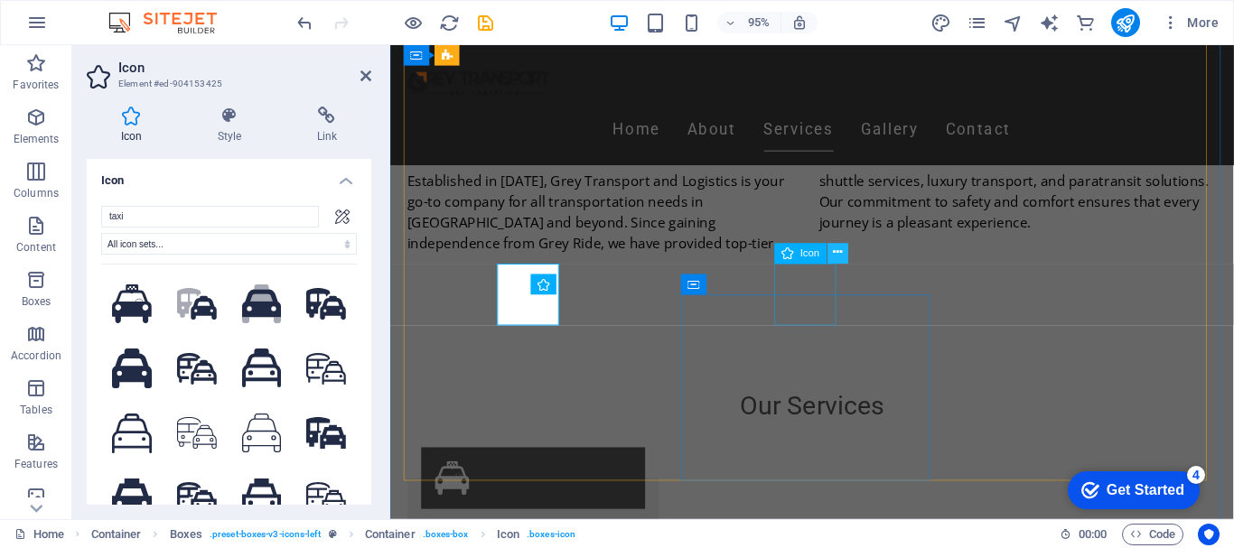
type input "taxi"
click at [835, 252] on icon at bounding box center [837, 254] width 9 height 18
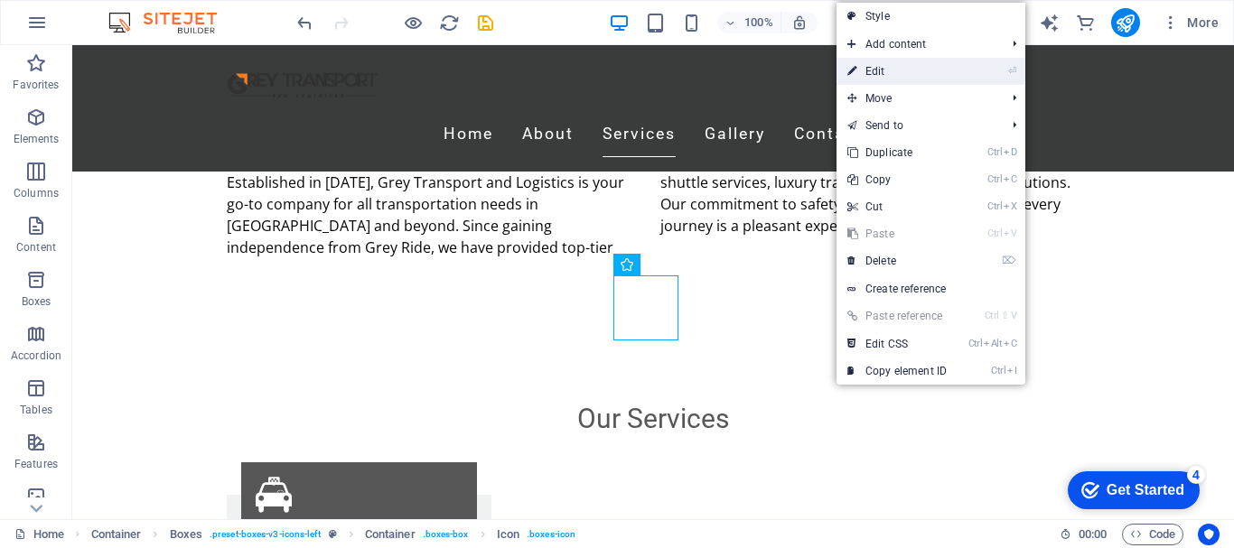
click at [895, 71] on link "⏎ Edit" at bounding box center [896, 71] width 121 height 27
select select "xMidYMid"
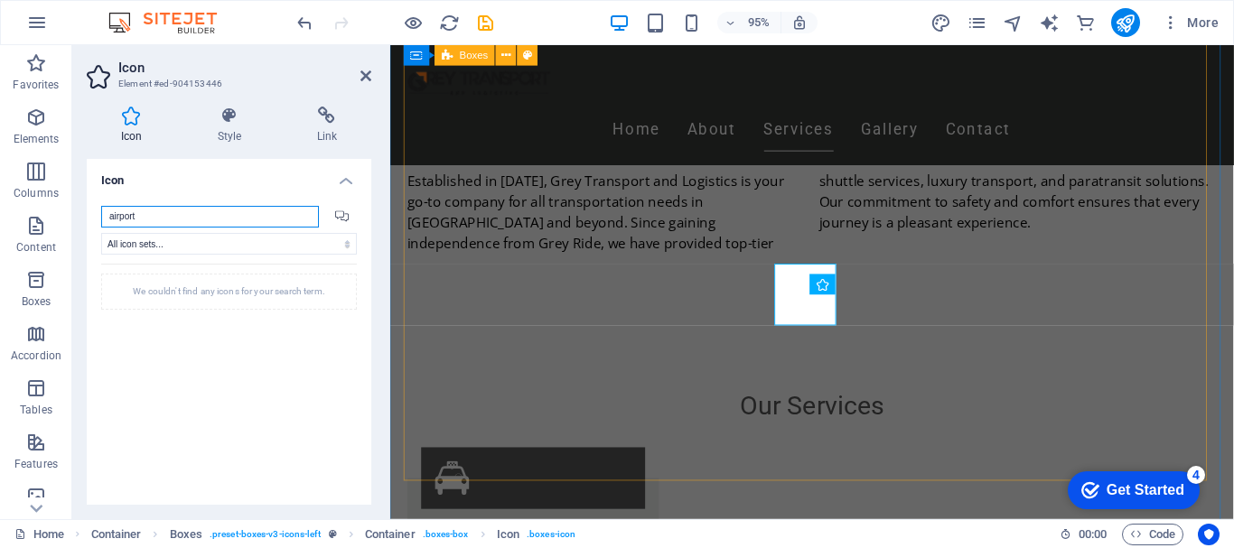
type input "airport"
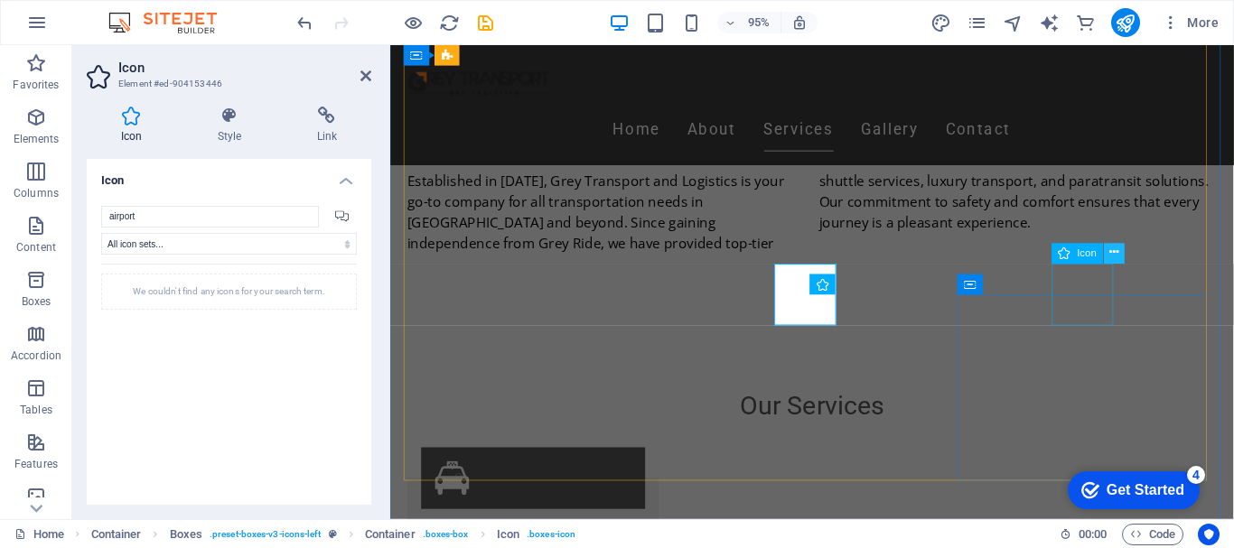
click at [1110, 253] on icon at bounding box center [1114, 254] width 9 height 18
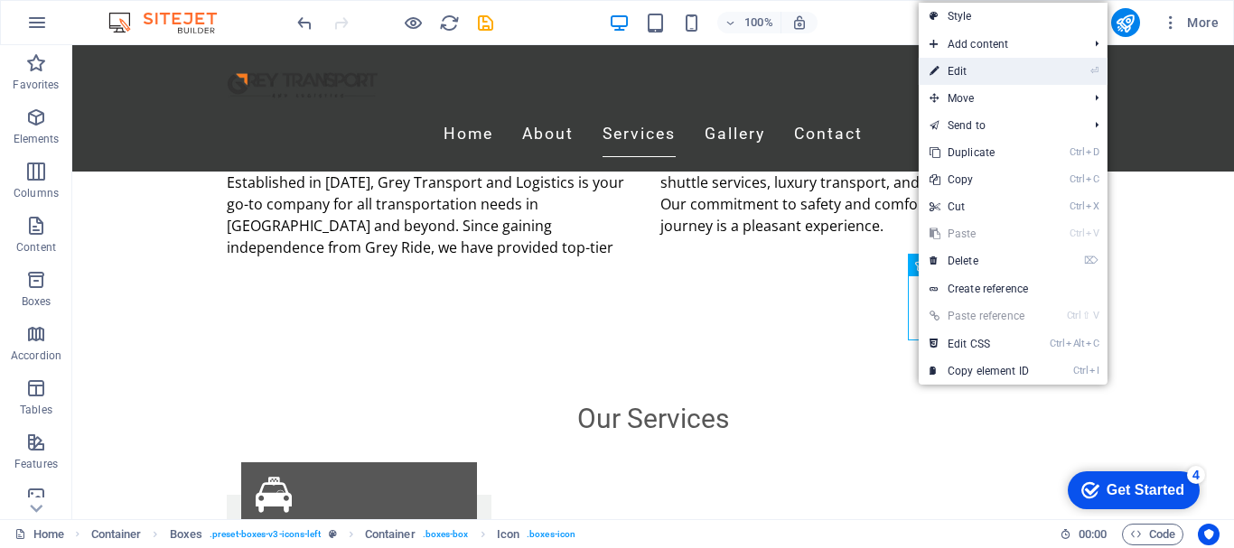
click at [998, 71] on link "⏎ Edit" at bounding box center [979, 71] width 121 height 27
select select "xMidYMid"
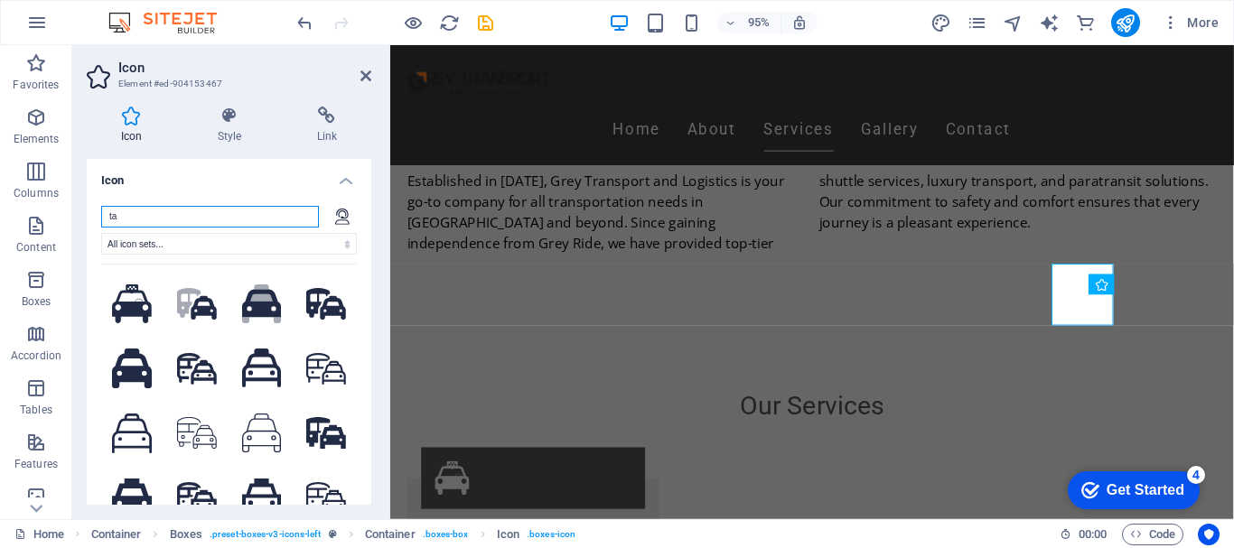
type input "t"
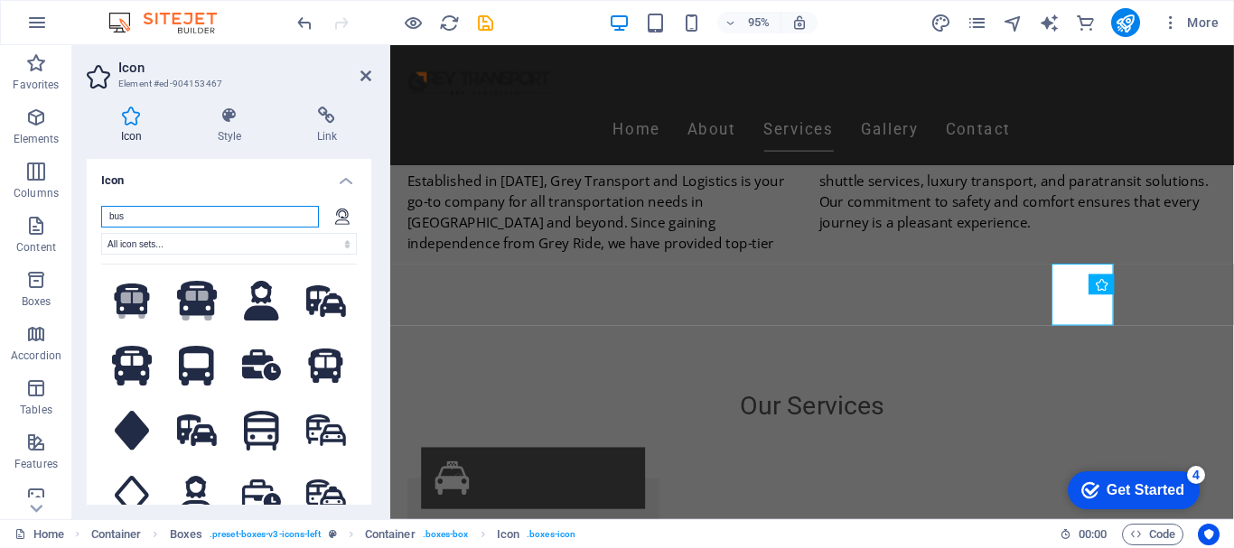
scroll to position [312, 0]
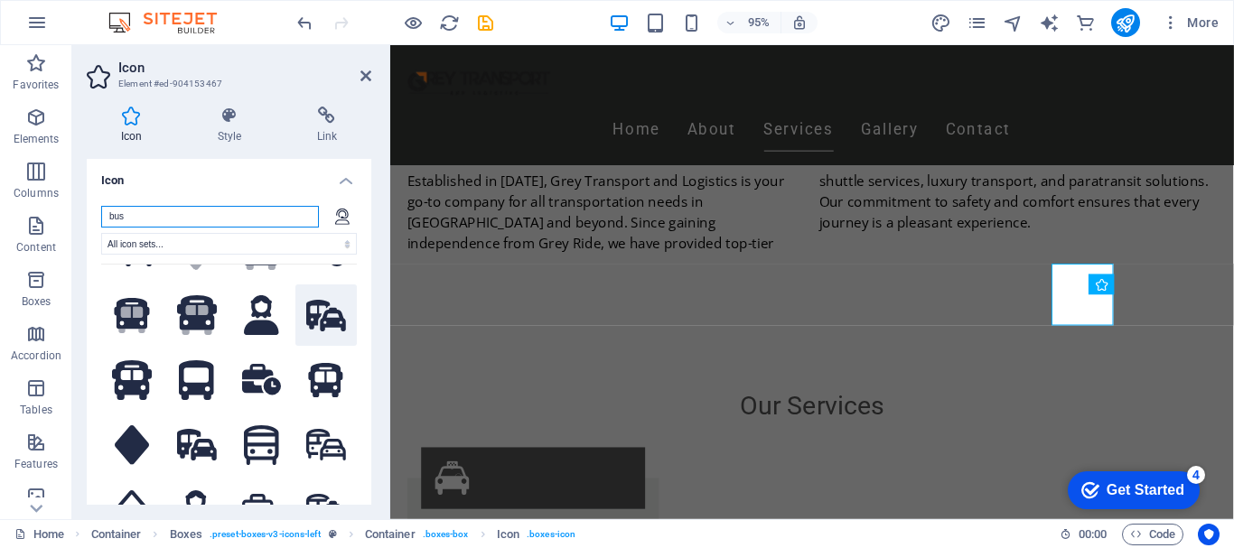
type input "bus"
click at [321, 312] on icon at bounding box center [326, 316] width 40 height 32
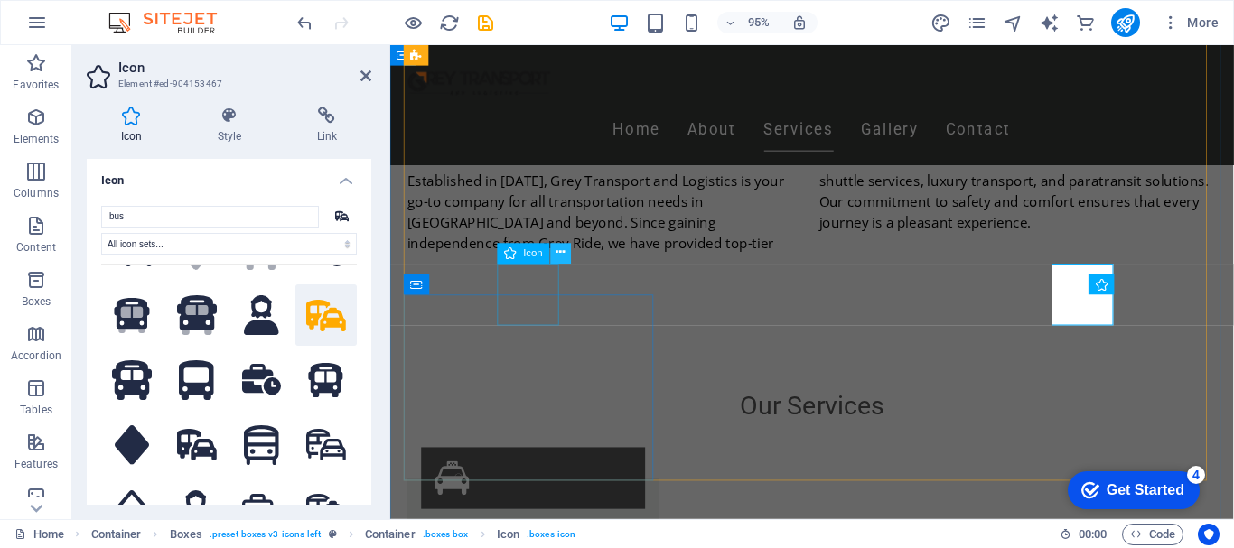
click at [556, 258] on icon at bounding box center [560, 254] width 9 height 18
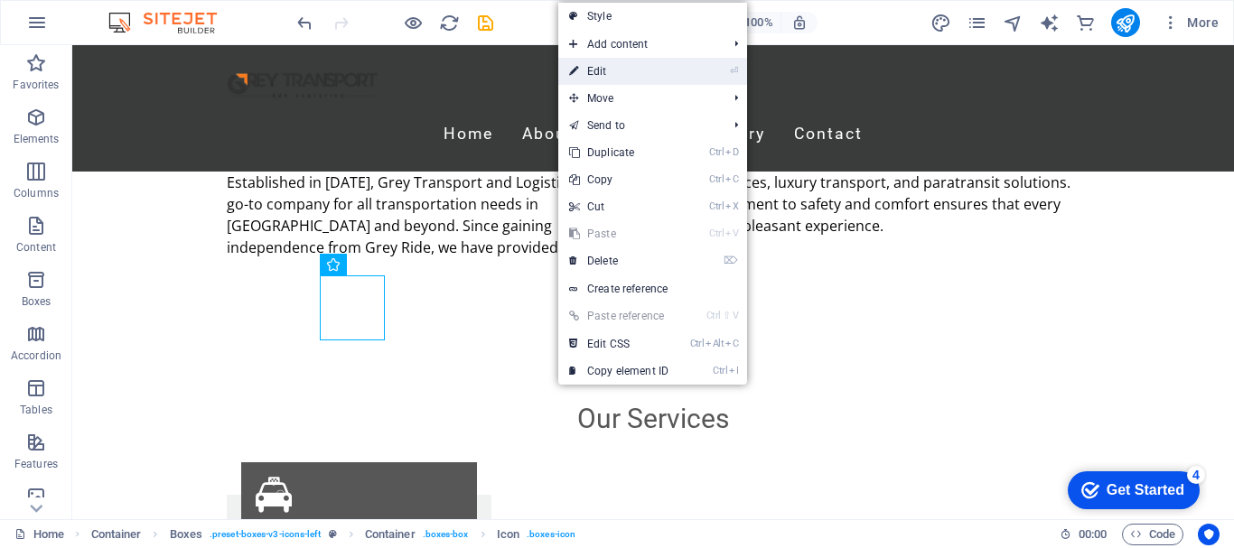
click at [628, 69] on link "⏎ Edit" at bounding box center [618, 71] width 121 height 27
click at [322, 112] on nav "Home About Services Gallery Contact" at bounding box center [653, 134] width 853 height 45
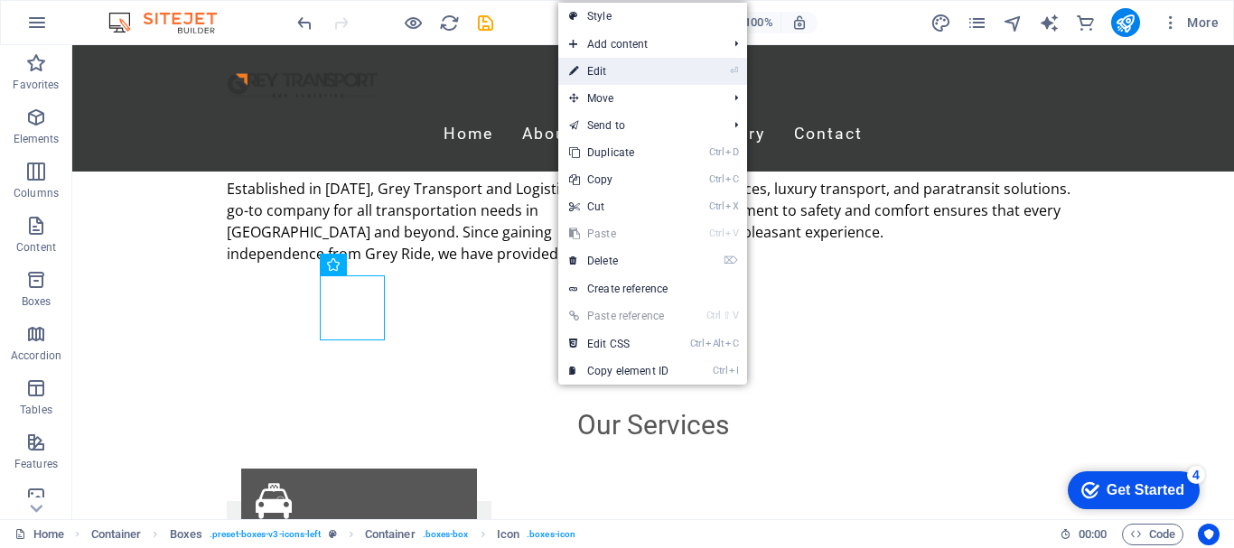
click at [322, 112] on nav "Home About Services Gallery Contact" at bounding box center [653, 134] width 853 height 45
select select
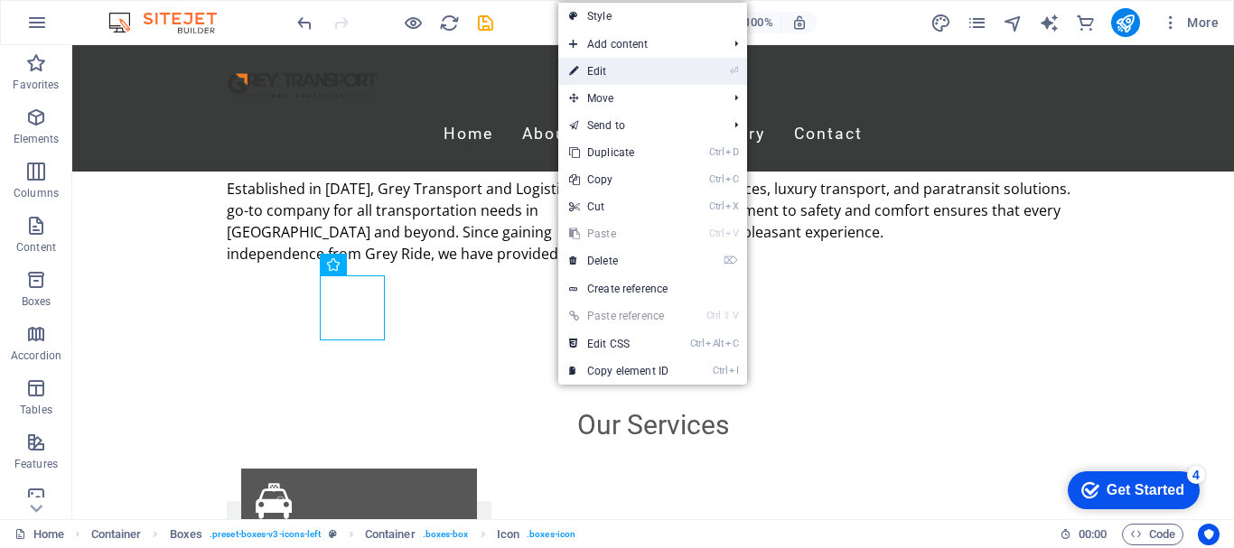
select select
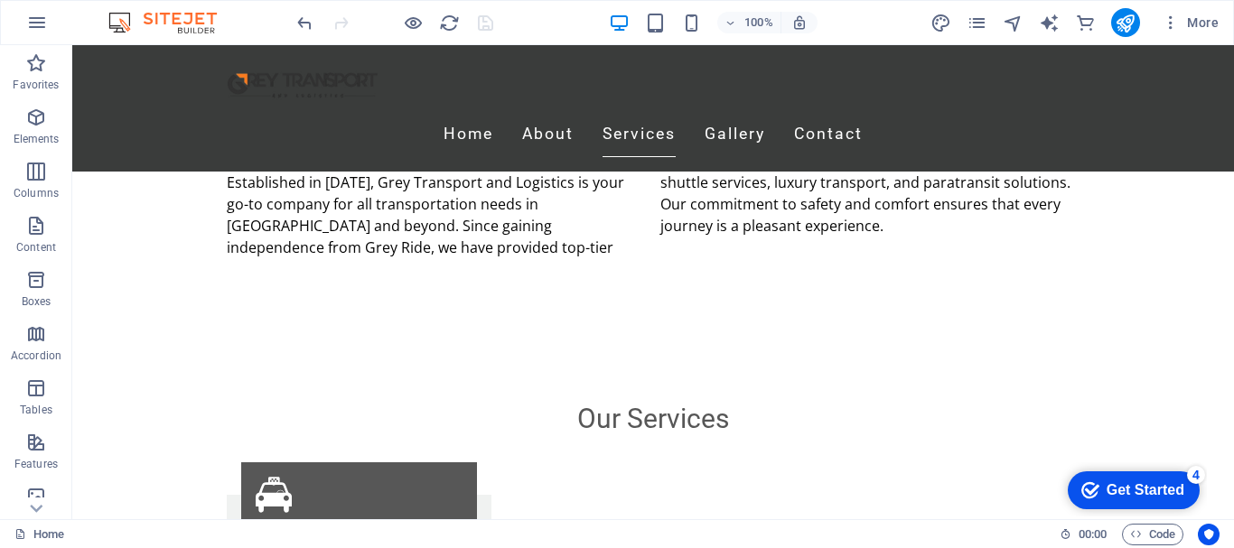
scroll to position [782, 0]
